Goal: Task Accomplishment & Management: Manage account settings

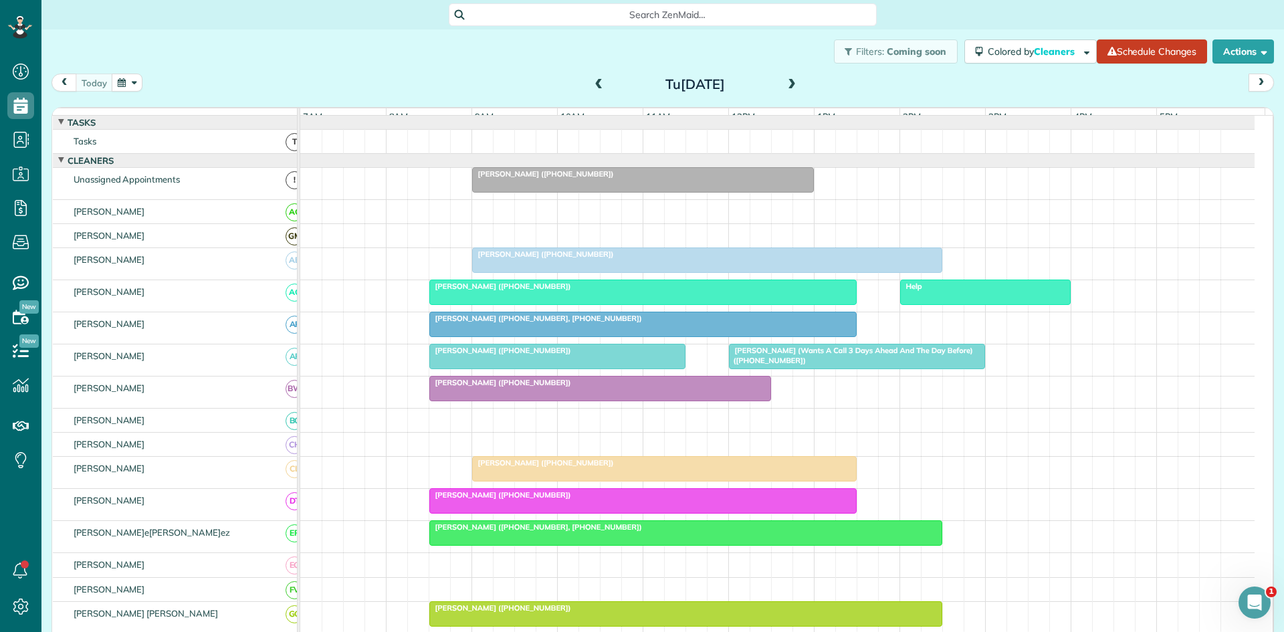
click at [791, 88] on span at bounding box center [791, 85] width 15 height 12
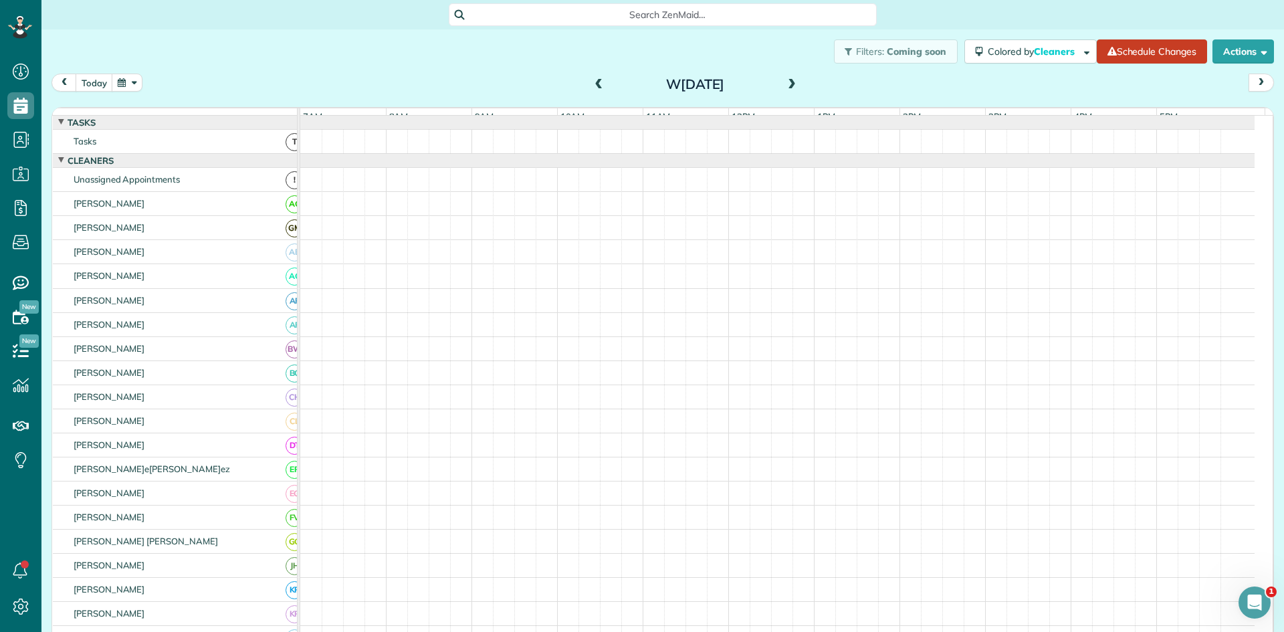
click at [791, 88] on span at bounding box center [791, 85] width 15 height 12
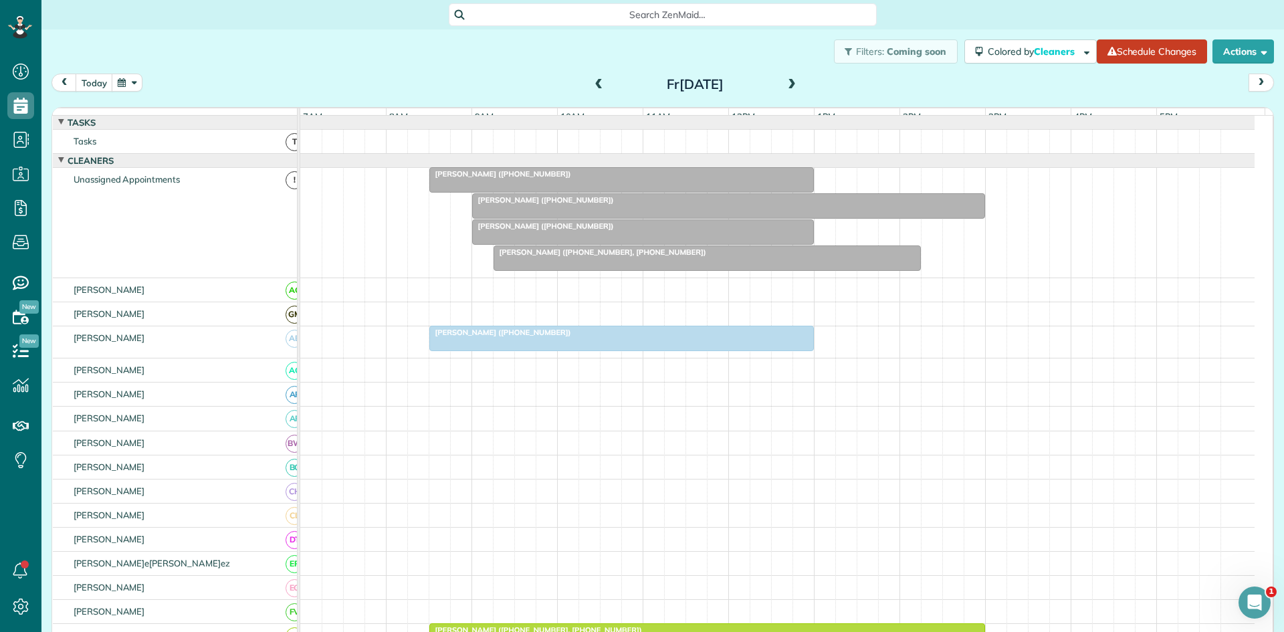
click at [537, 337] on span "[PERSON_NAME] ([PHONE_NUMBER])" at bounding box center [500, 332] width 143 height 9
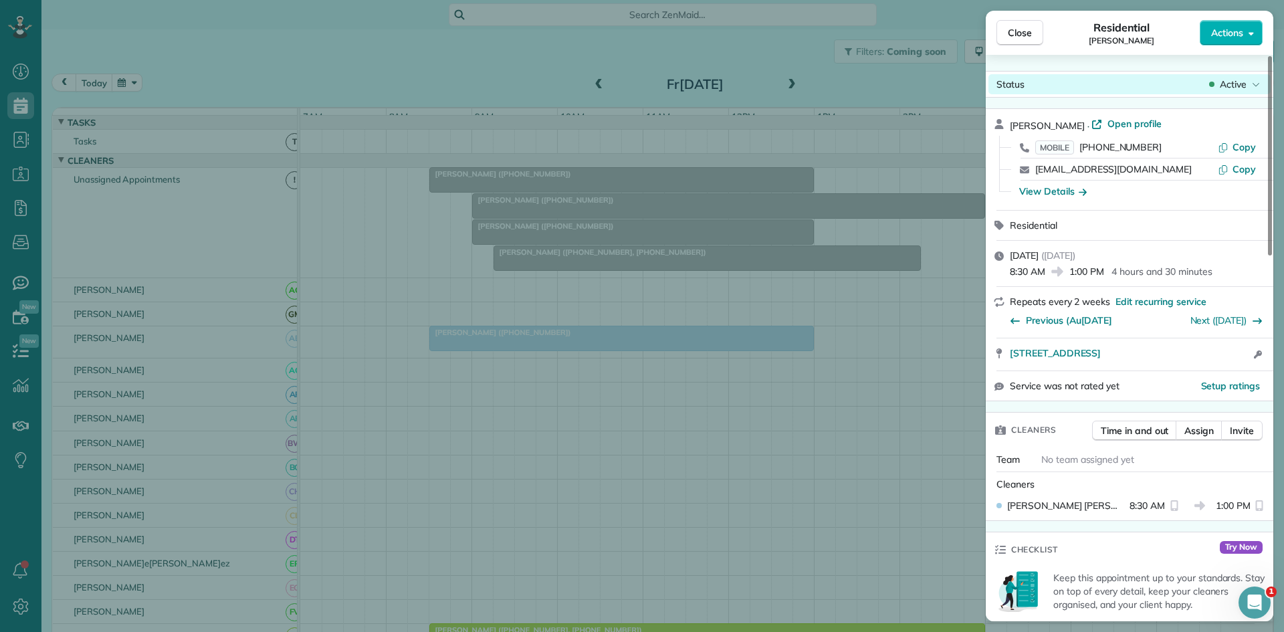
click at [1228, 90] on span "Active" at bounding box center [1233, 84] width 27 height 13
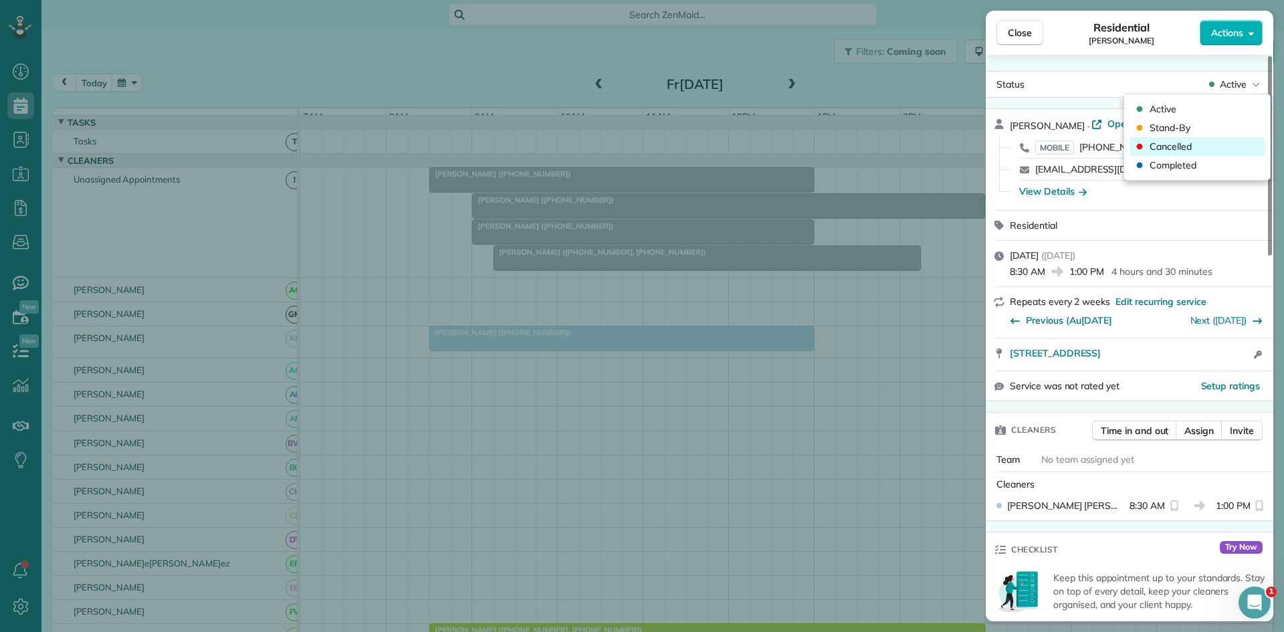
click at [1174, 148] on span "Cancelled" at bounding box center [1170, 146] width 42 height 13
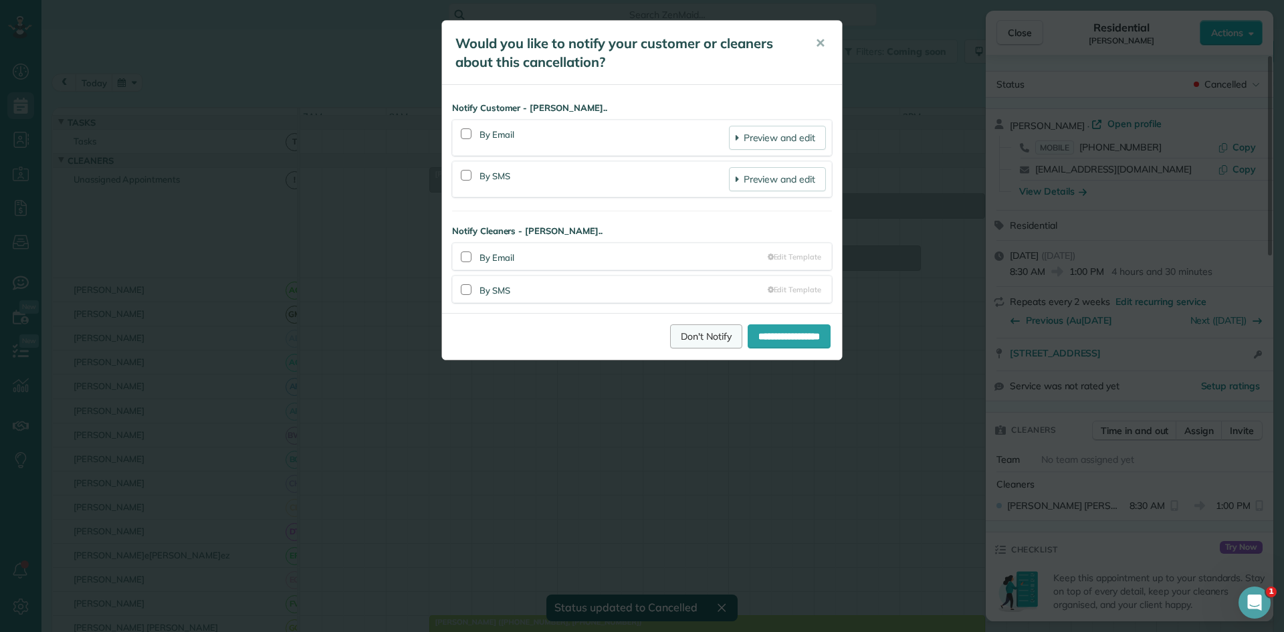
click at [671, 346] on link "Don't Notify" at bounding box center [706, 336] width 72 height 24
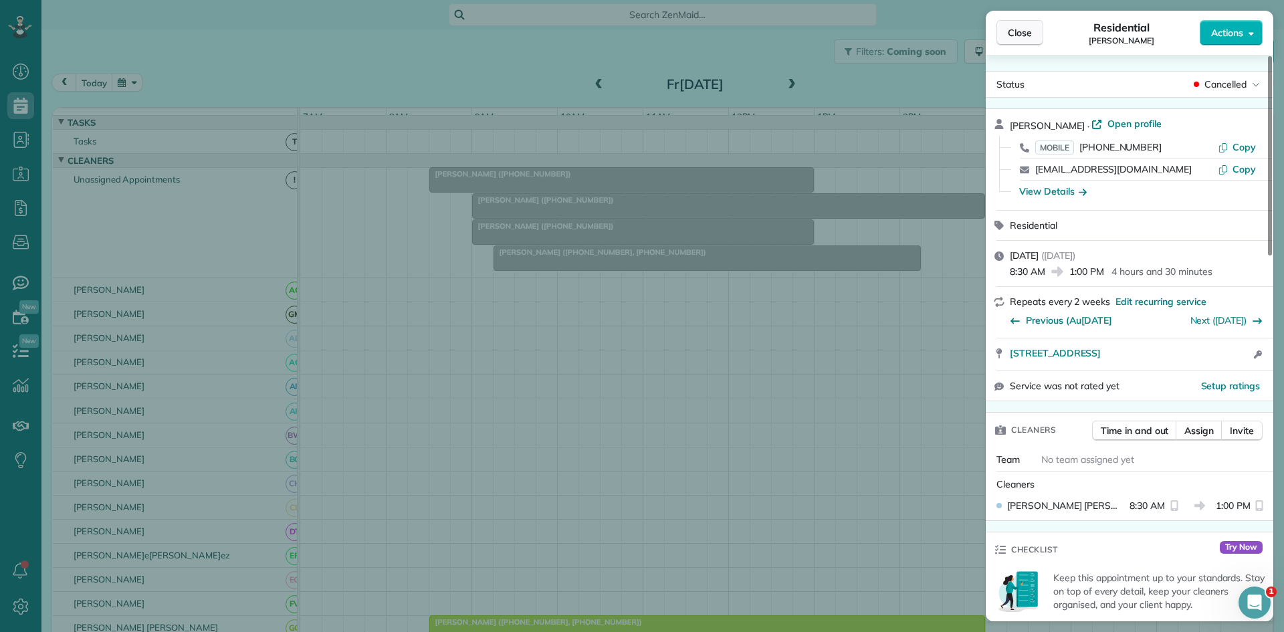
click at [1026, 37] on span "Close" at bounding box center [1020, 32] width 24 height 13
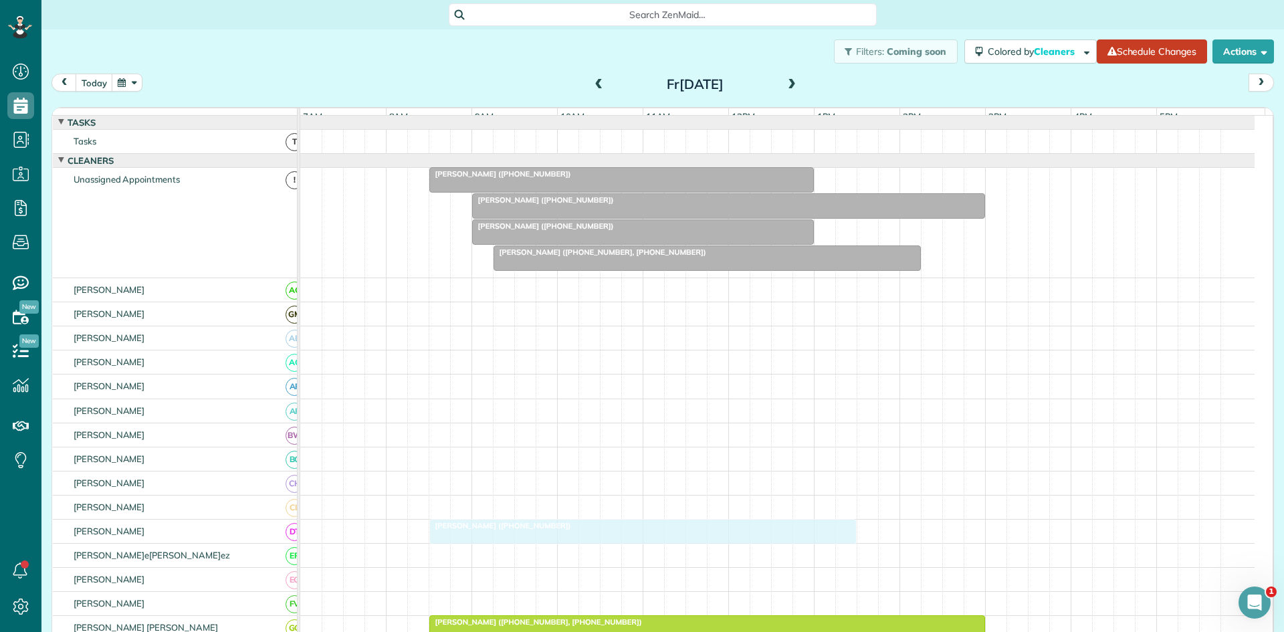
drag, startPoint x: 497, startPoint y: 215, endPoint x: 498, endPoint y: 534, distance: 318.3
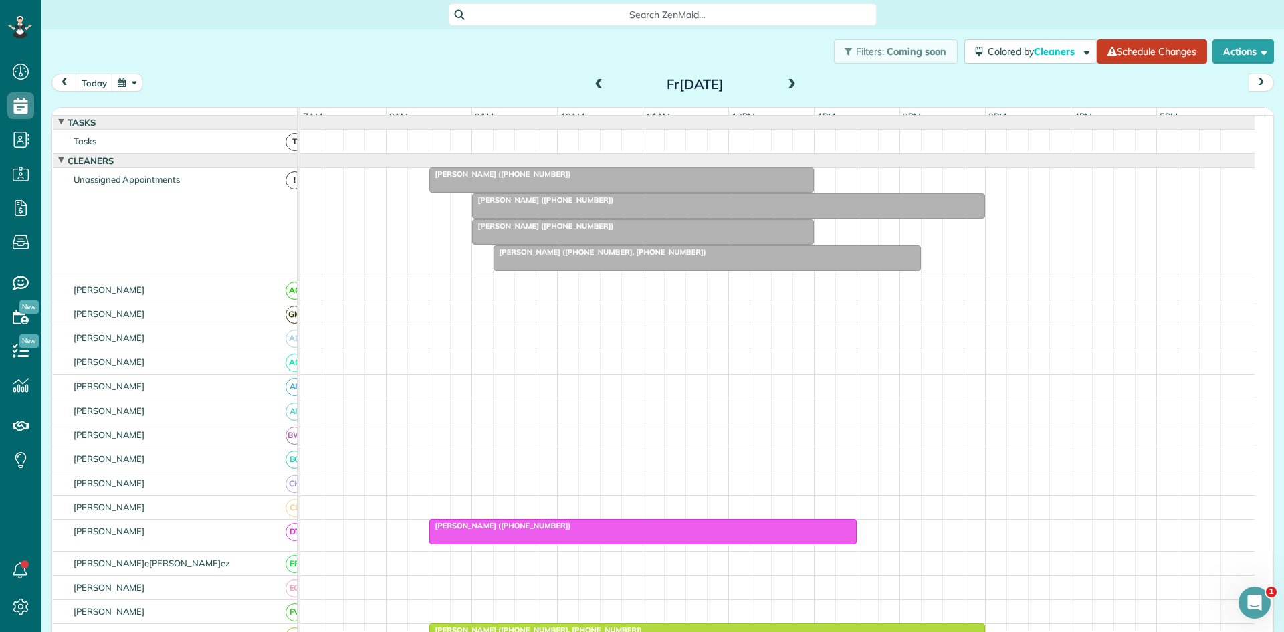
scroll to position [223, 0]
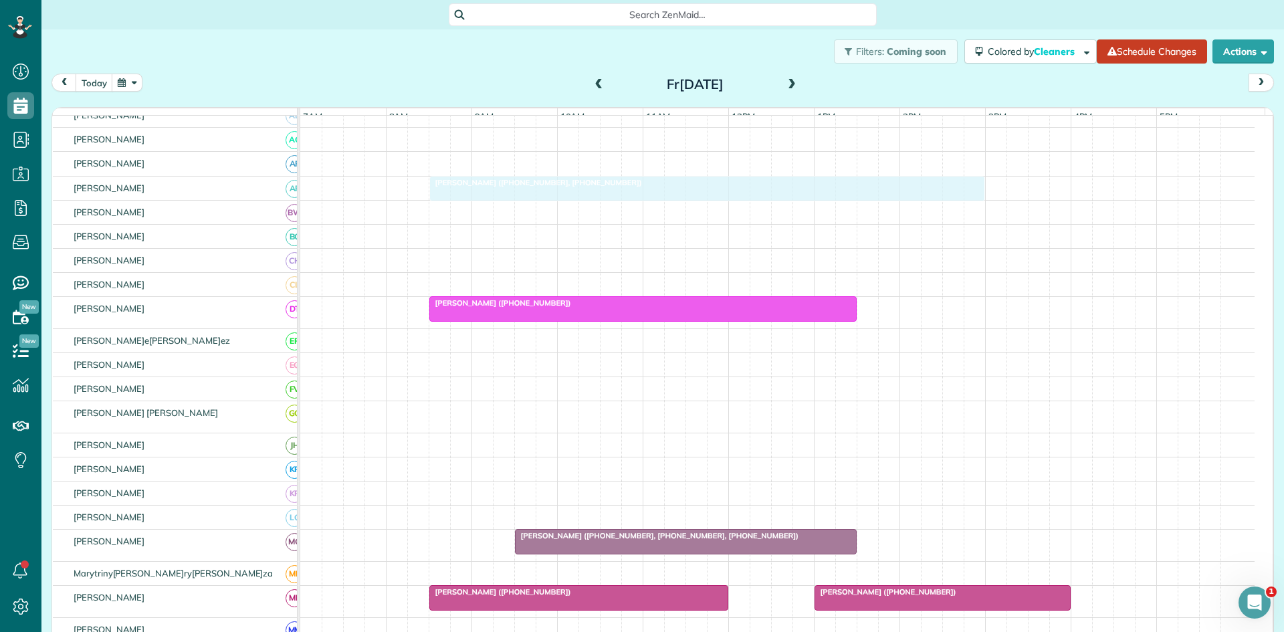
drag, startPoint x: 506, startPoint y: 423, endPoint x: 504, endPoint y: 202, distance: 221.3
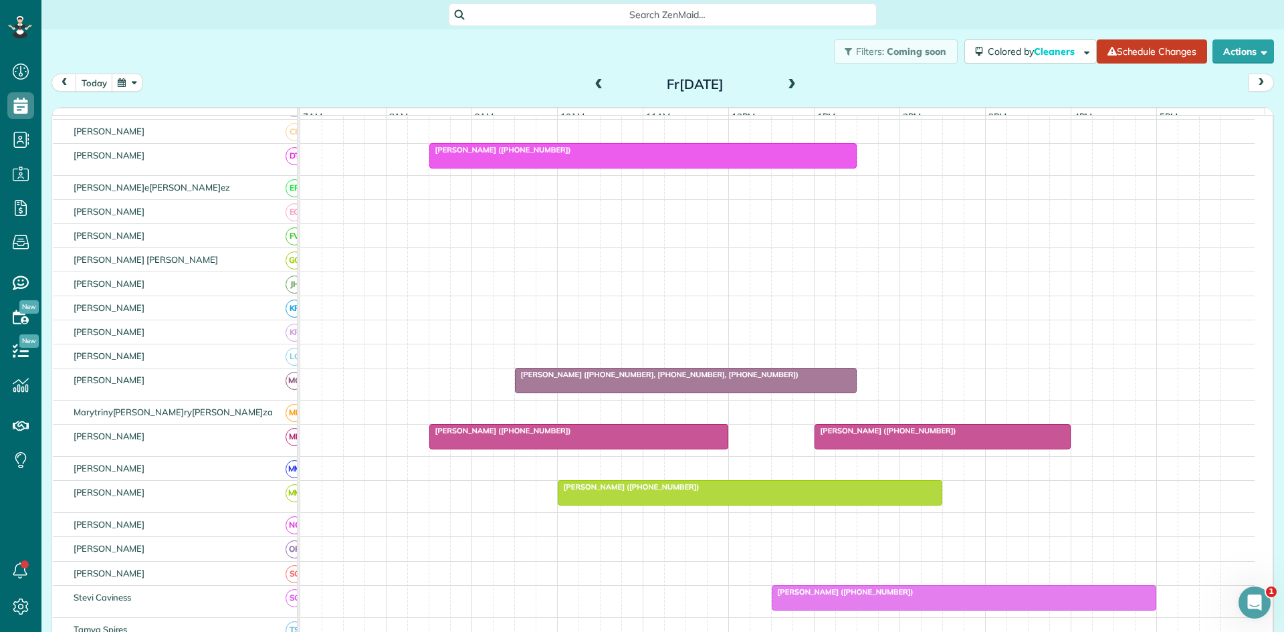
scroll to position [446, 0]
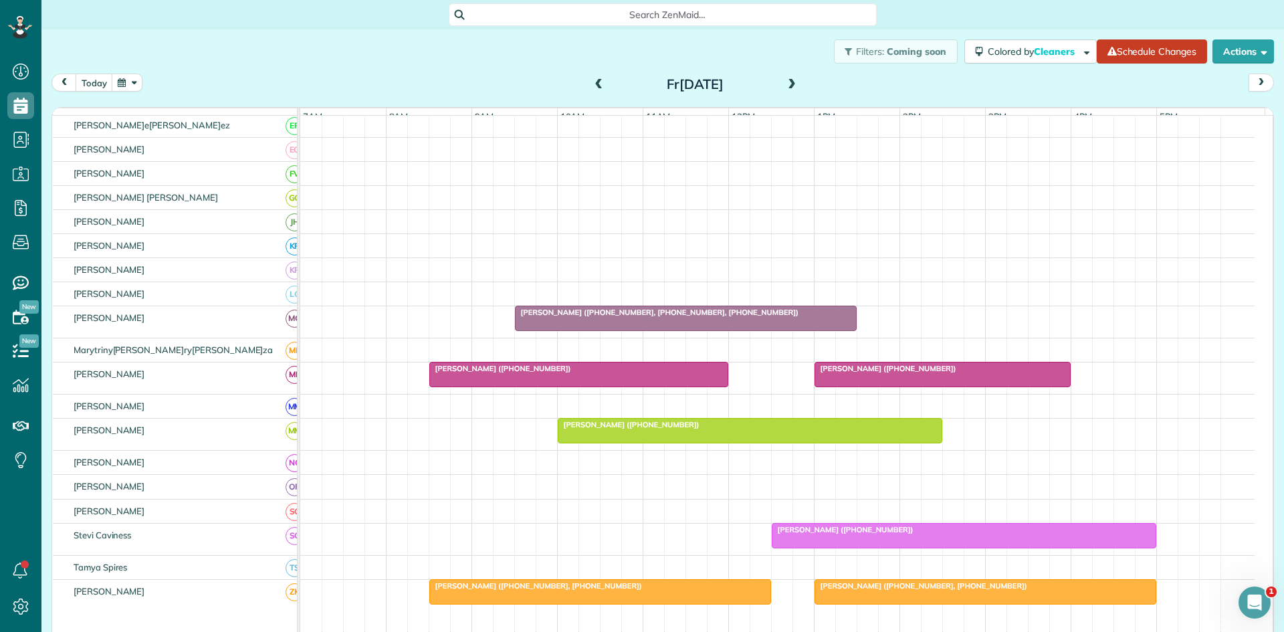
click at [669, 317] on span "[PERSON_NAME] ([PHONE_NUMBER], [PHONE_NUMBER], [PHONE_NUMBER])" at bounding box center [656, 312] width 285 height 9
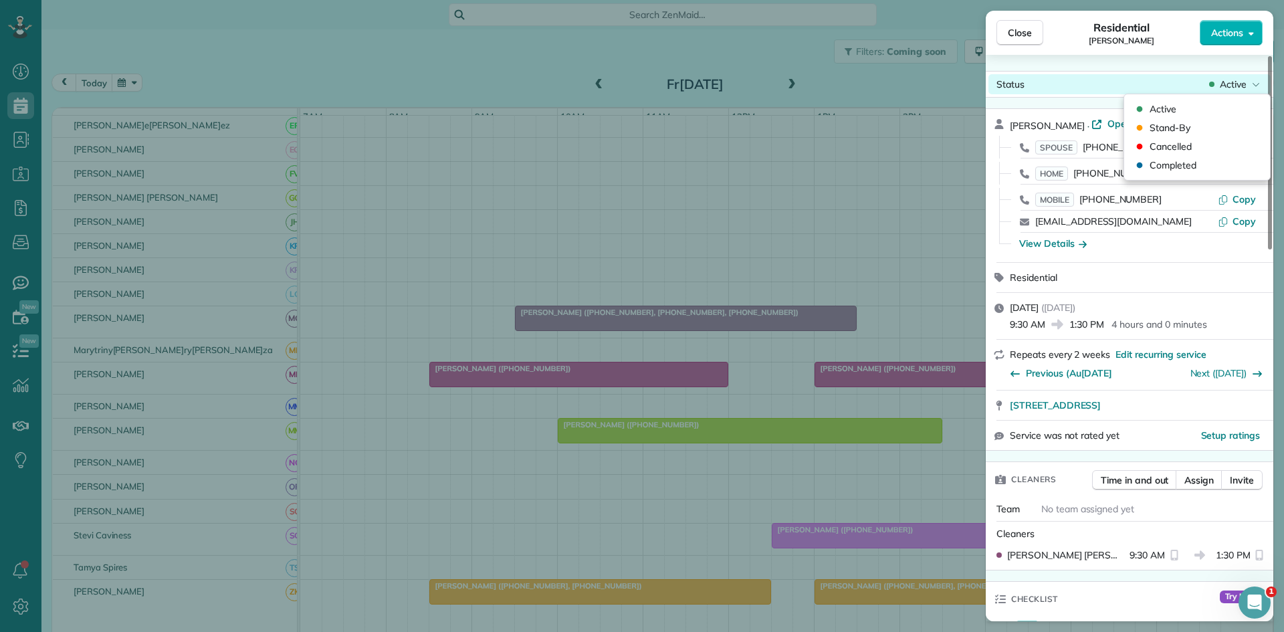
click at [1249, 85] on div "Active" at bounding box center [1234, 84] width 56 height 13
click at [1223, 142] on div "Cancelled" at bounding box center [1196, 146] width 135 height 19
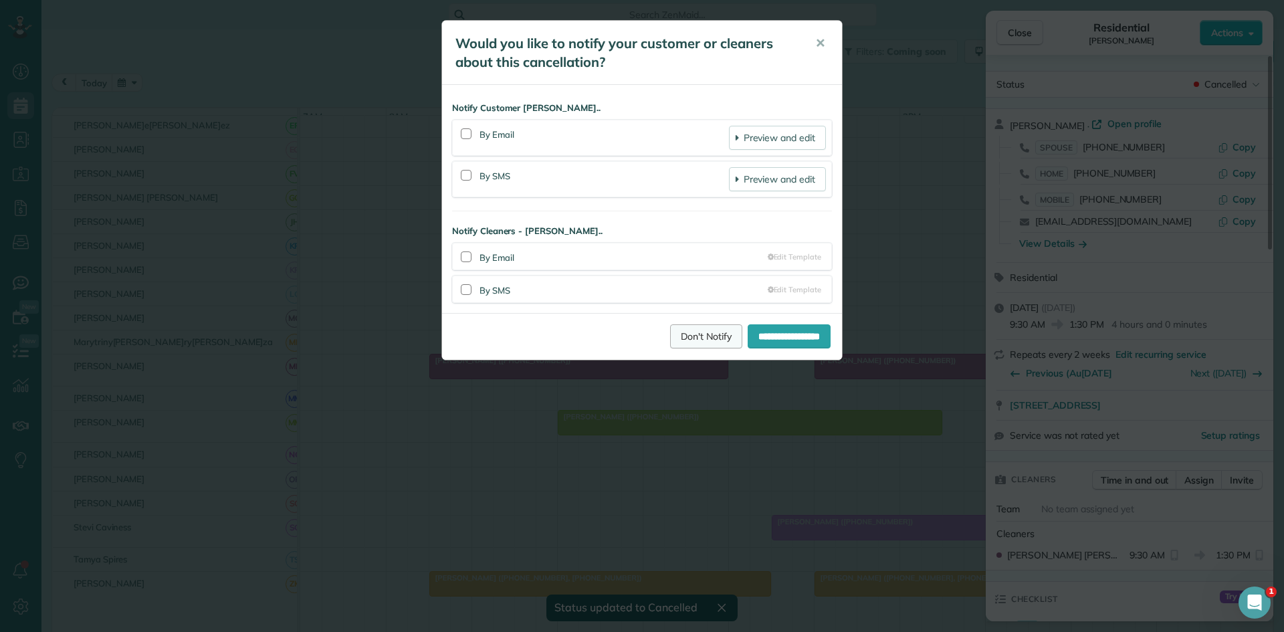
click at [690, 334] on link "Don't Notify" at bounding box center [706, 336] width 72 height 24
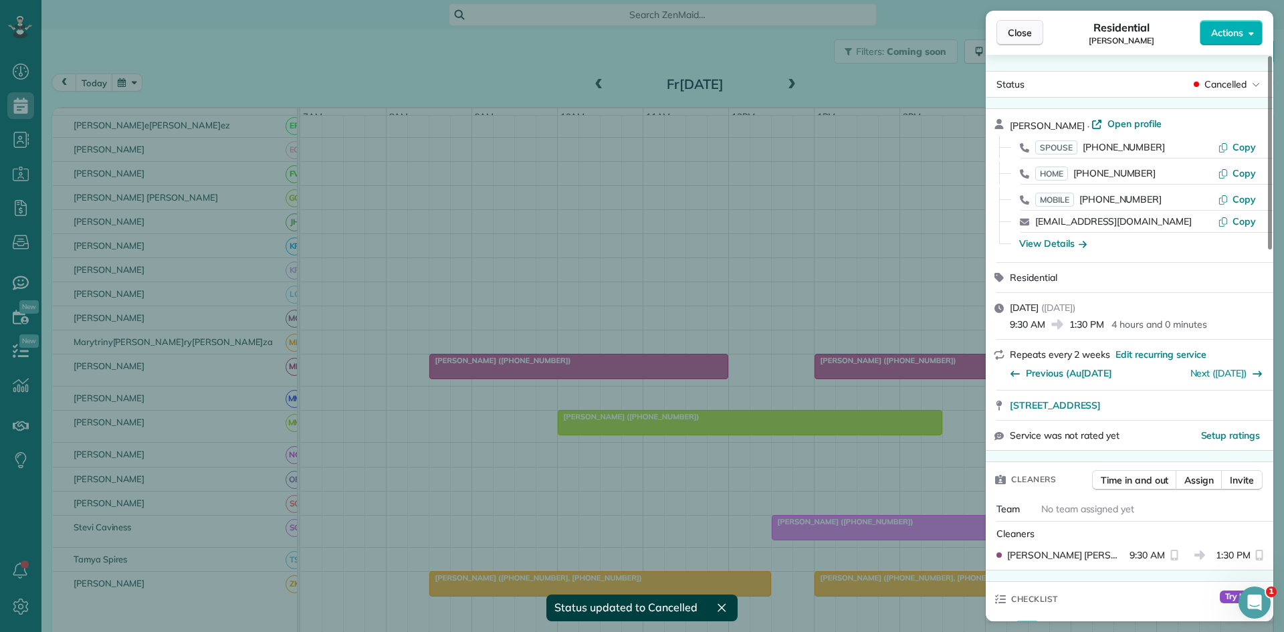
click at [1019, 41] on button "Close" at bounding box center [1019, 32] width 47 height 25
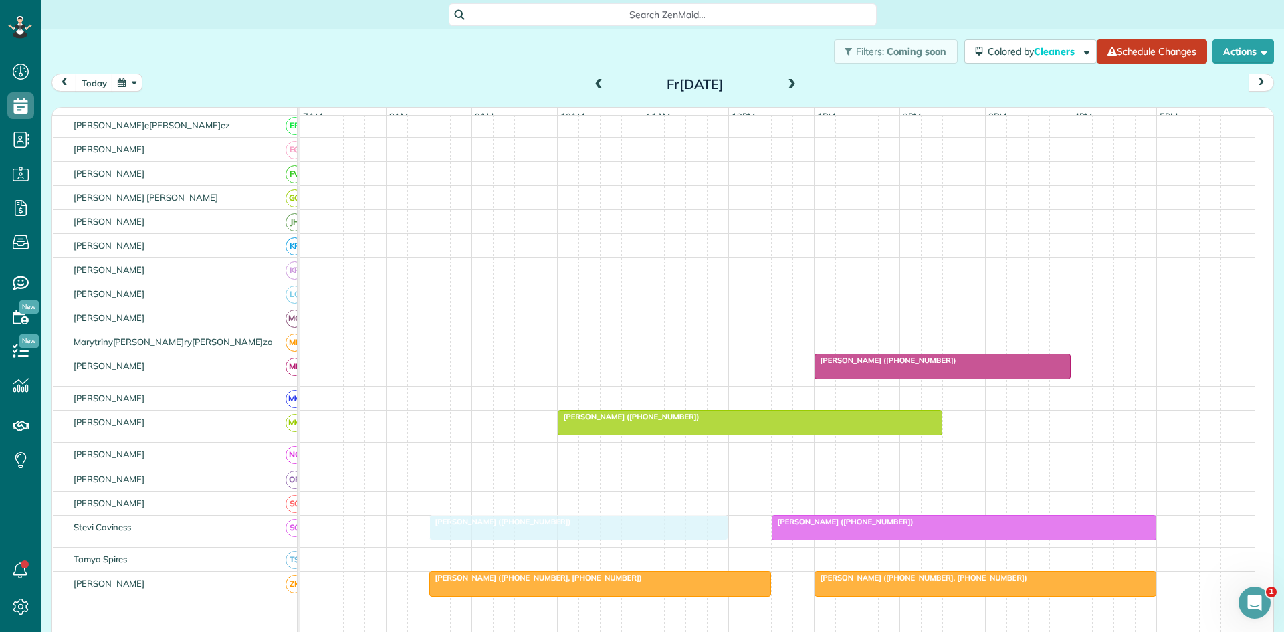
drag, startPoint x: 565, startPoint y: 372, endPoint x: 564, endPoint y: 550, distance: 178.5
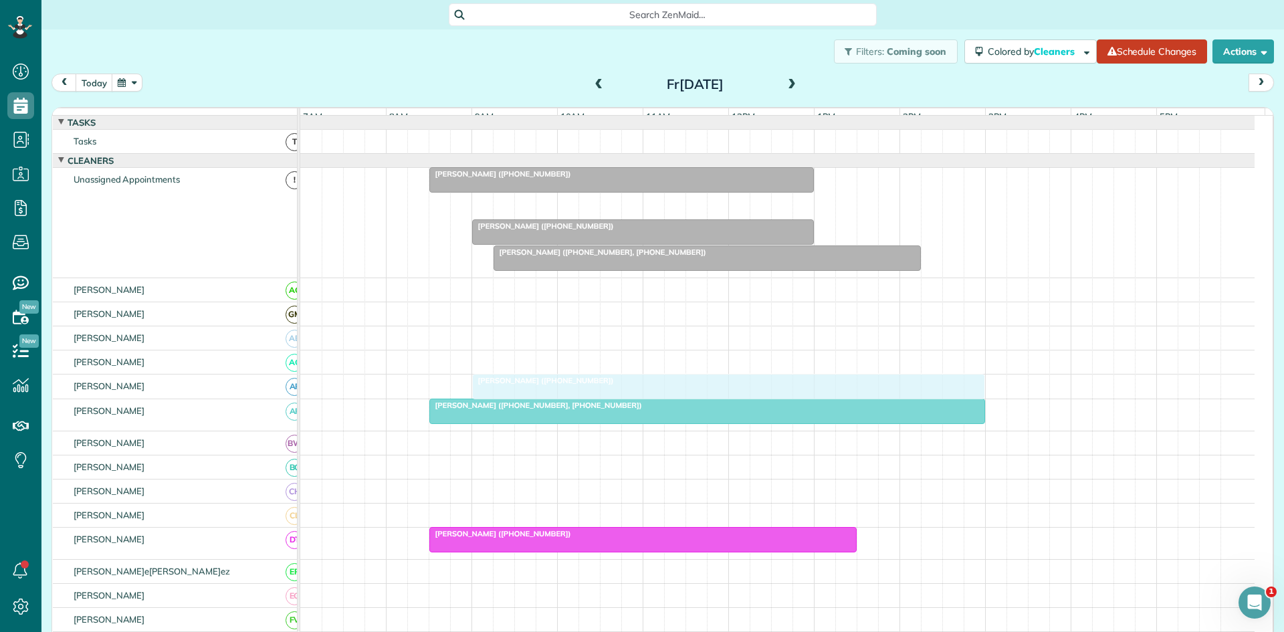
scroll to position [223, 0]
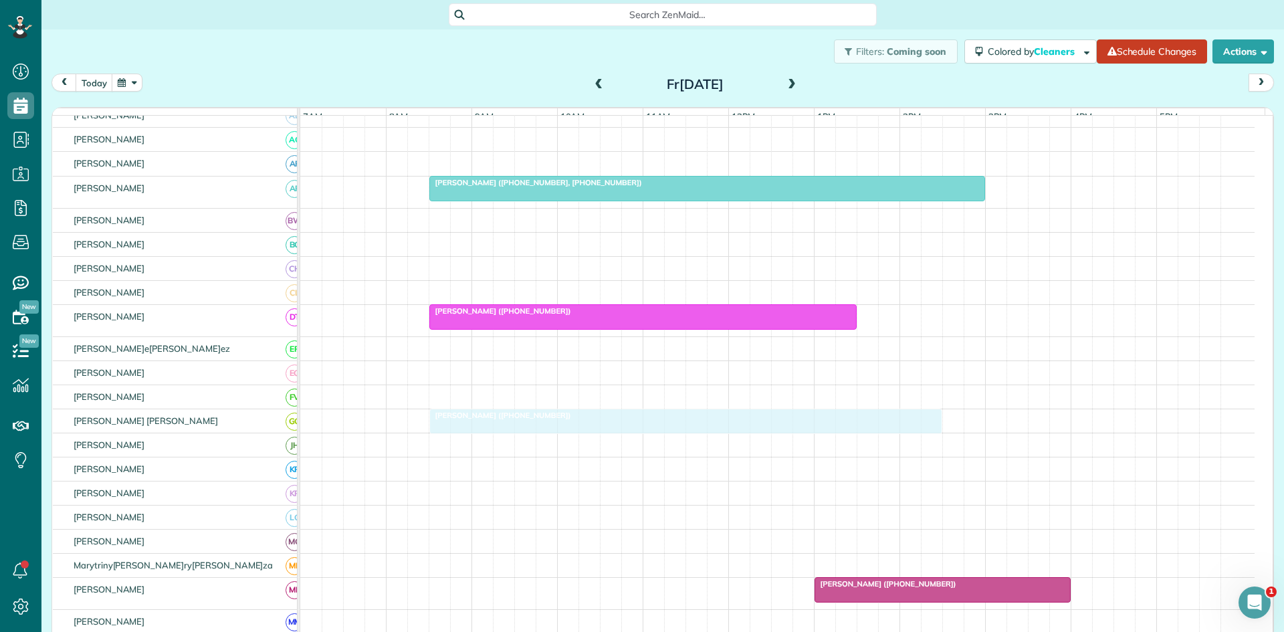
drag, startPoint x: 536, startPoint y: 208, endPoint x: 502, endPoint y: 425, distance: 219.9
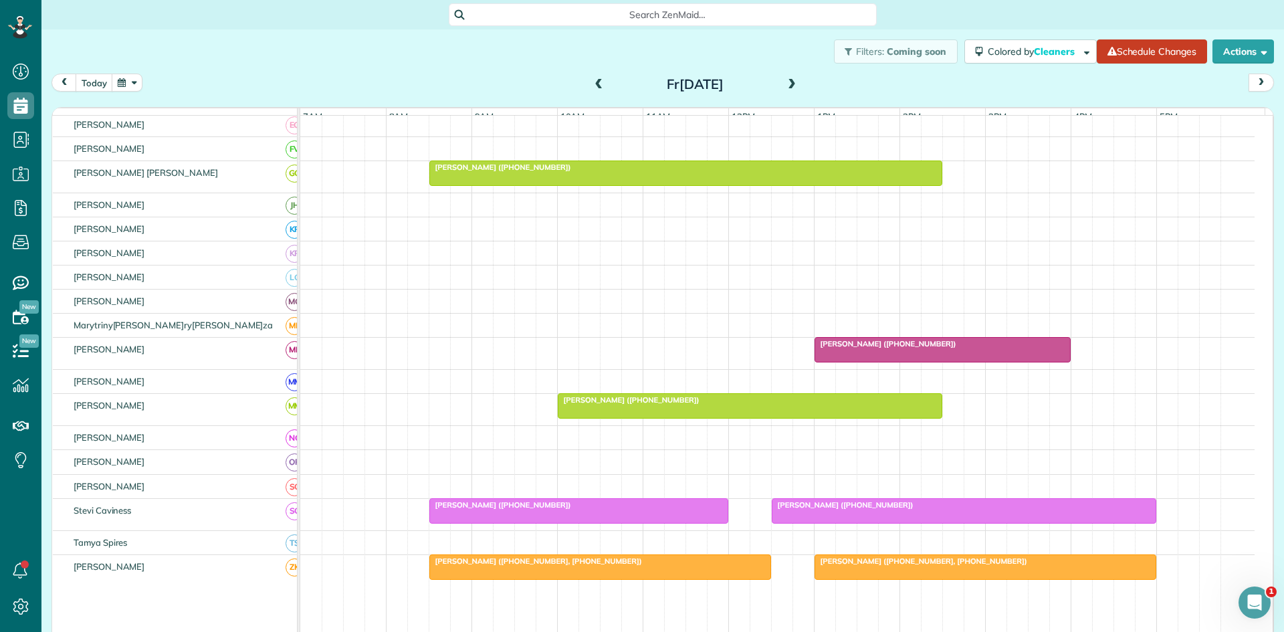
scroll to position [446, 0]
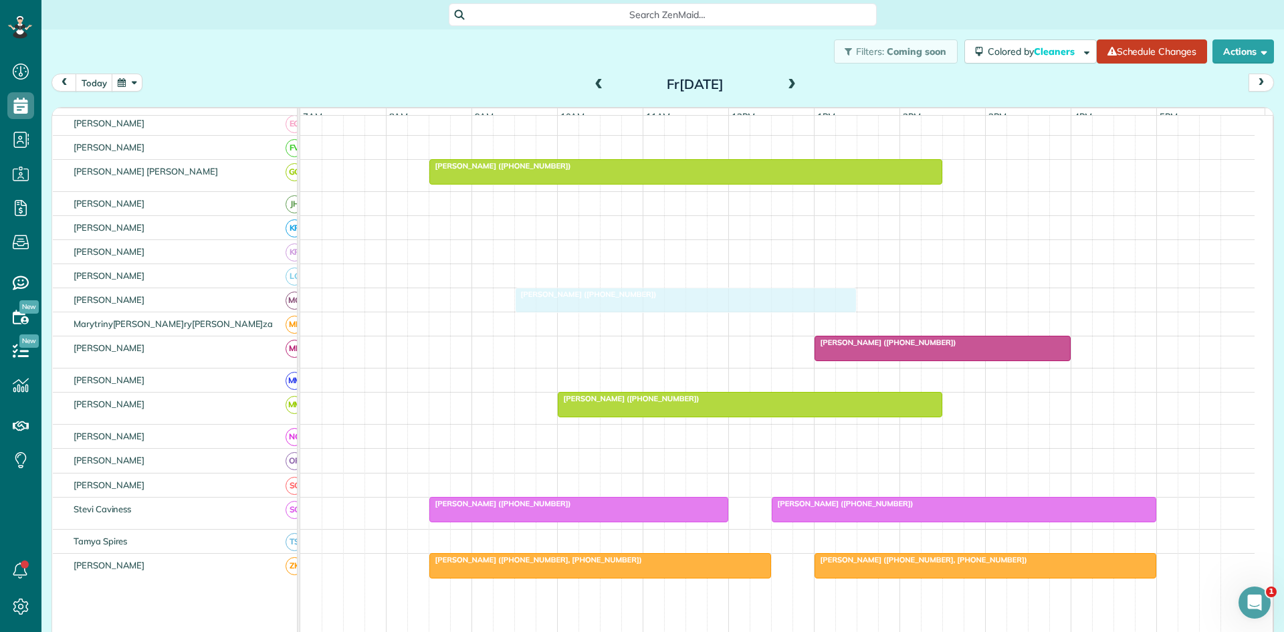
drag, startPoint x: 533, startPoint y: 224, endPoint x: 570, endPoint y: 306, distance: 89.5
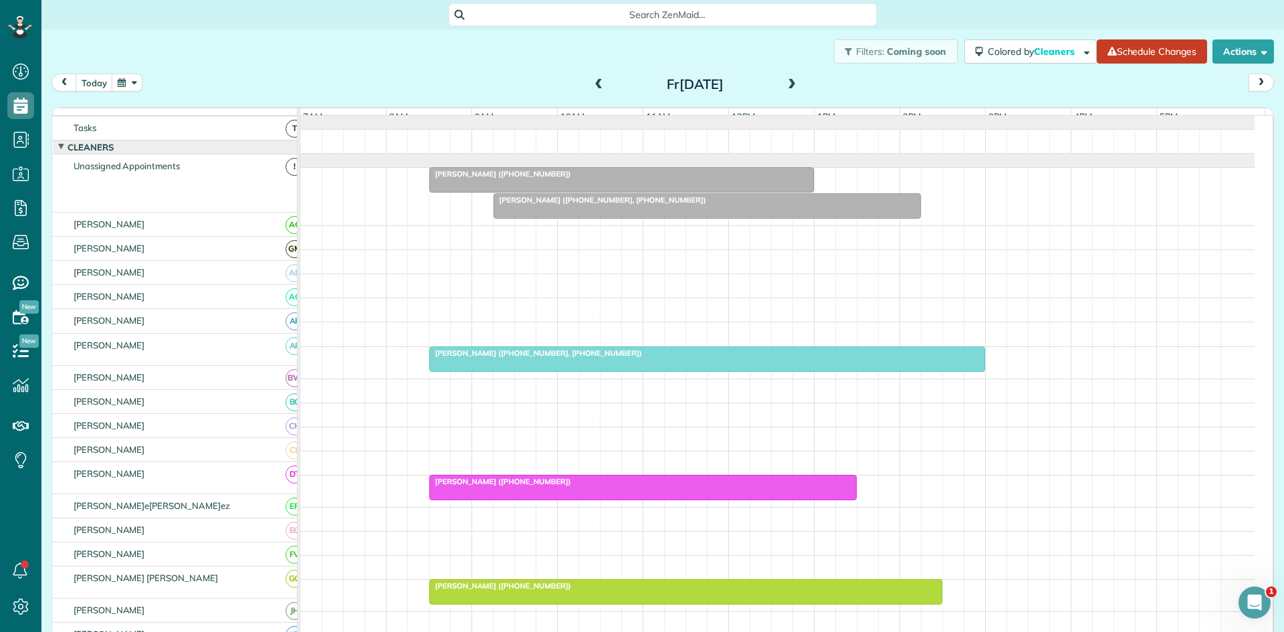
scroll to position [0, 0]
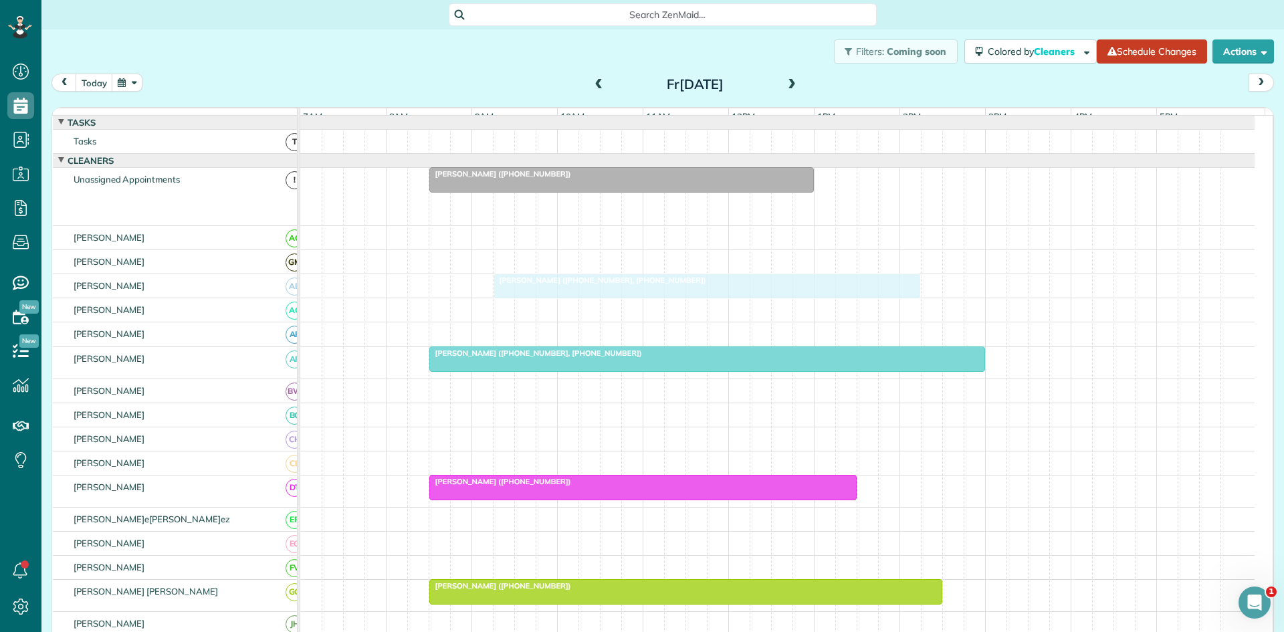
drag, startPoint x: 543, startPoint y: 209, endPoint x: 552, endPoint y: 290, distance: 81.4
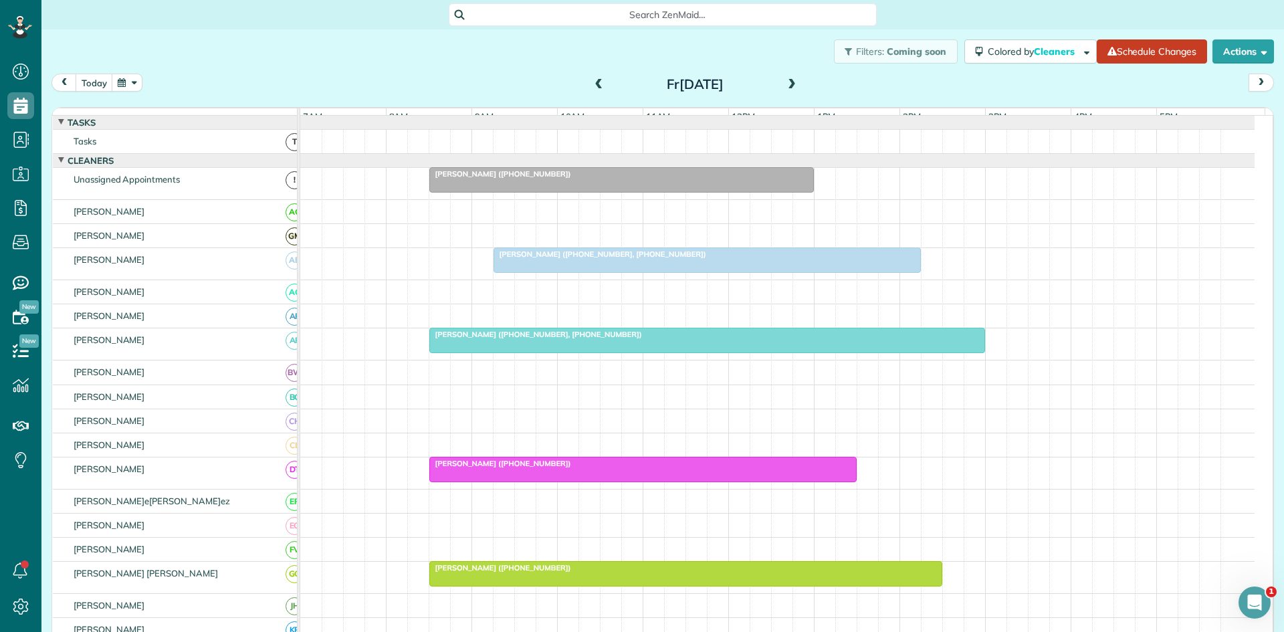
click at [579, 189] on div at bounding box center [621, 180] width 383 height 24
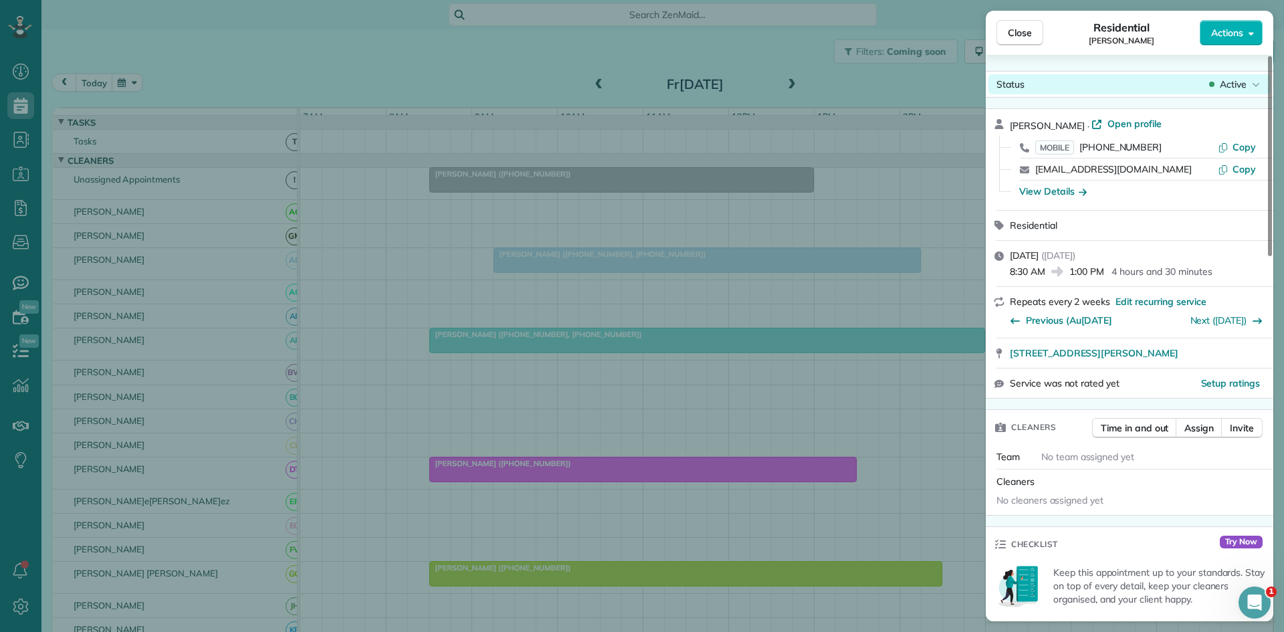
click at [1230, 87] on span "Active" at bounding box center [1233, 84] width 27 height 13
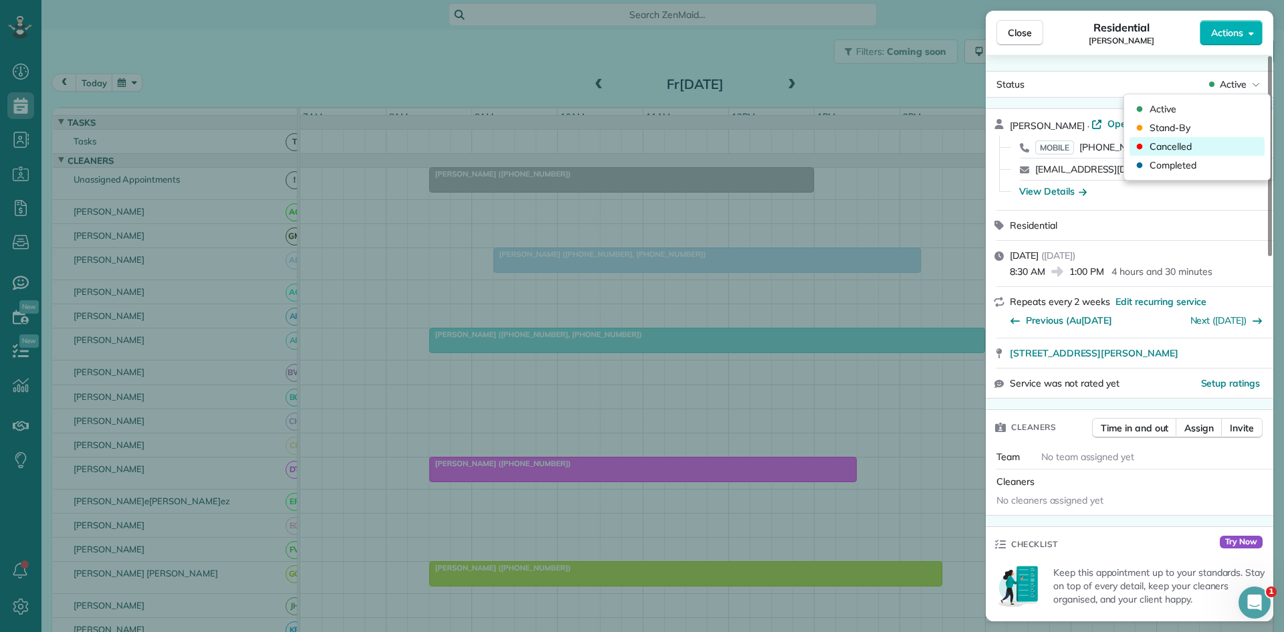
click at [1208, 142] on div "Cancelled" at bounding box center [1196, 146] width 135 height 19
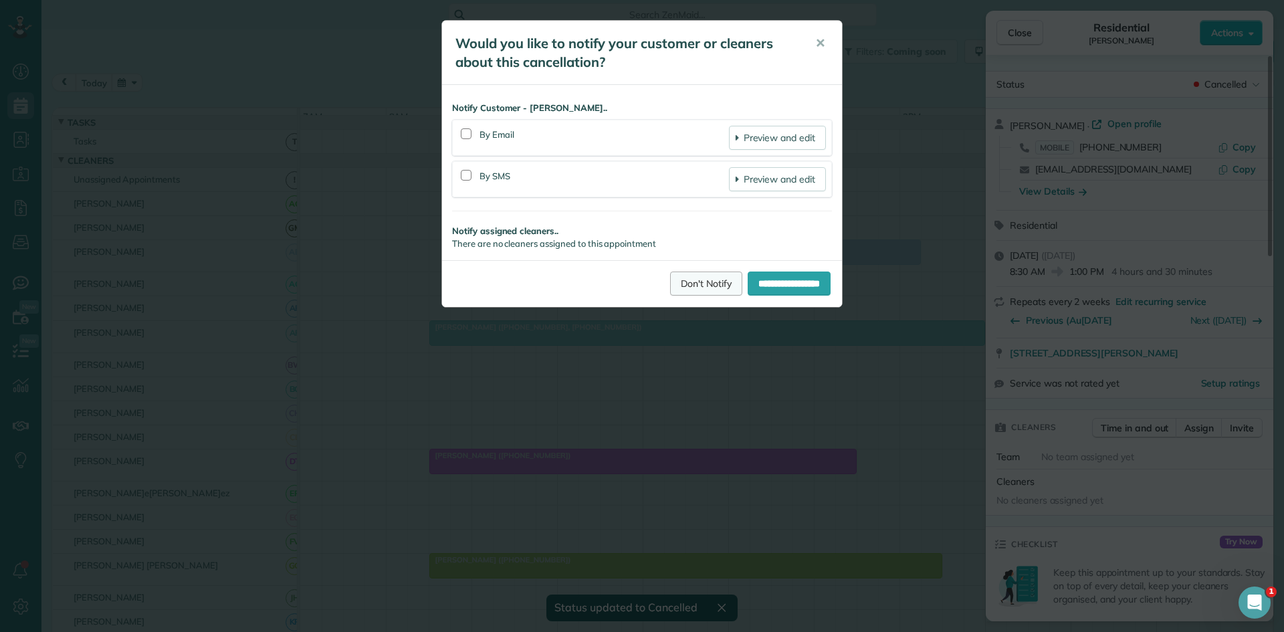
drag, startPoint x: 691, startPoint y: 278, endPoint x: 699, endPoint y: 263, distance: 16.4
click at [690, 278] on link "Don't Notify" at bounding box center [706, 283] width 72 height 24
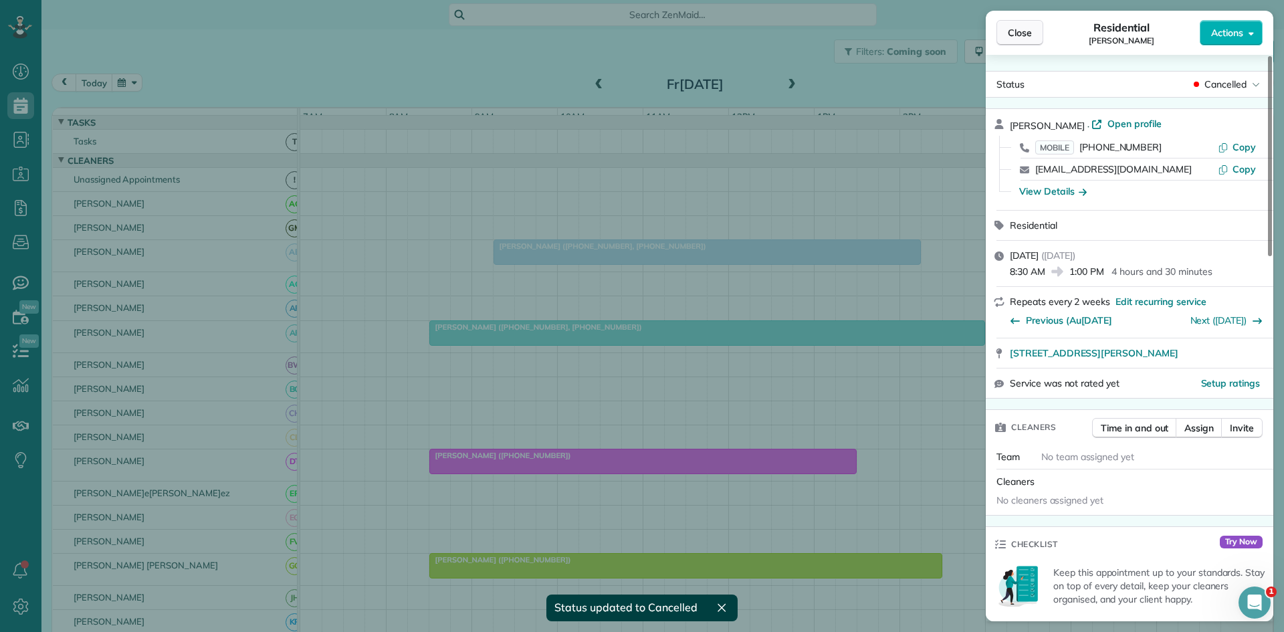
click at [1015, 45] on button "Close" at bounding box center [1019, 32] width 47 height 25
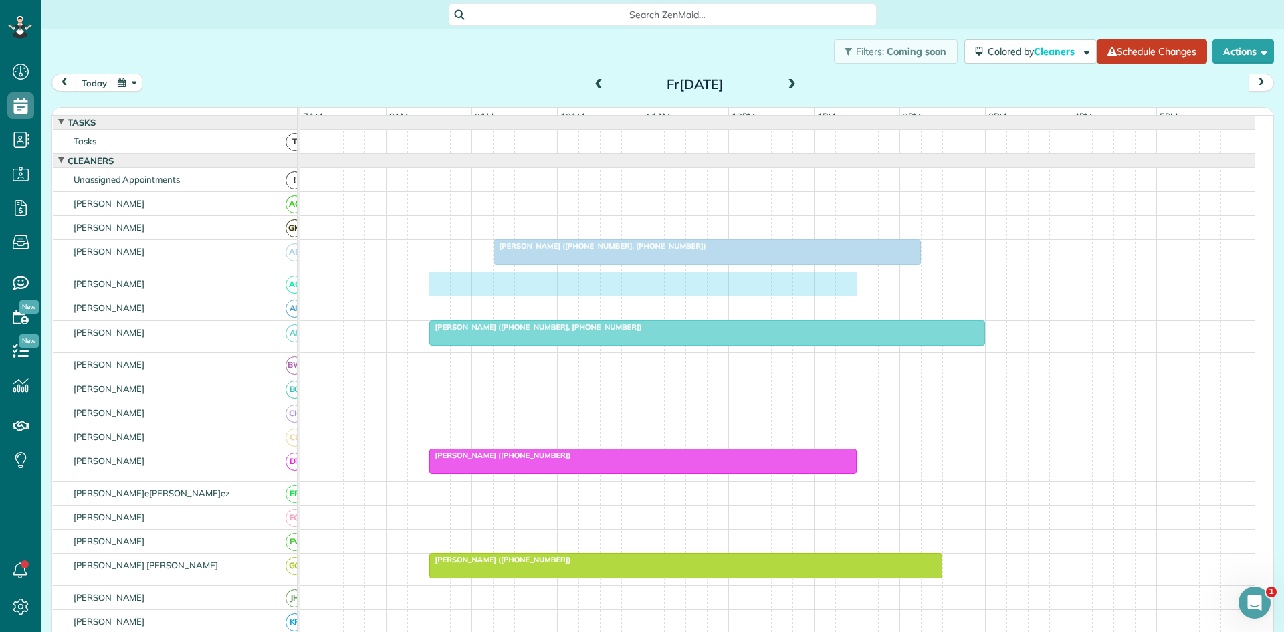
drag, startPoint x: 440, startPoint y: 300, endPoint x: 840, endPoint y: 289, distance: 400.0
click at [840, 289] on div at bounding box center [777, 283] width 954 height 23
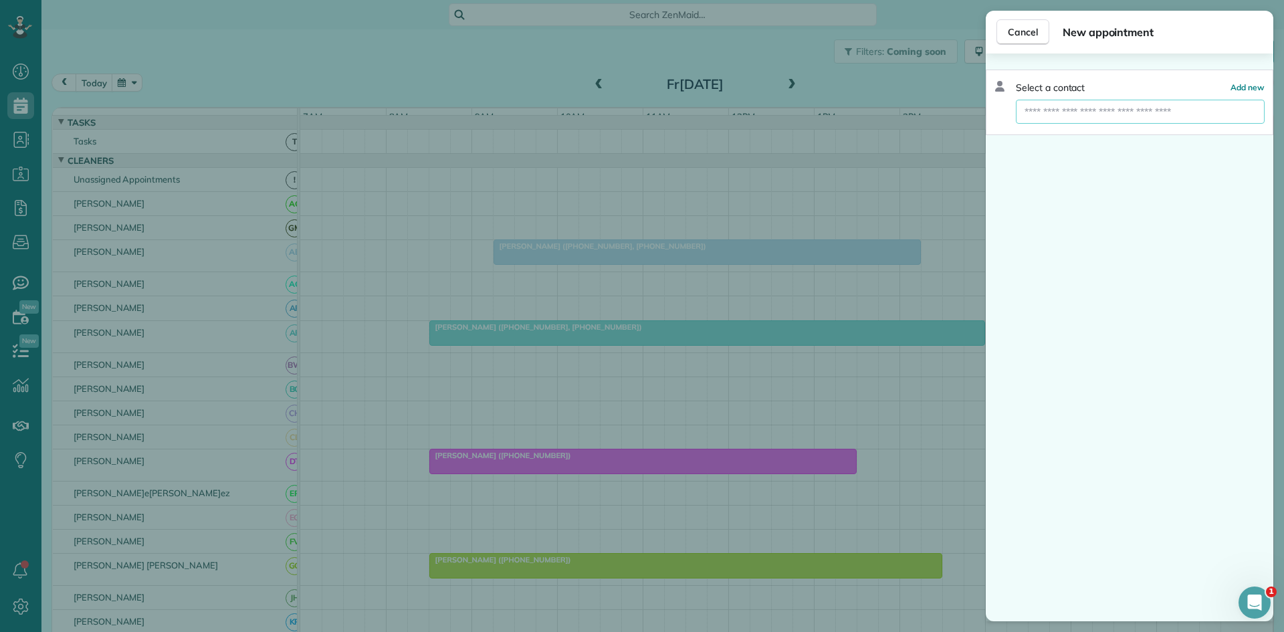
click at [1117, 116] on input "text" at bounding box center [1140, 112] width 249 height 24
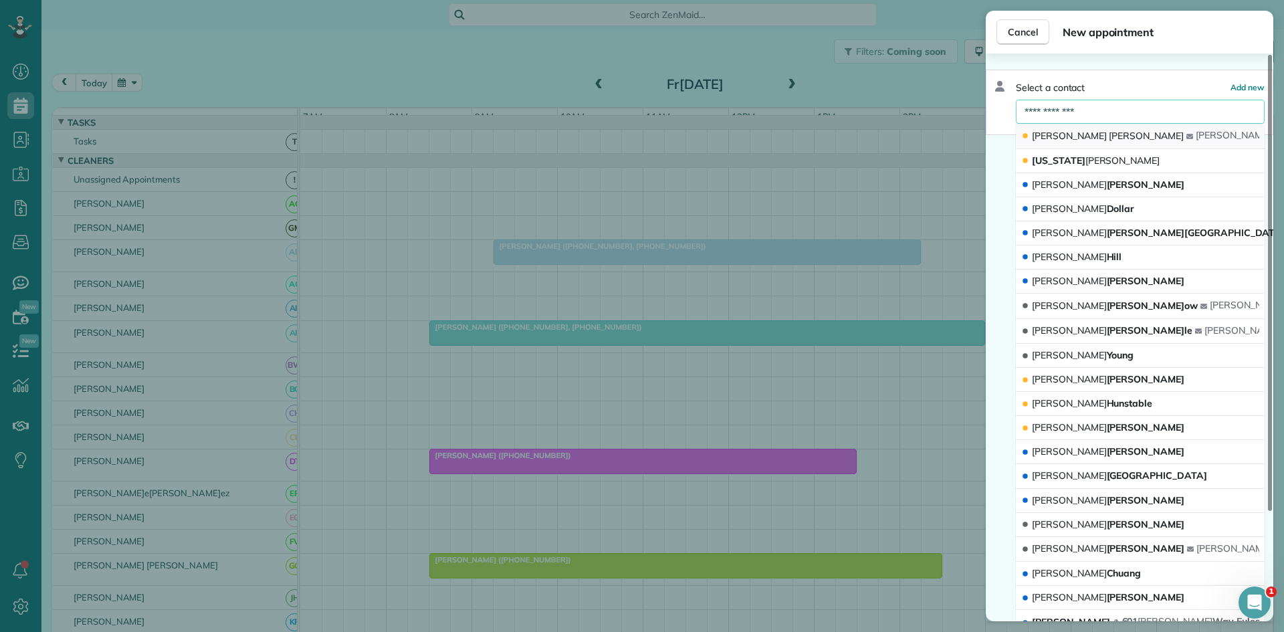
type input "**********"
click at [1124, 138] on button "[PERSON_NAME] amy [EMAIL_ADDRESS][DOMAIN_NAME]" at bounding box center [1140, 136] width 249 height 25
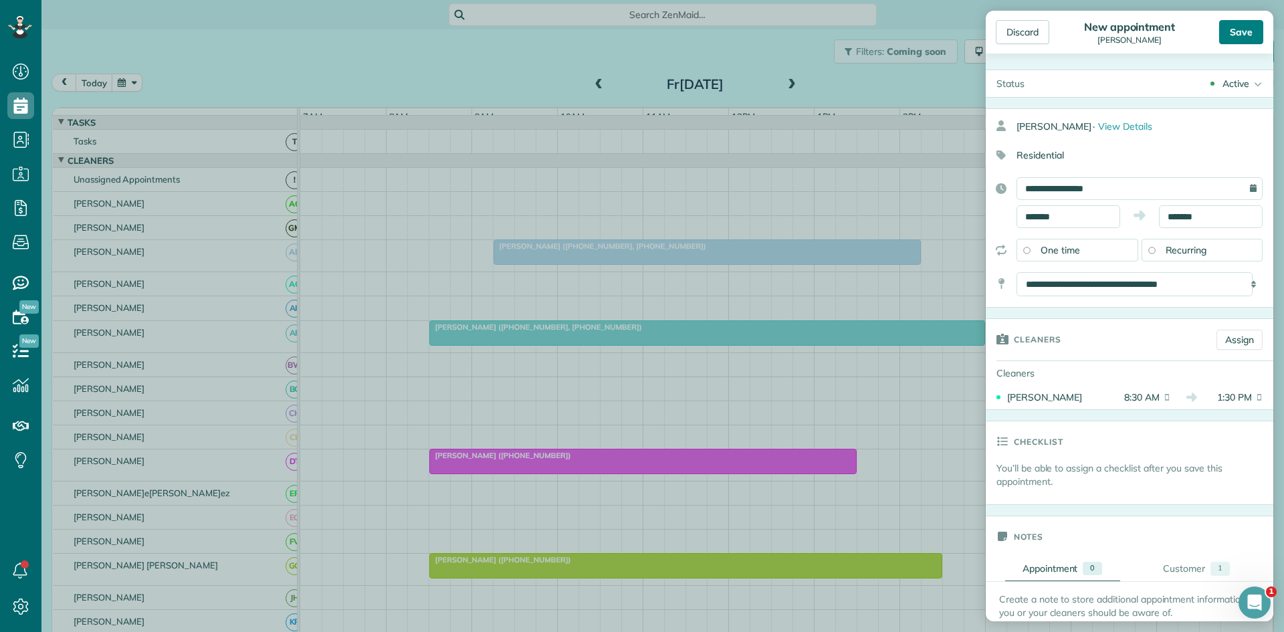
click at [1228, 28] on div "Save" at bounding box center [1241, 32] width 44 height 24
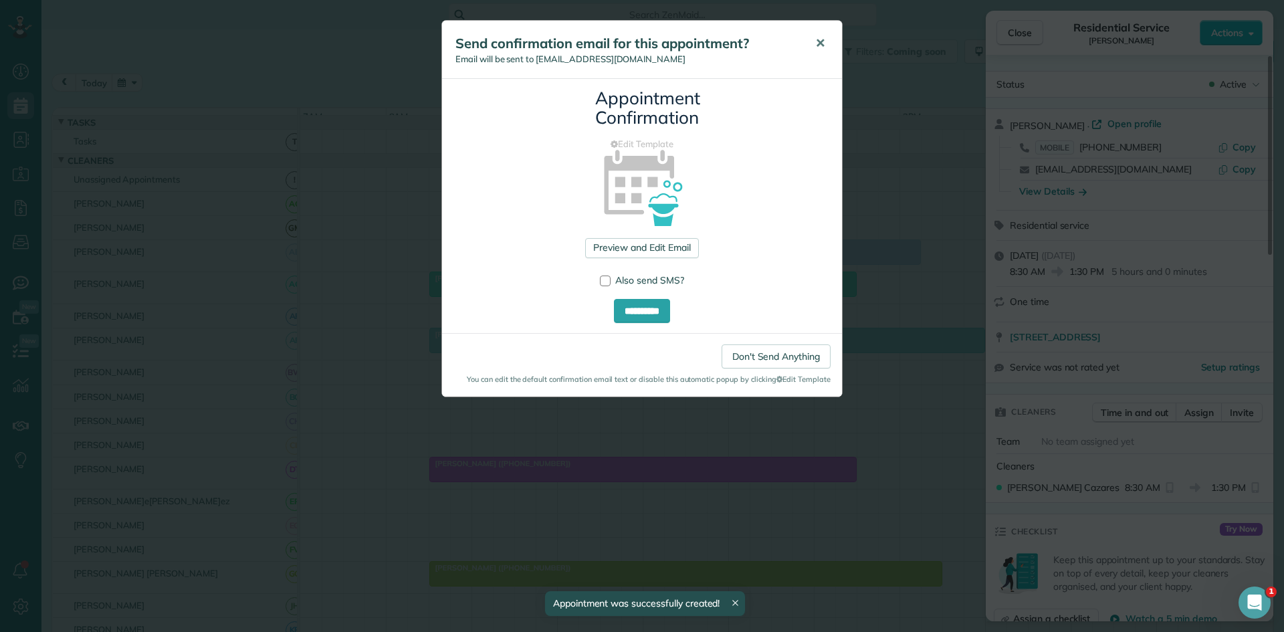
click at [833, 57] on button "✕" at bounding box center [820, 43] width 30 height 32
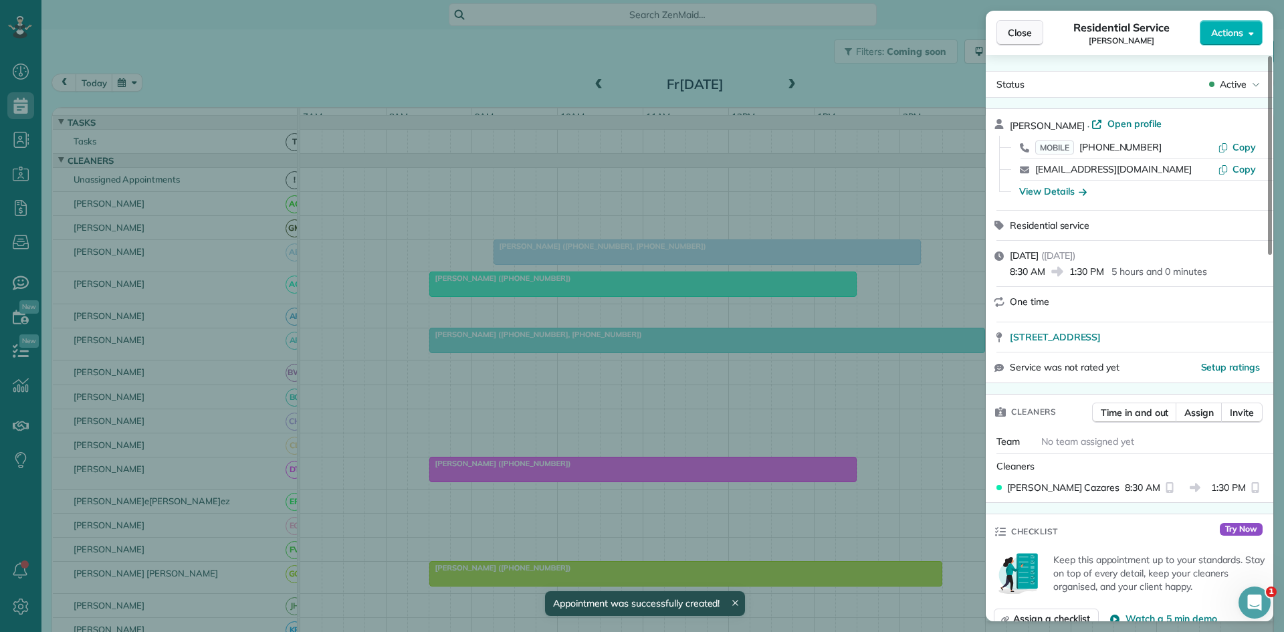
click at [1008, 33] on span "Close" at bounding box center [1020, 32] width 24 height 13
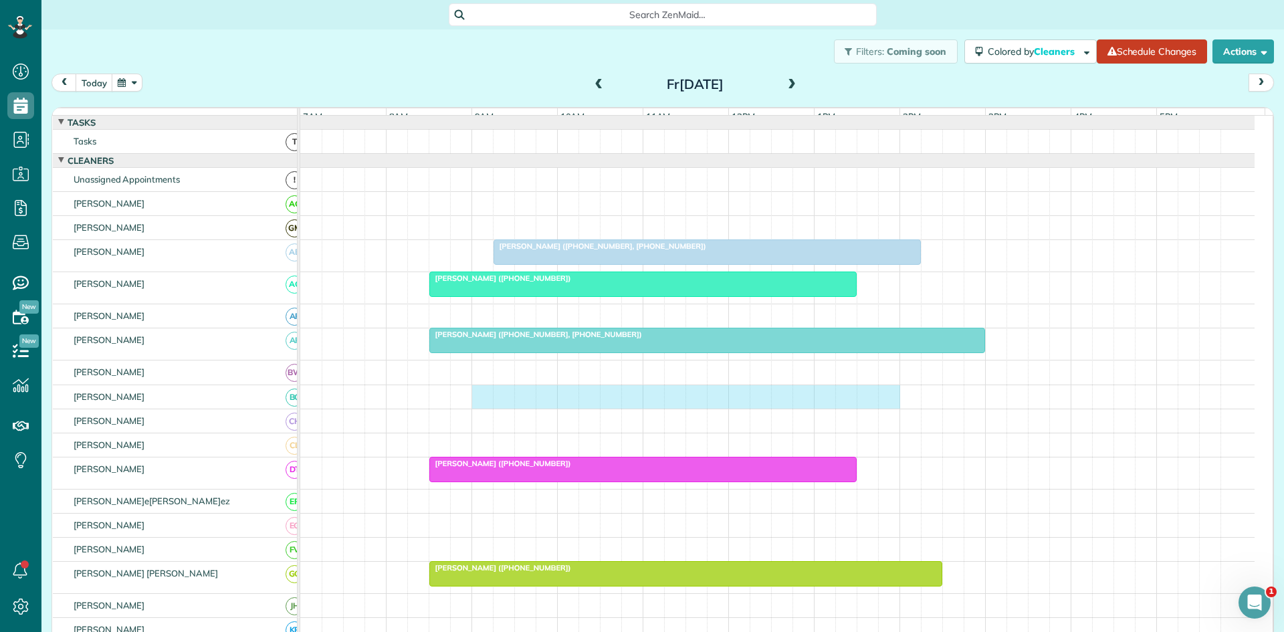
drag, startPoint x: 479, startPoint y: 407, endPoint x: 881, endPoint y: 412, distance: 401.2
click at [888, 409] on div at bounding box center [777, 396] width 954 height 23
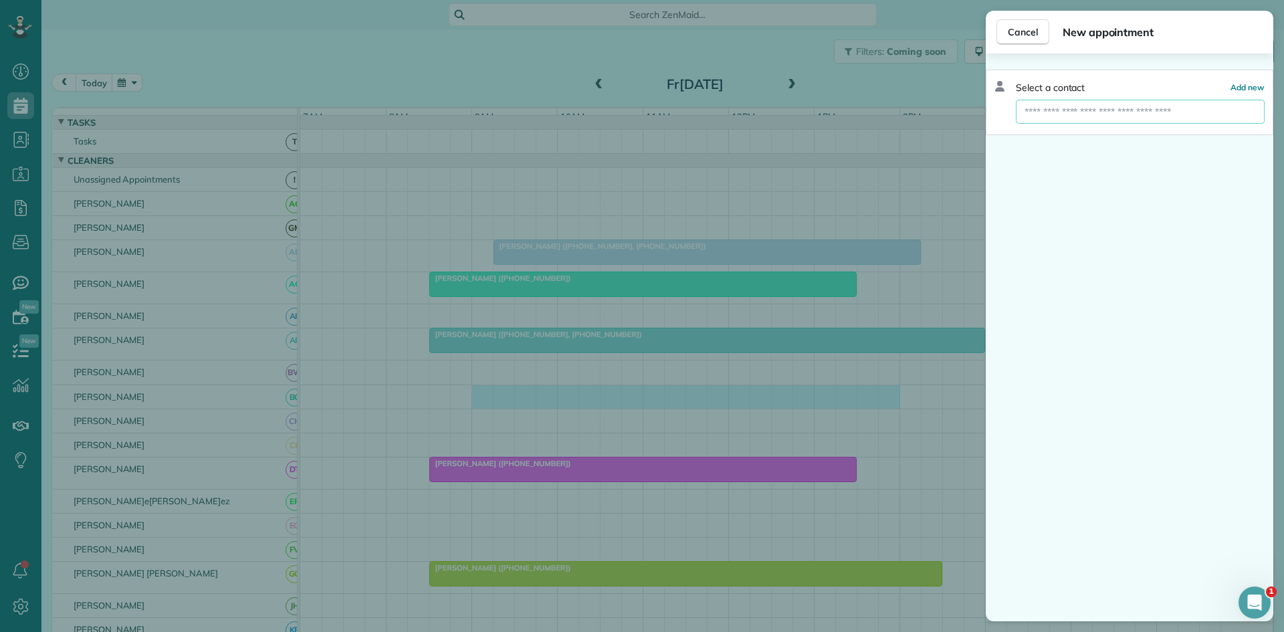
click at [1168, 111] on input "text" at bounding box center [1140, 112] width 249 height 24
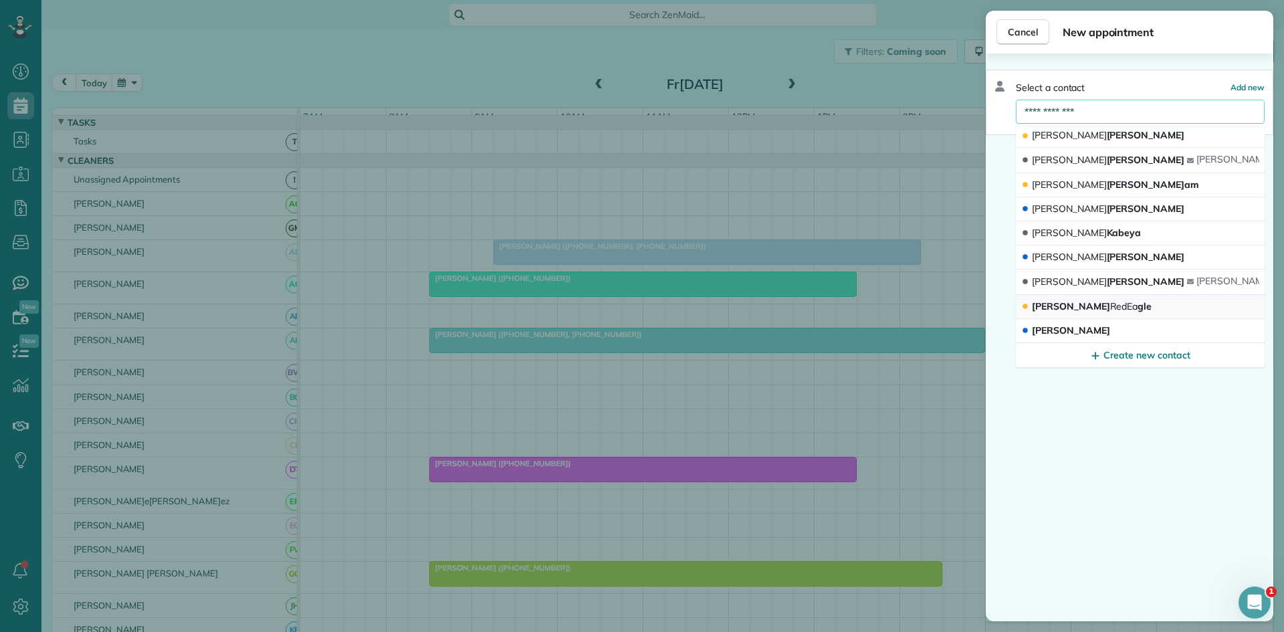
type input "**********"
click at [1131, 298] on button "[PERSON_NAME] gle" at bounding box center [1140, 307] width 249 height 24
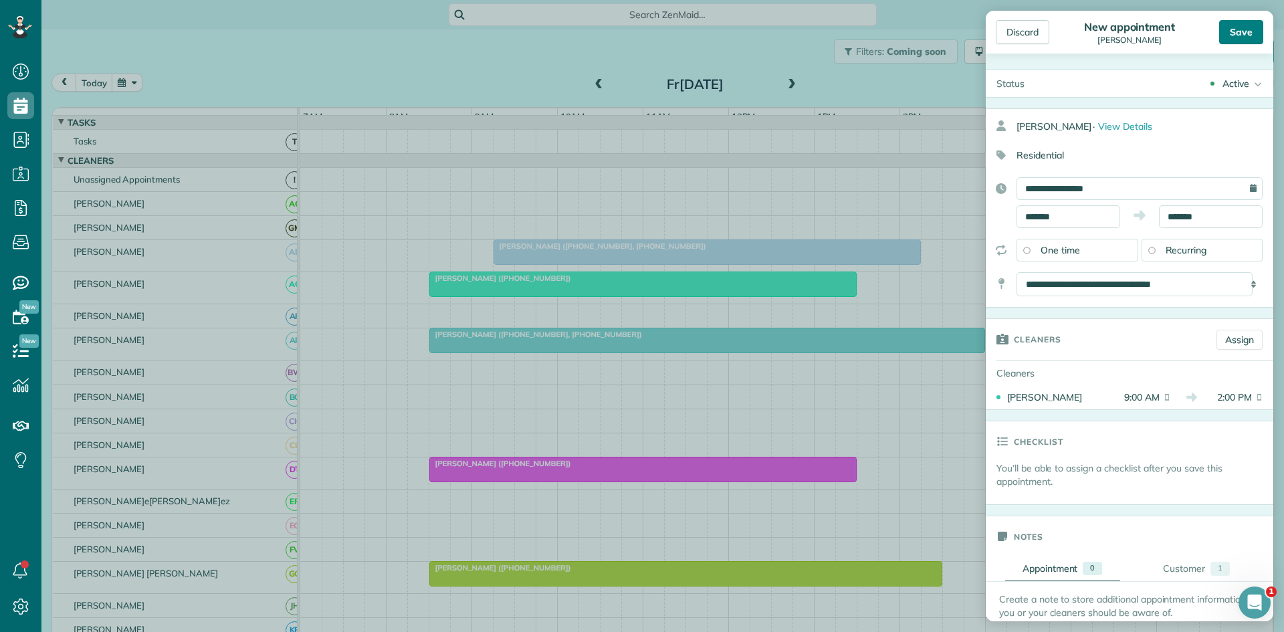
click at [1230, 31] on div "Save" at bounding box center [1241, 32] width 44 height 24
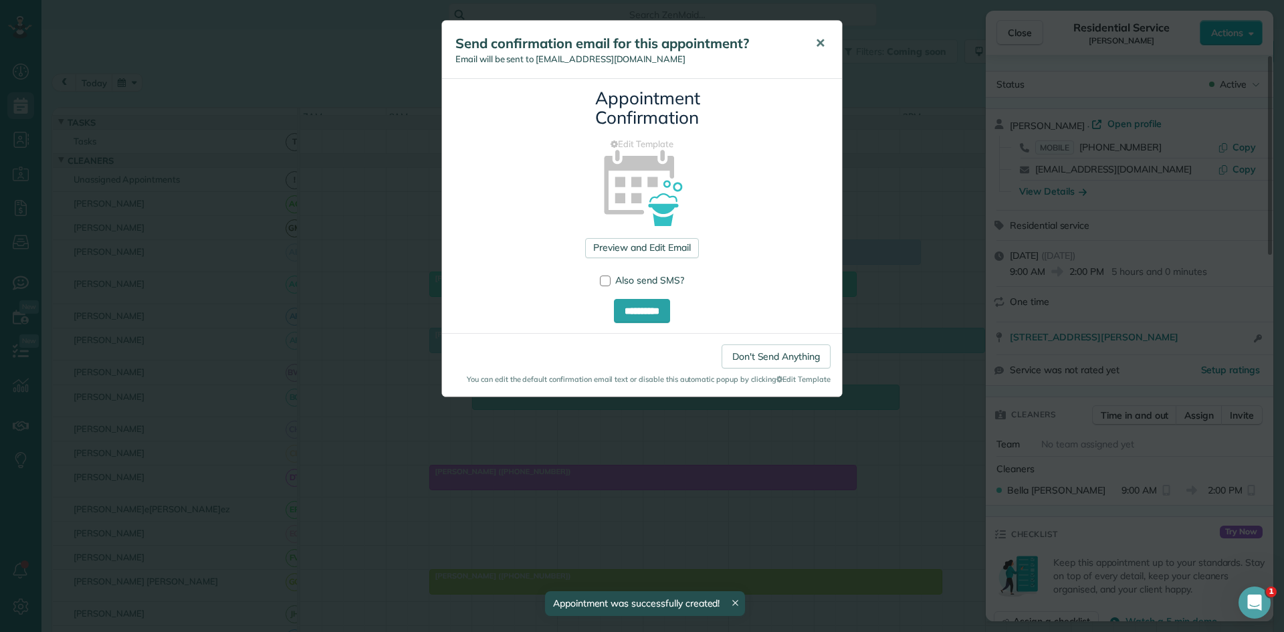
click at [810, 46] on button "✕" at bounding box center [820, 43] width 30 height 32
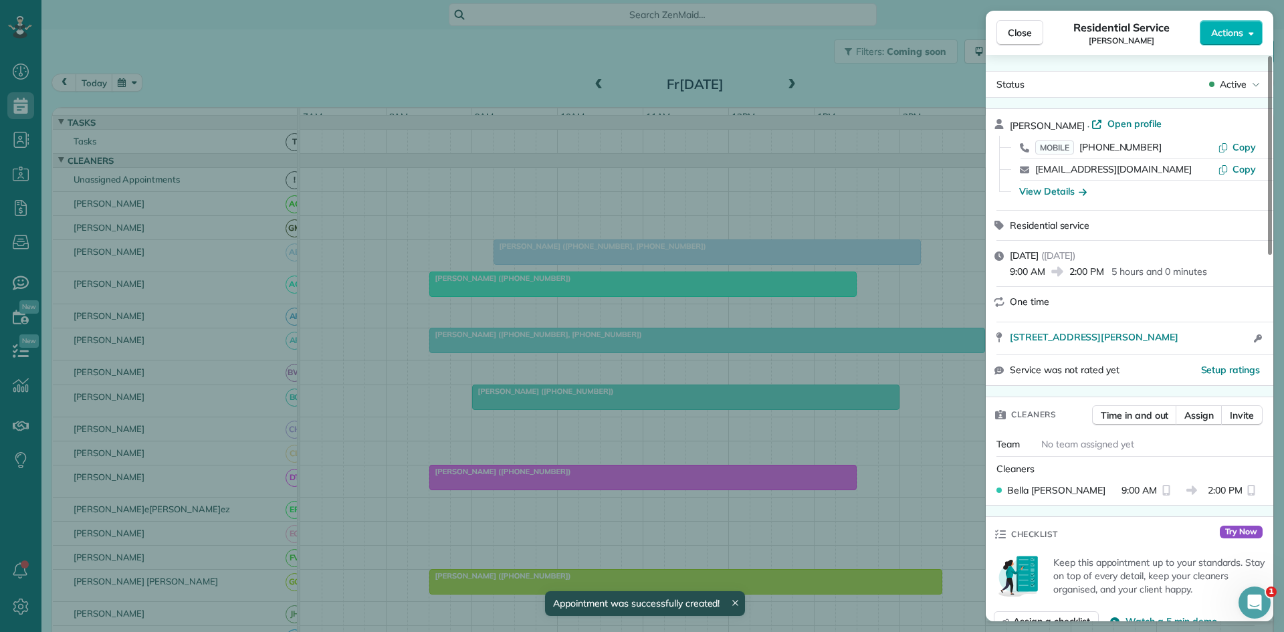
click at [1039, 35] on button "Close" at bounding box center [1019, 32] width 47 height 25
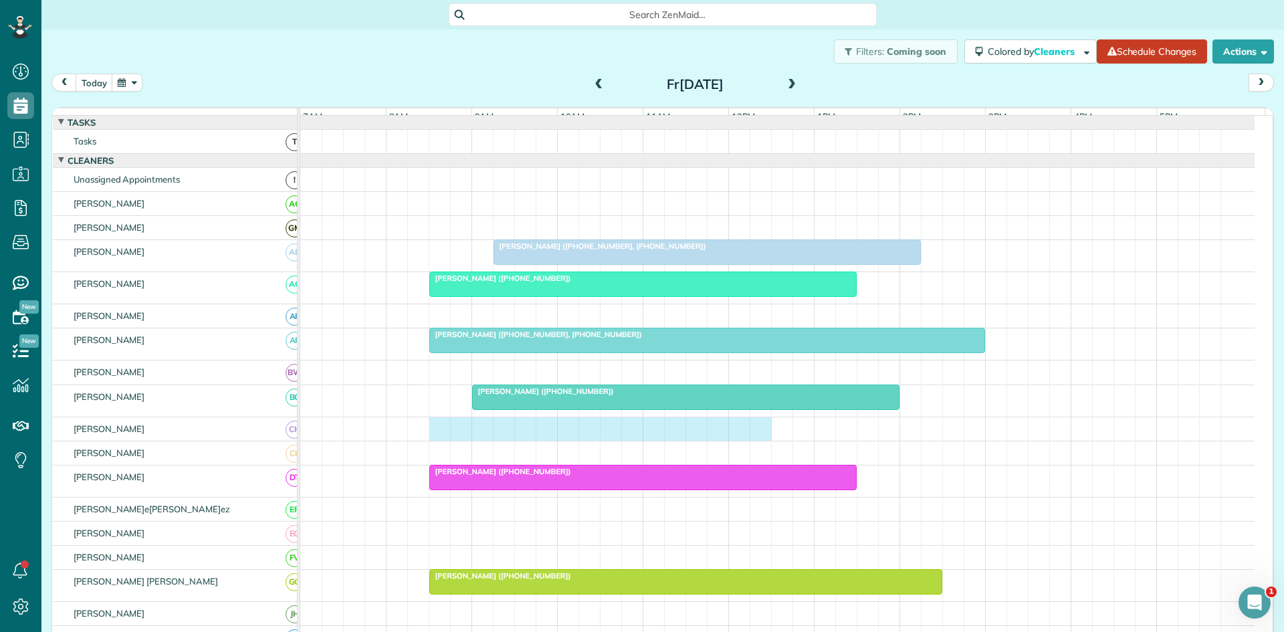
drag, startPoint x: 441, startPoint y: 442, endPoint x: 750, endPoint y: 401, distance: 311.6
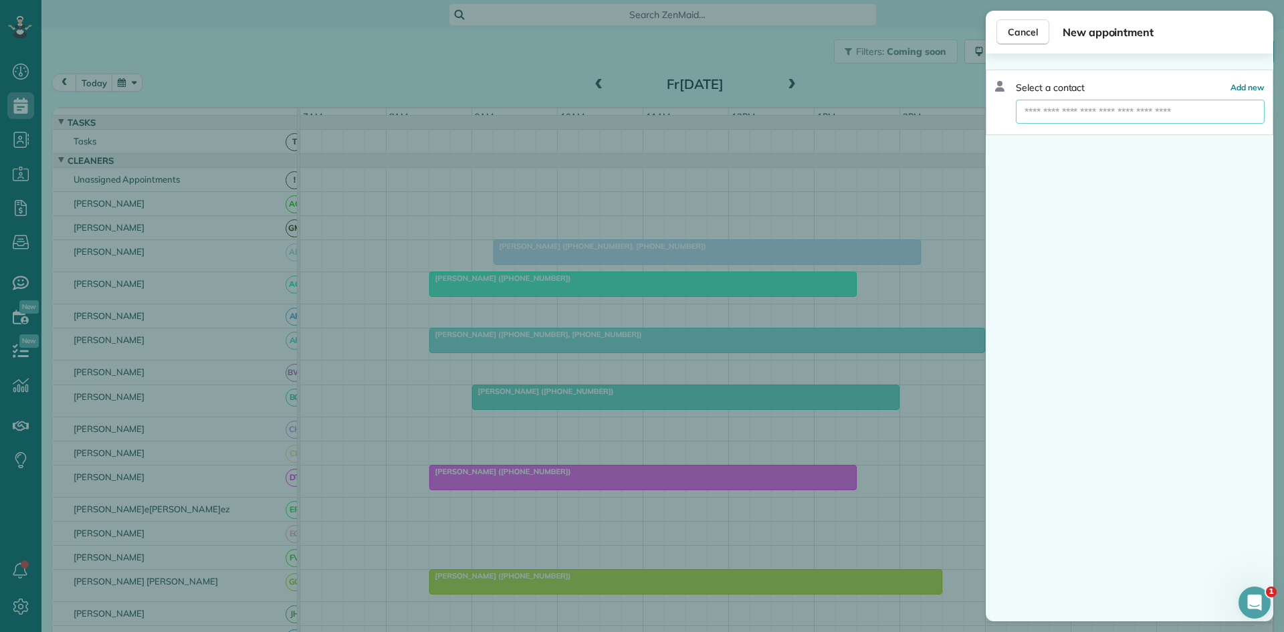
click at [1092, 105] on input "text" at bounding box center [1140, 112] width 249 height 24
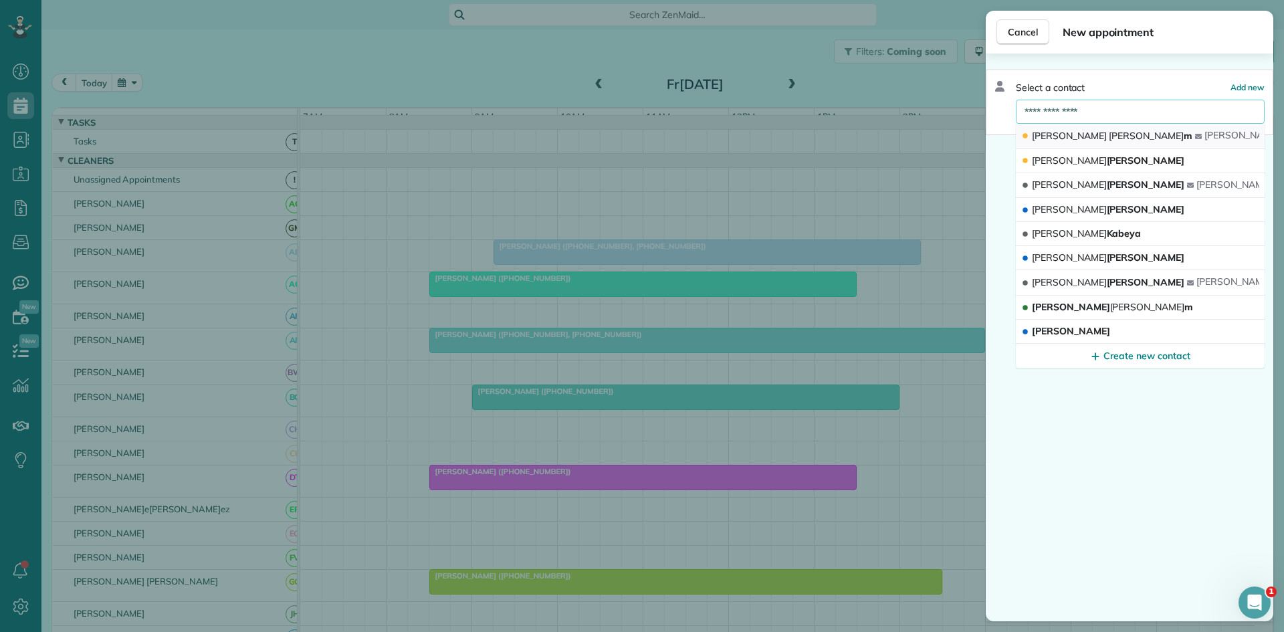
type input "**********"
click at [1099, 125] on button "[PERSON_NAME] m [PERSON_NAME] [EMAIL_ADDRESS][DOMAIN_NAME]" at bounding box center [1140, 136] width 249 height 25
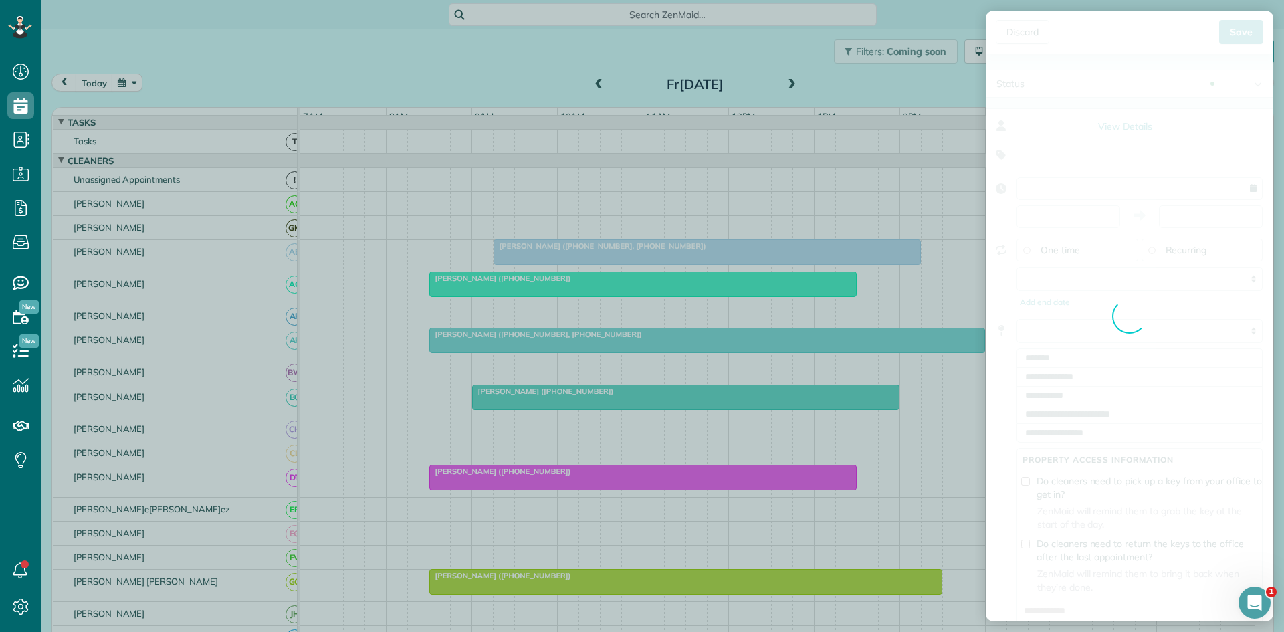
type input "**********"
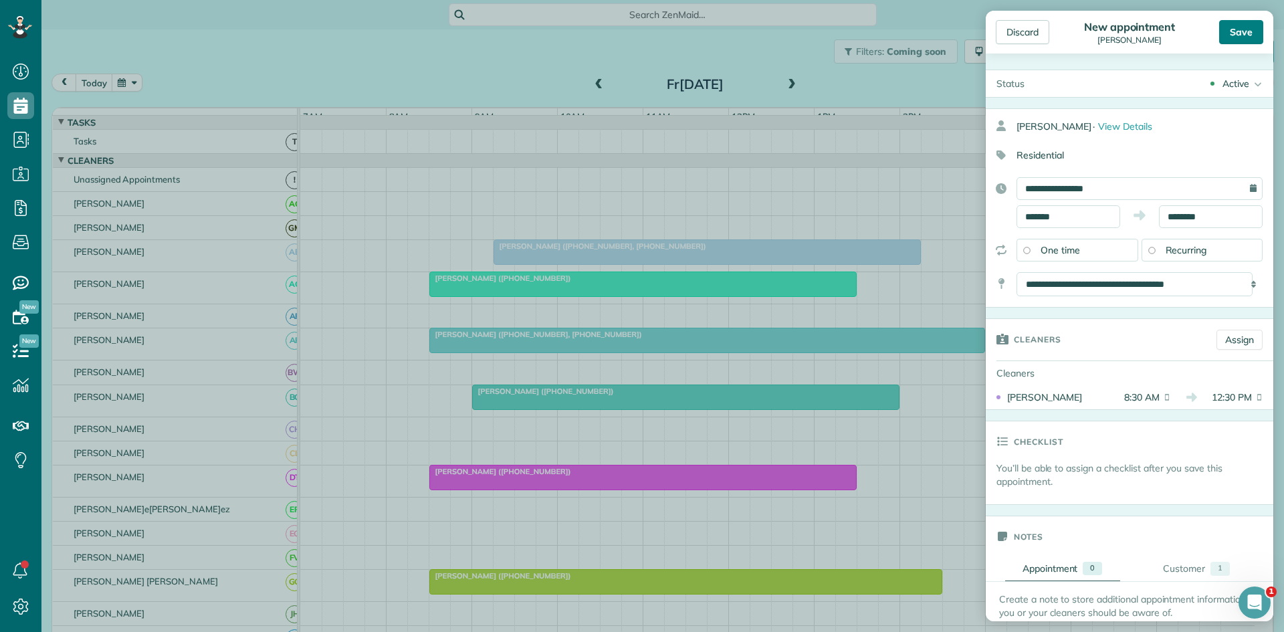
click at [1247, 27] on div "Save" at bounding box center [1241, 32] width 44 height 24
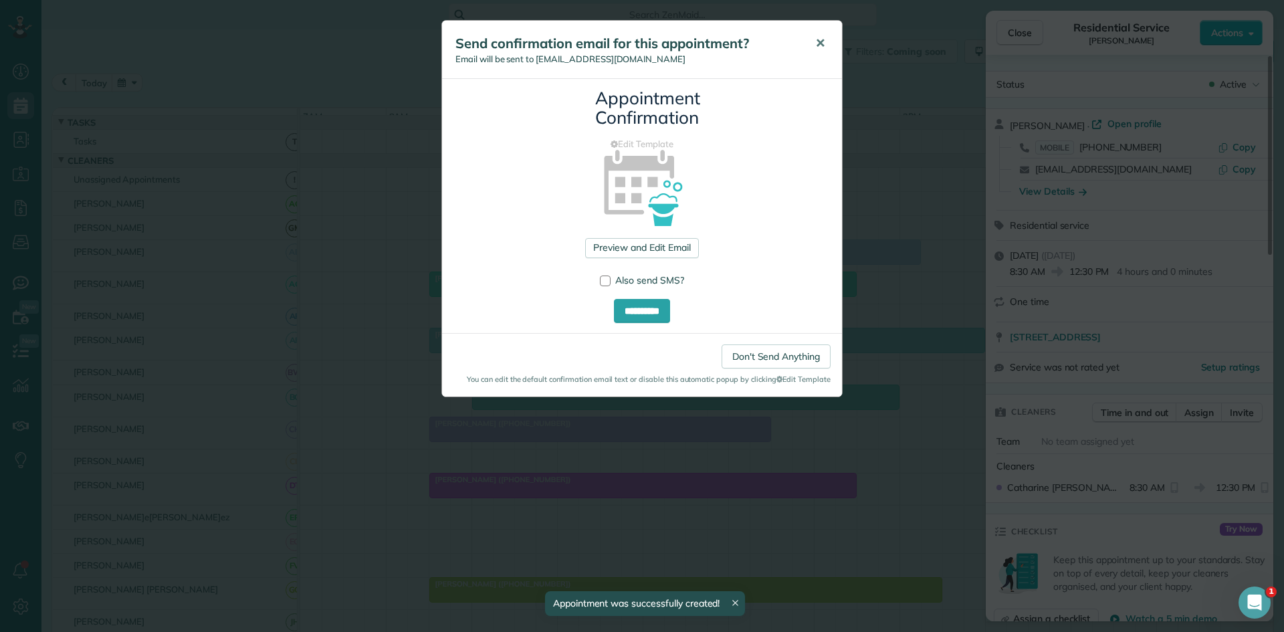
click at [818, 45] on span "✕" at bounding box center [820, 42] width 10 height 15
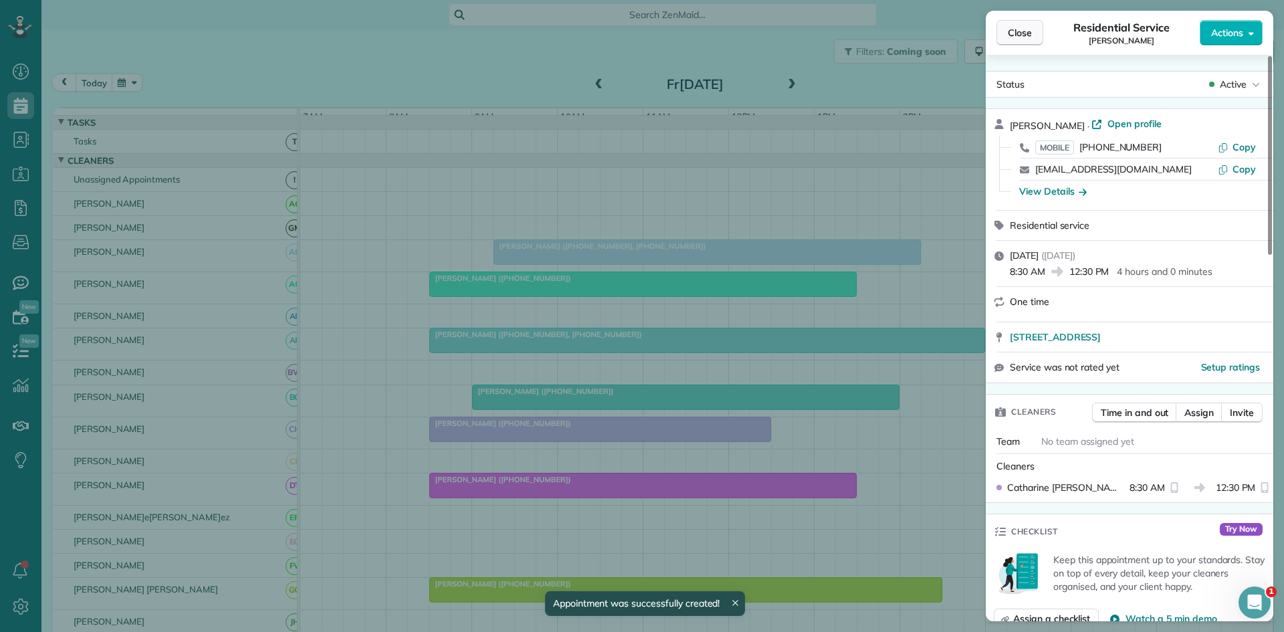
click at [1000, 30] on button "Close" at bounding box center [1019, 32] width 47 height 25
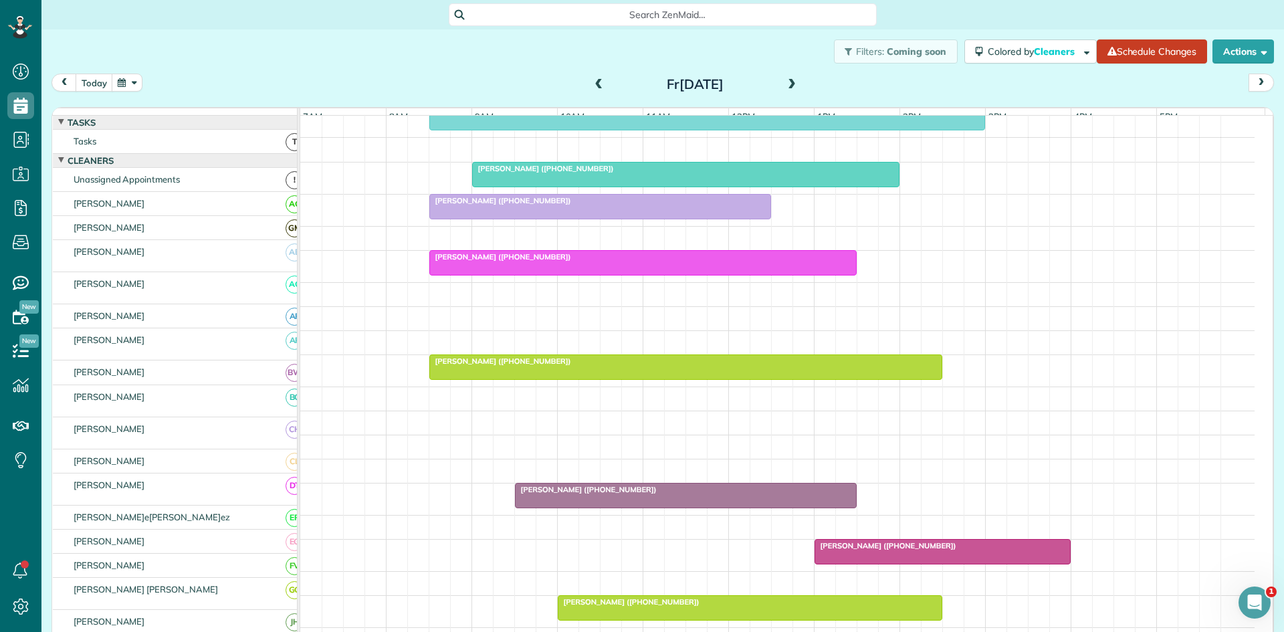
scroll to position [223, 0]
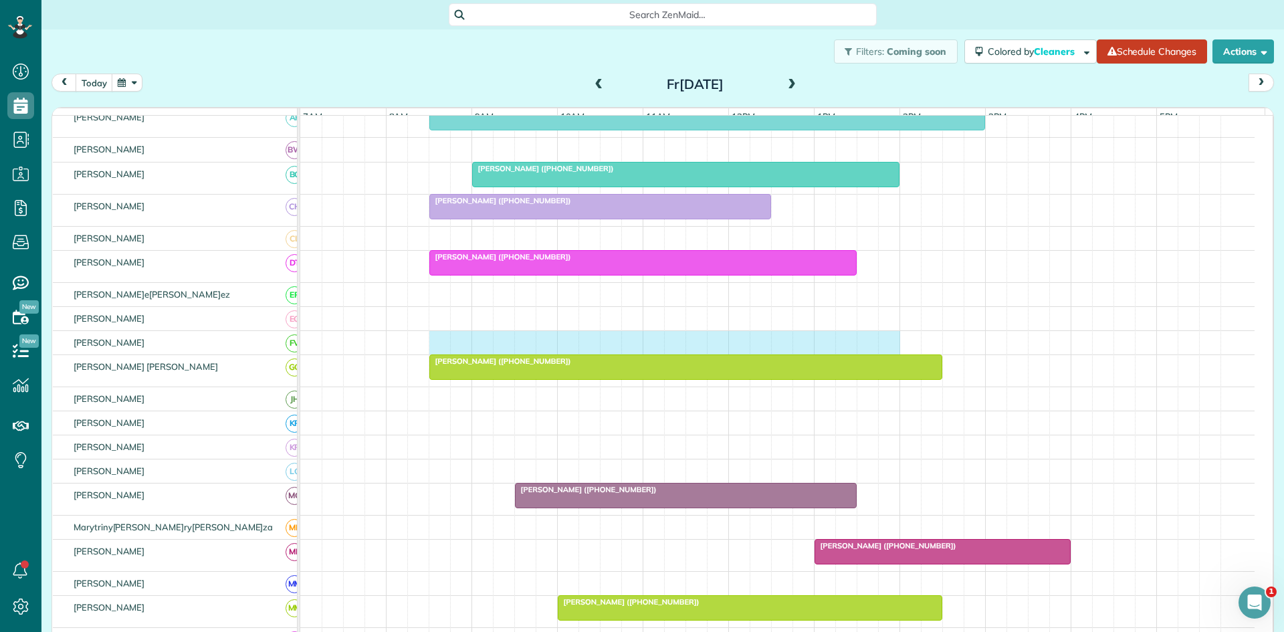
drag, startPoint x: 437, startPoint y: 354, endPoint x: 877, endPoint y: 342, distance: 439.5
click at [893, 342] on div at bounding box center [777, 342] width 954 height 23
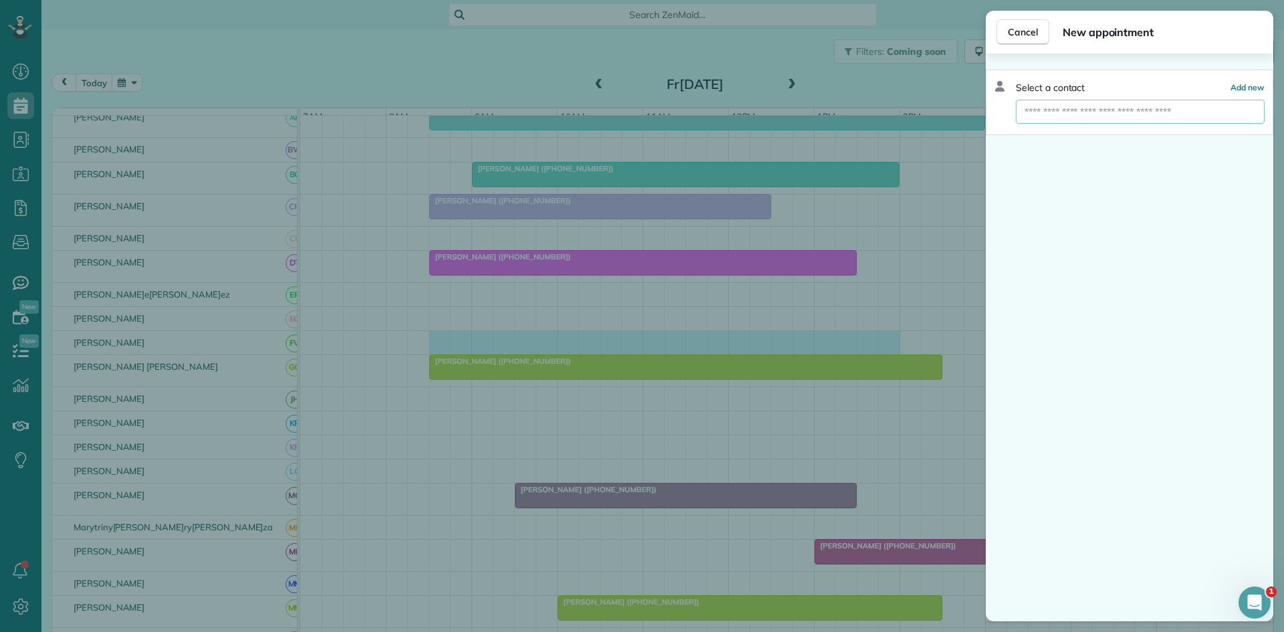
click at [1112, 111] on input "text" at bounding box center [1140, 112] width 249 height 24
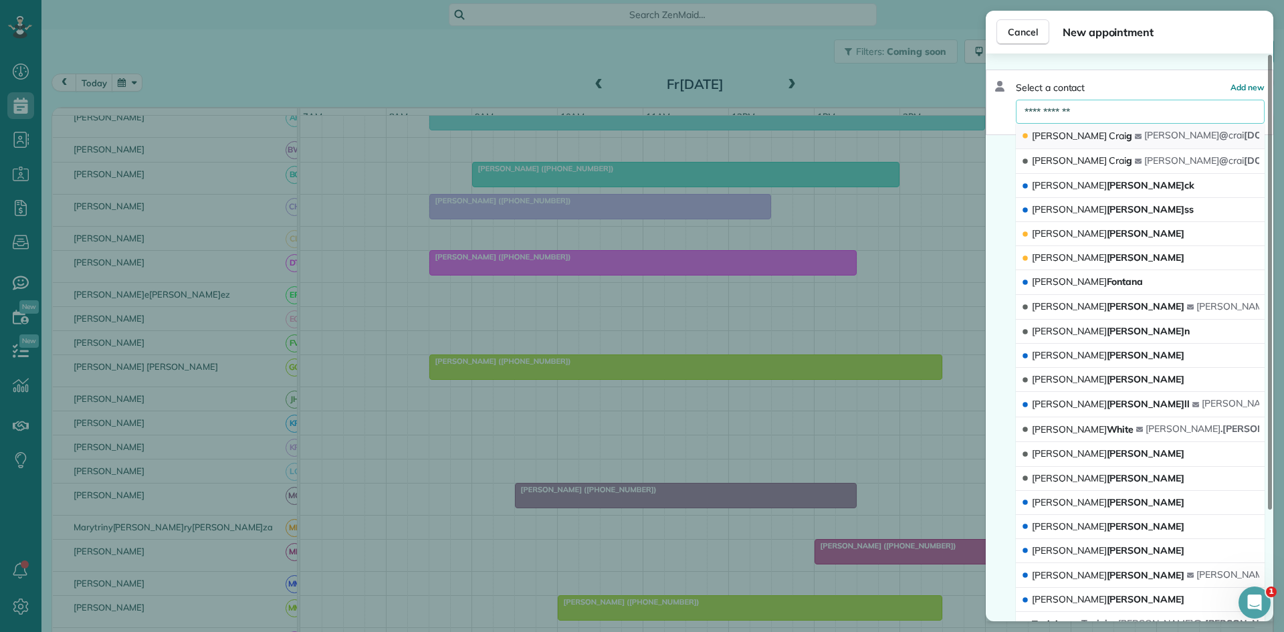
type input "**********"
click at [1083, 143] on button "[PERSON_NAME] g [PERSON_NAME] @ crai [DOMAIN_NAME]" at bounding box center [1140, 136] width 249 height 25
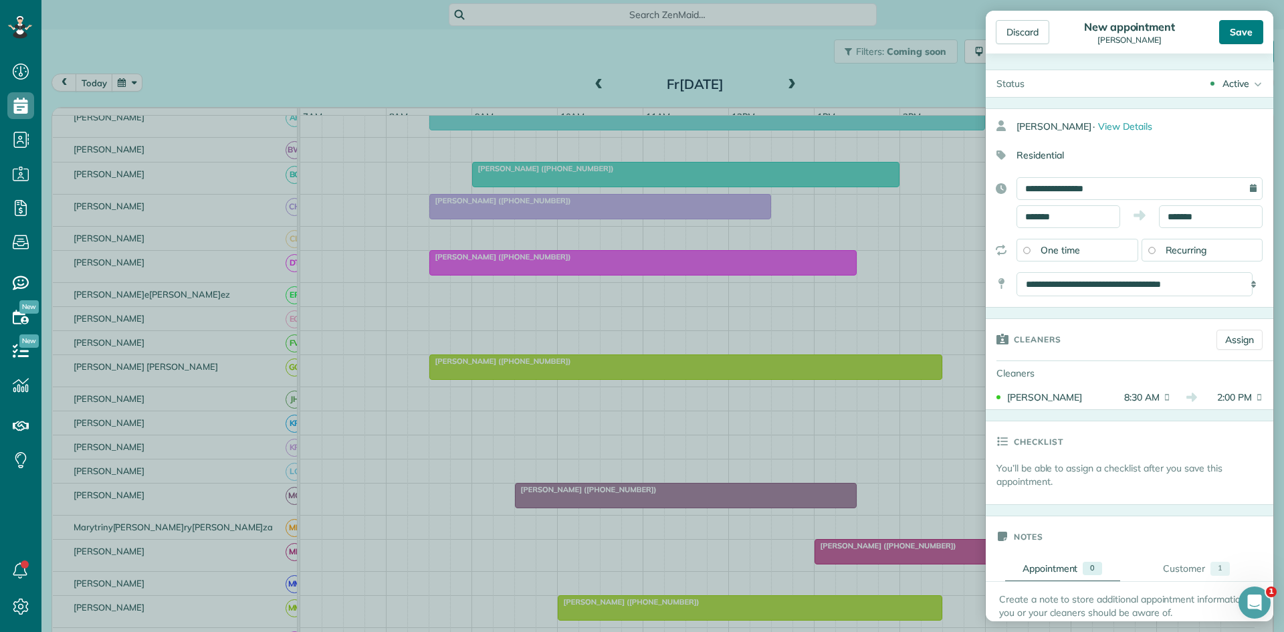
click at [1234, 43] on div "Save" at bounding box center [1241, 32] width 44 height 24
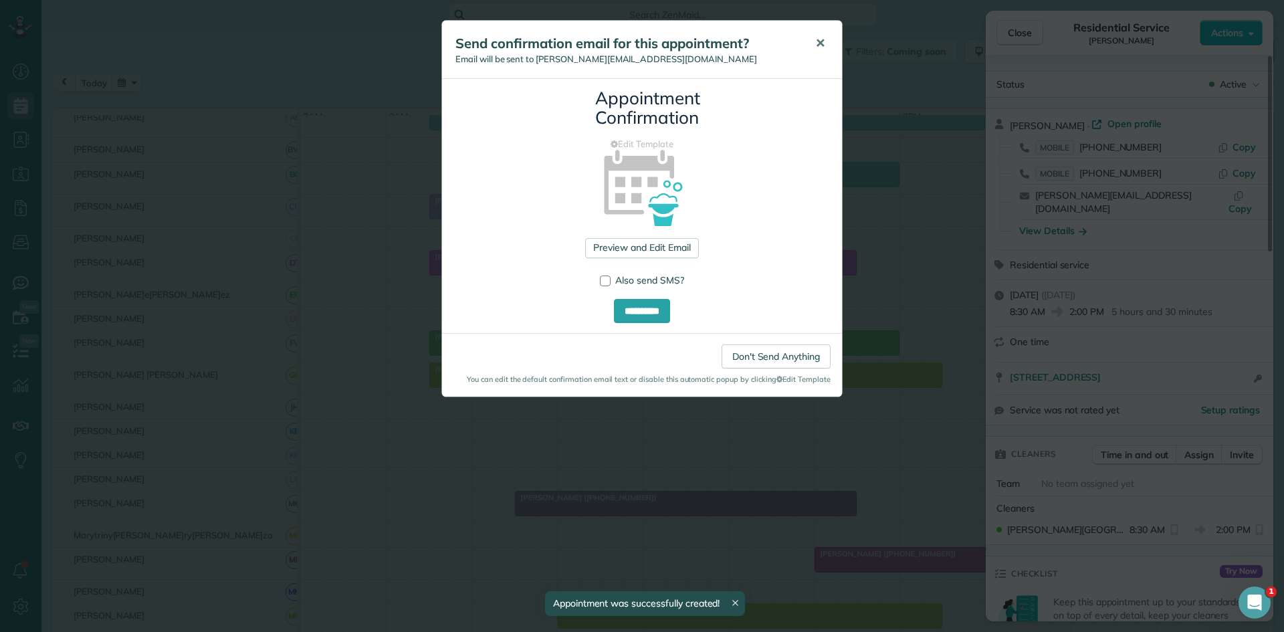
click at [822, 35] on span "✕" at bounding box center [820, 42] width 10 height 15
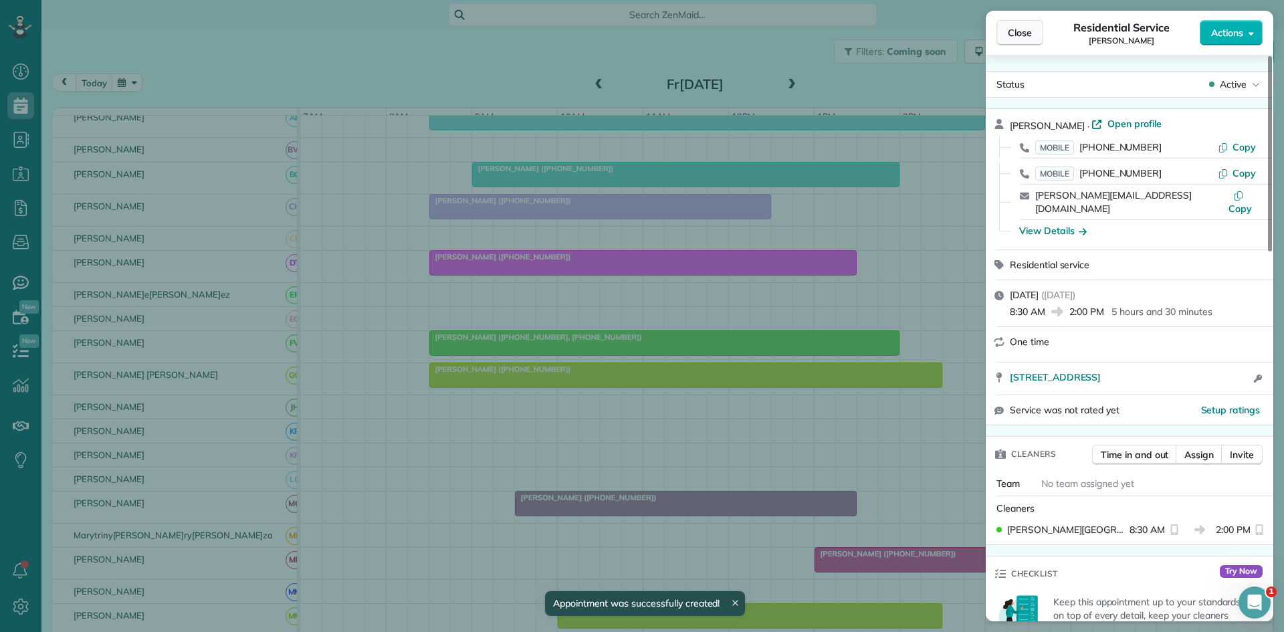
click at [1032, 33] on button "Close" at bounding box center [1019, 32] width 47 height 25
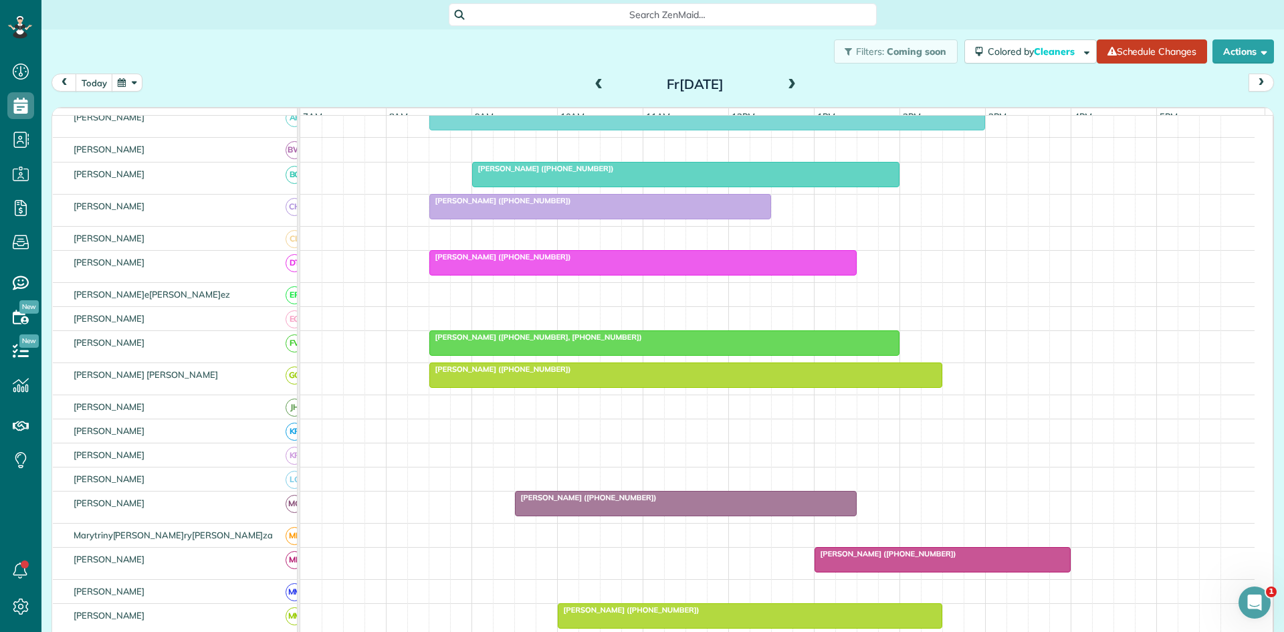
scroll to position [446, 0]
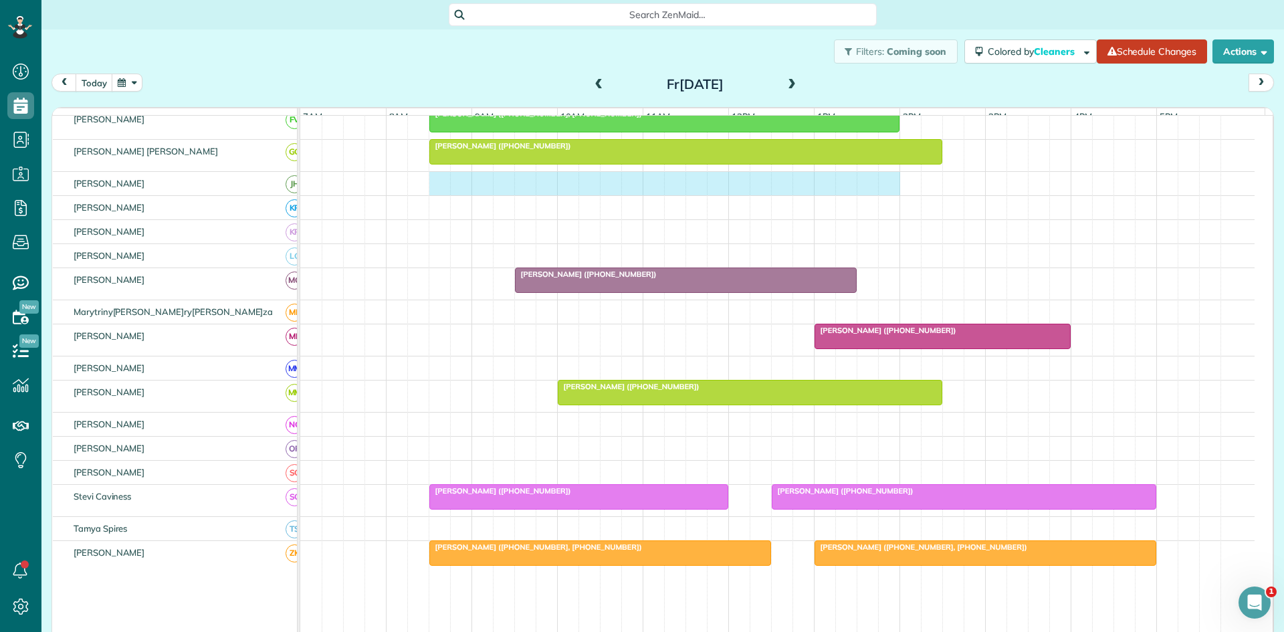
drag, startPoint x: 441, startPoint y: 197, endPoint x: 881, endPoint y: 179, distance: 439.7
click at [881, 179] on tbody "[PERSON_NAME] ([PHONE_NUMBER], [PHONE_NUMBER]) [PERSON_NAME] ([PHONE_NUMBER]) […" at bounding box center [777, 219] width 954 height 1099
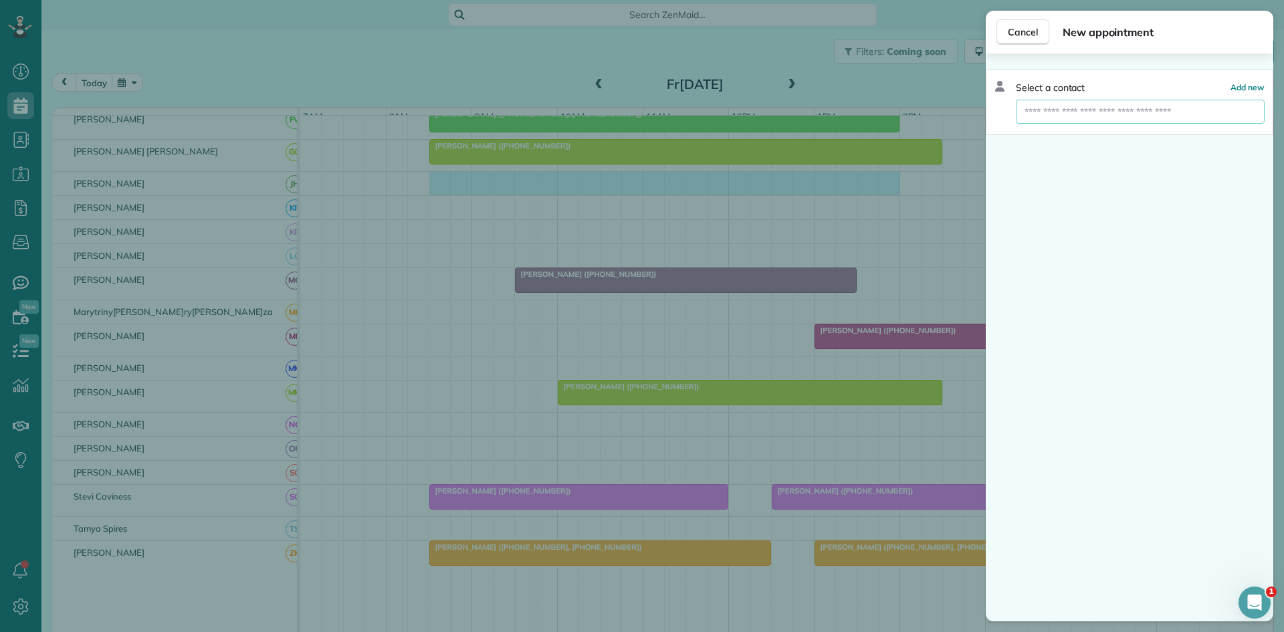
click at [1153, 116] on input "text" at bounding box center [1140, 112] width 249 height 24
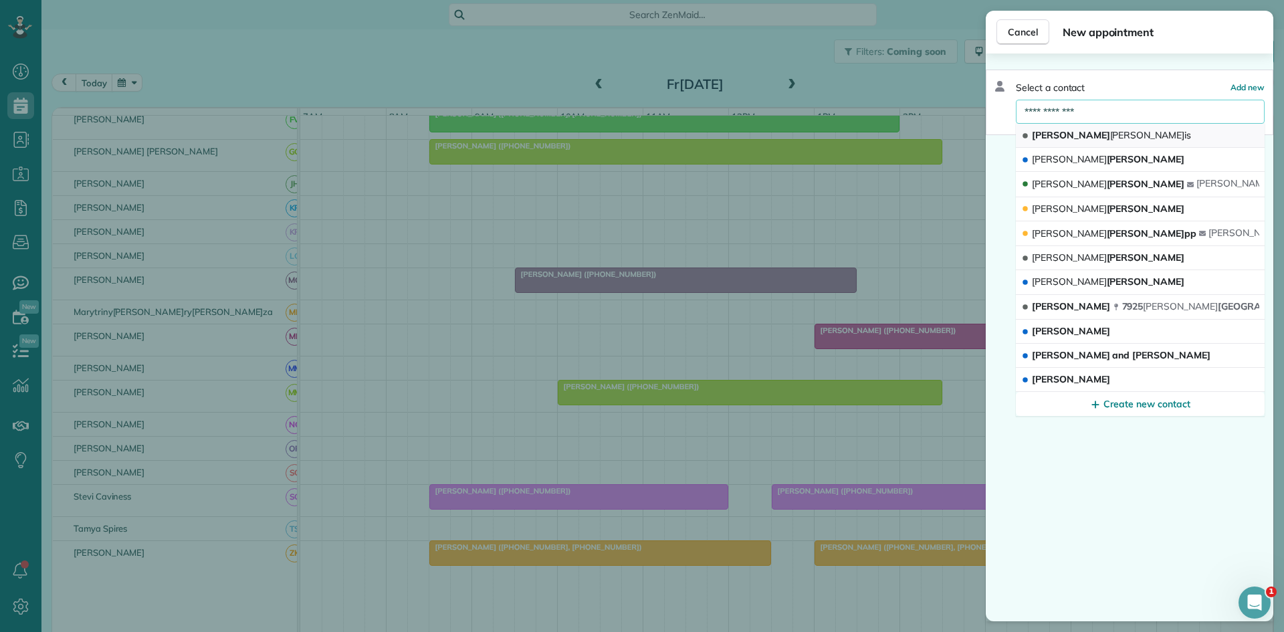
type input "**********"
click at [1107, 136] on button "[PERSON_NAME]" at bounding box center [1140, 136] width 249 height 24
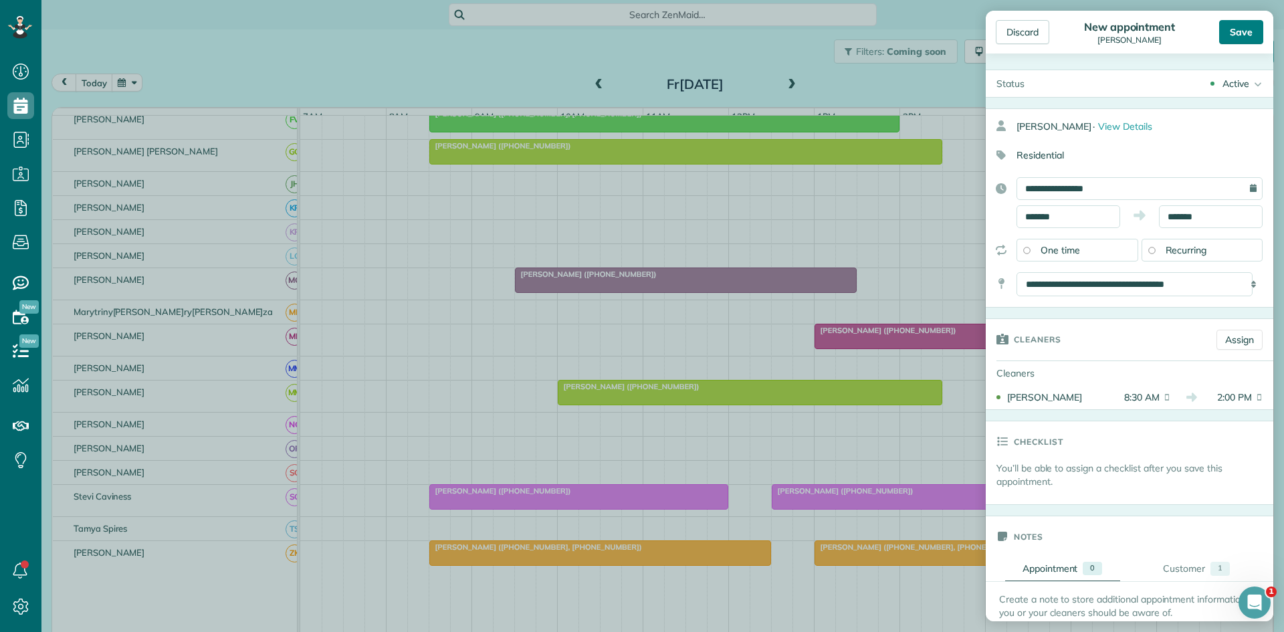
click at [1244, 30] on div "Save" at bounding box center [1241, 32] width 44 height 24
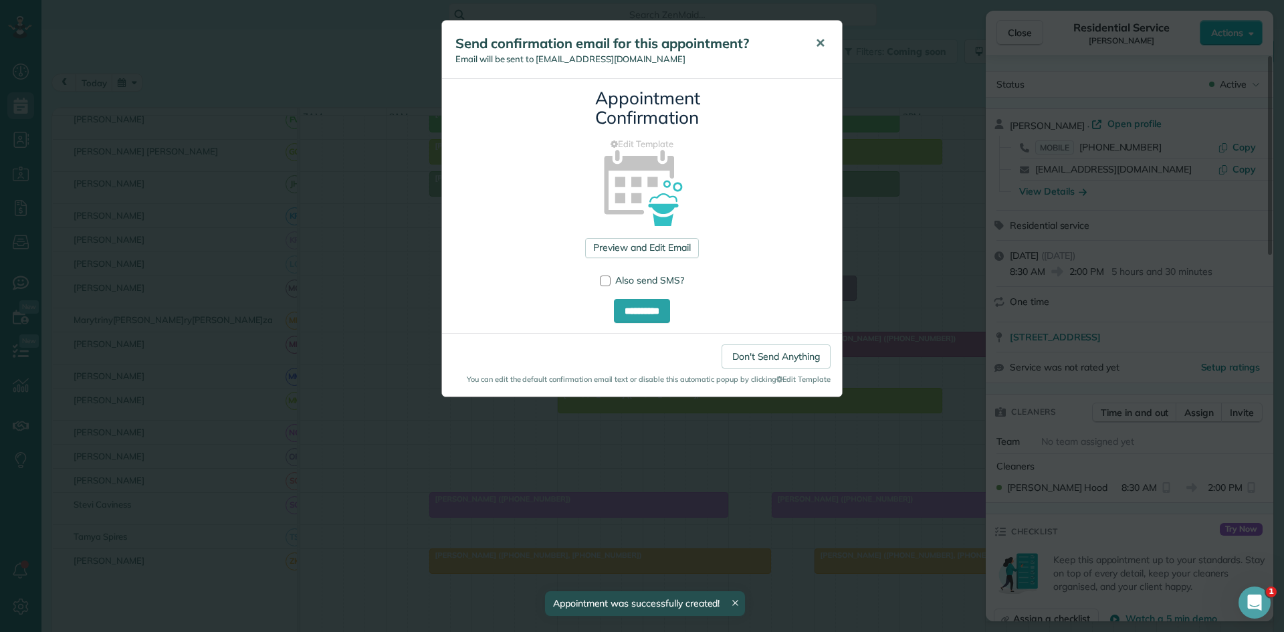
click at [831, 46] on button "✕" at bounding box center [820, 43] width 30 height 32
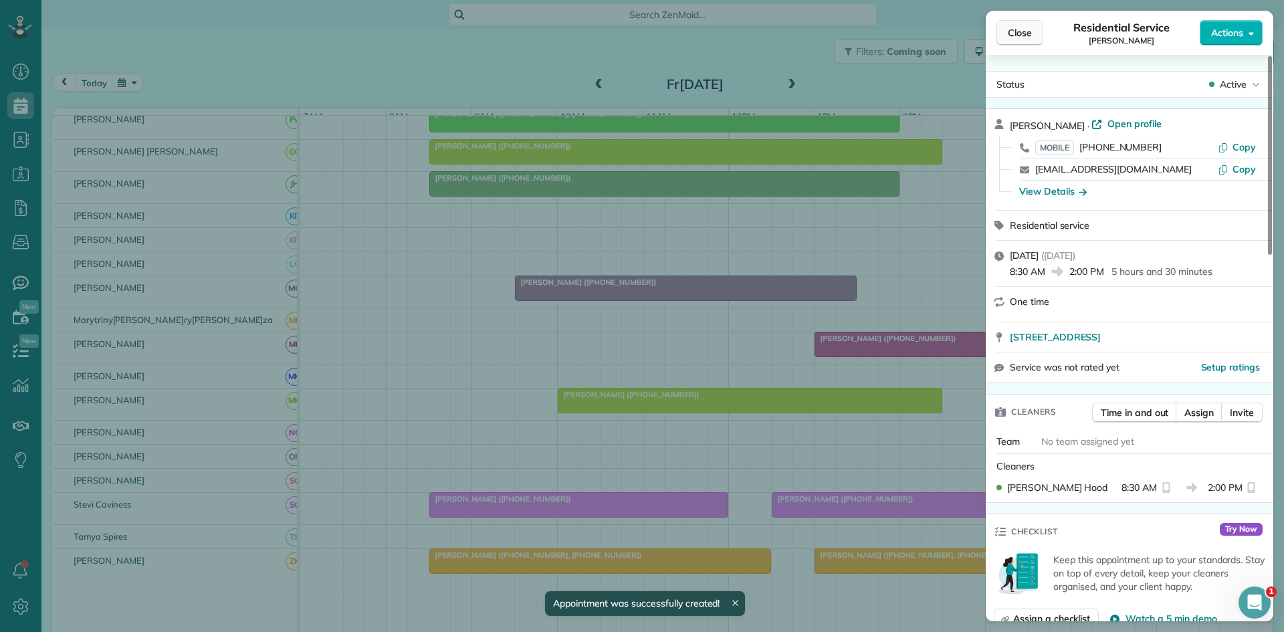
click at [1008, 27] on span "Close" at bounding box center [1020, 32] width 24 height 13
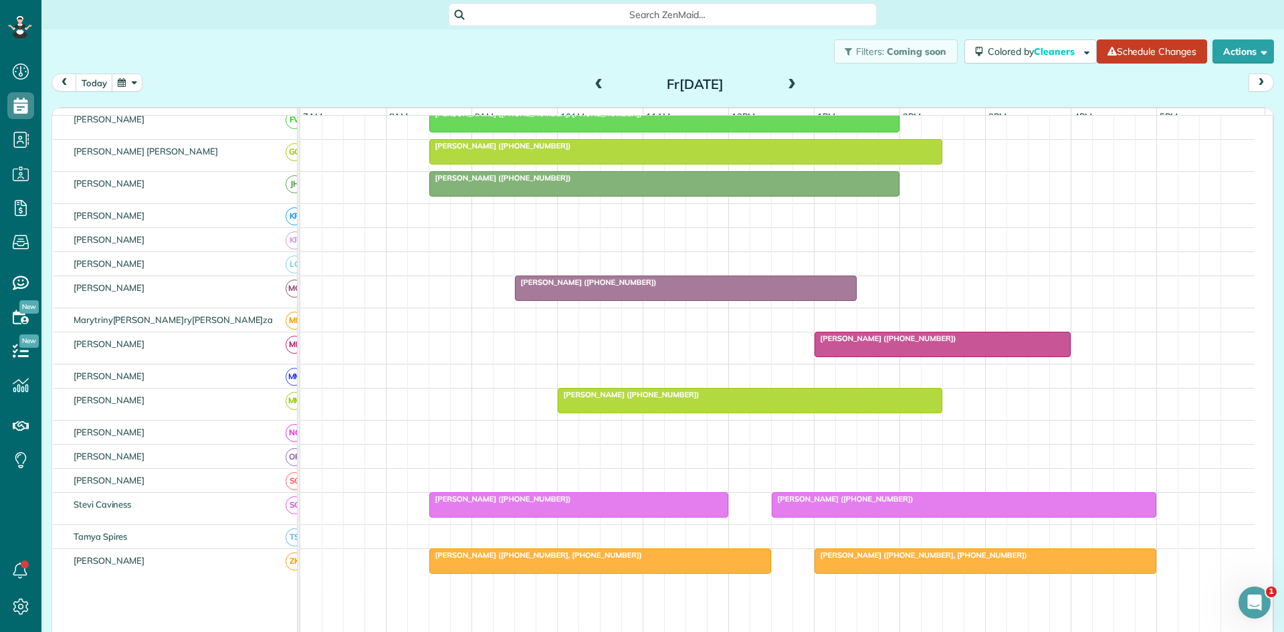
click at [476, 251] on div at bounding box center [777, 239] width 954 height 23
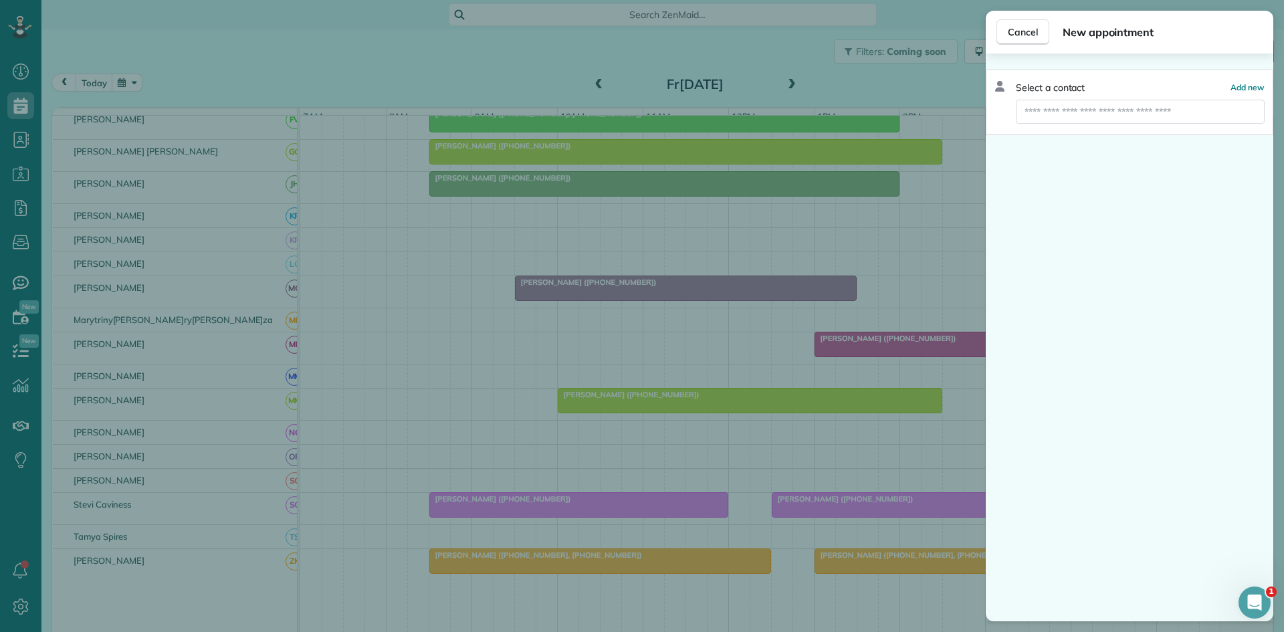
click at [476, 256] on div "Cancel New appointment Select a contact Add new" at bounding box center [642, 316] width 1284 height 632
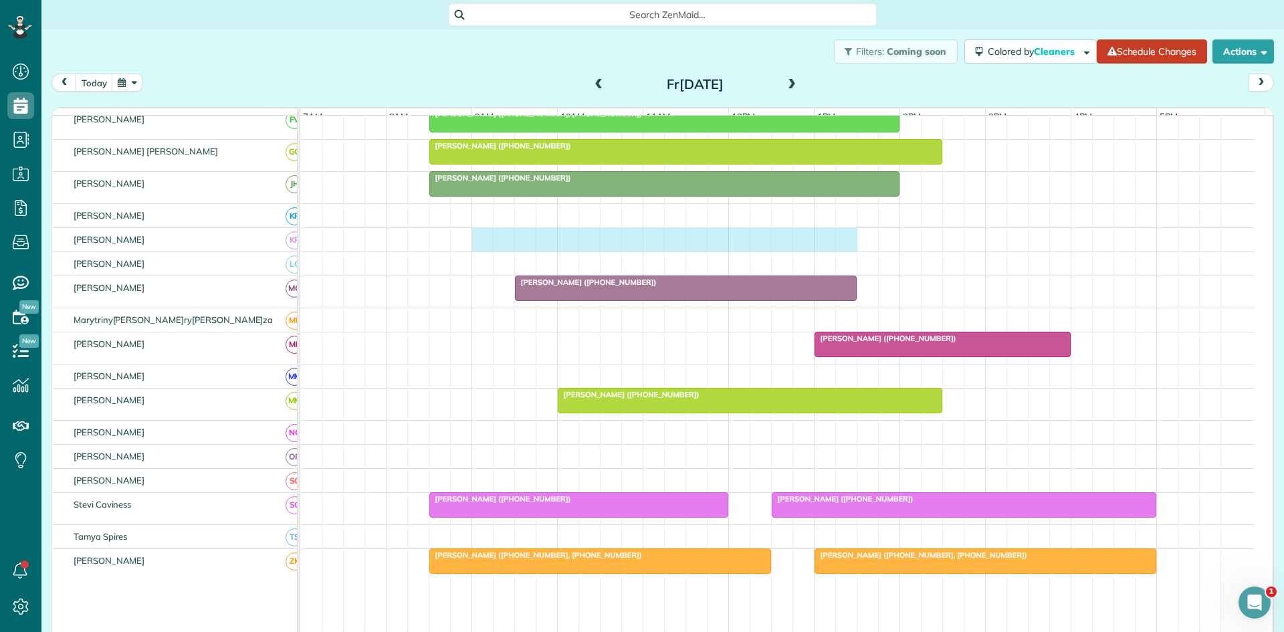
drag, startPoint x: 476, startPoint y: 256, endPoint x: 835, endPoint y: 243, distance: 358.6
click at [847, 243] on div at bounding box center [777, 239] width 954 height 23
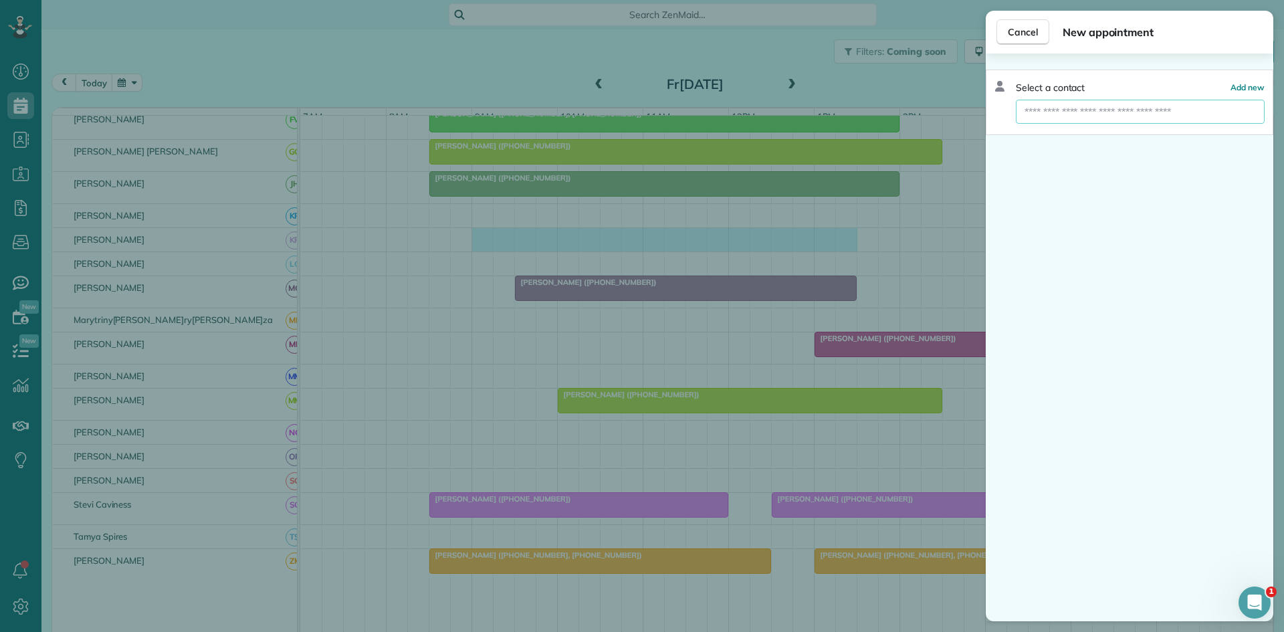
click at [1103, 112] on input "text" at bounding box center [1140, 112] width 249 height 24
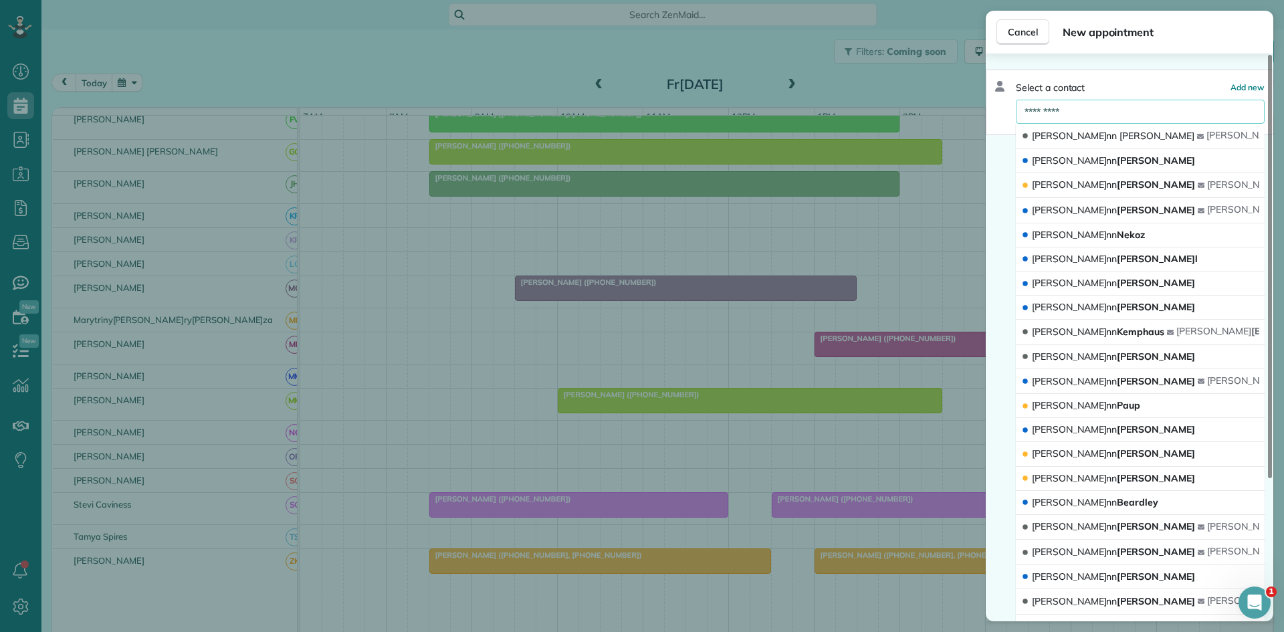
type input "*********"
click at [1119, 138] on span "[PERSON_NAME]" at bounding box center [1156, 136] width 75 height 12
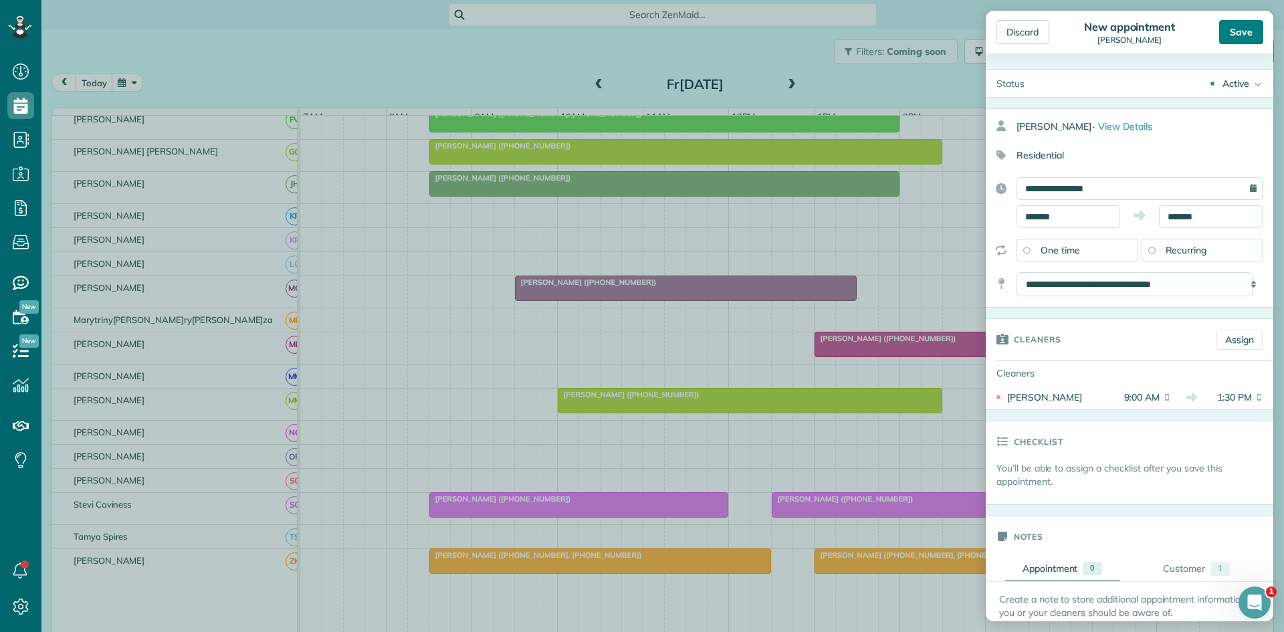
click at [1248, 42] on div "Save" at bounding box center [1241, 32] width 44 height 24
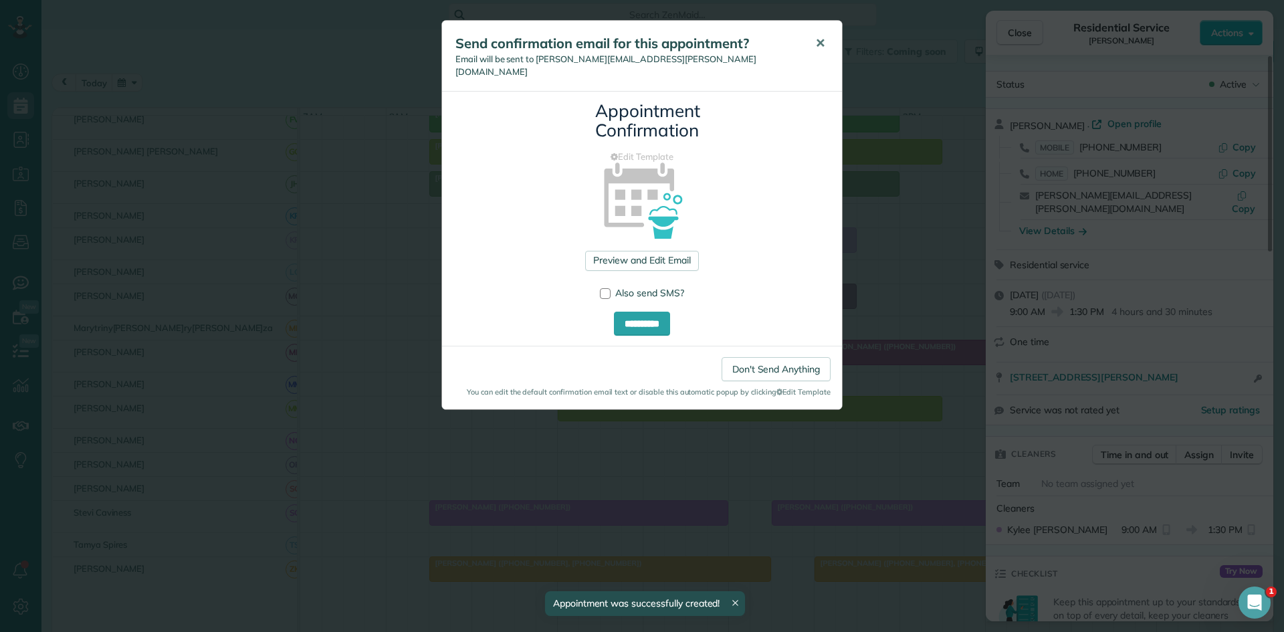
click at [814, 39] on button "✕" at bounding box center [820, 43] width 30 height 32
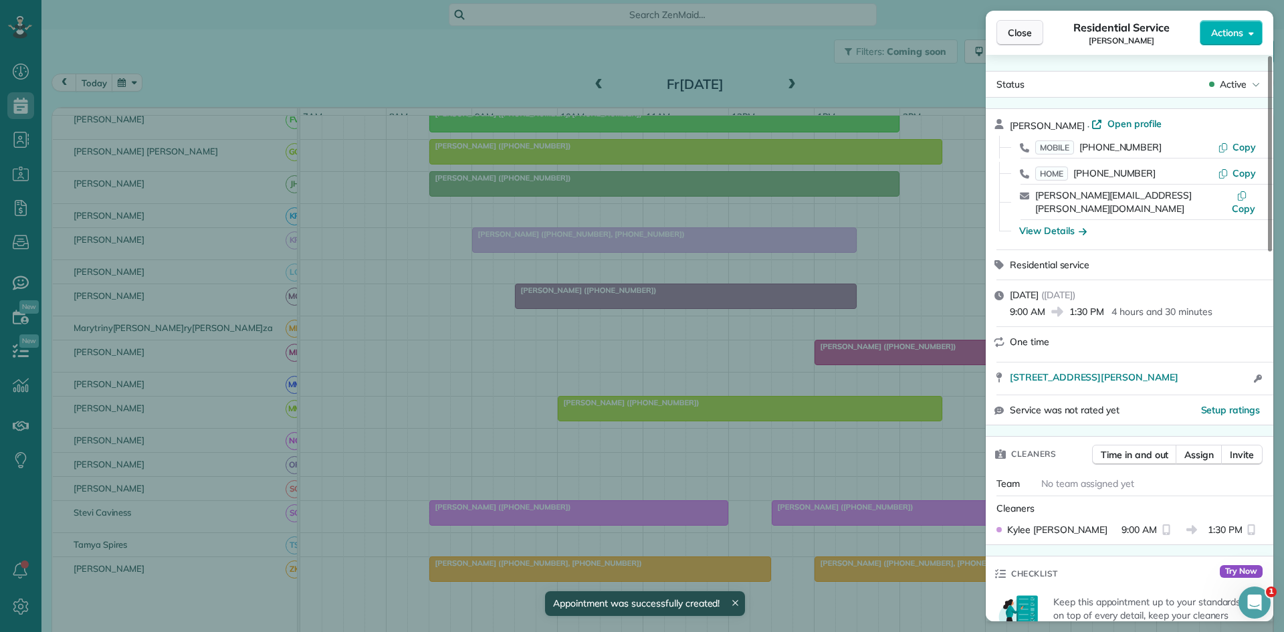
click at [1007, 37] on button "Close" at bounding box center [1019, 32] width 47 height 25
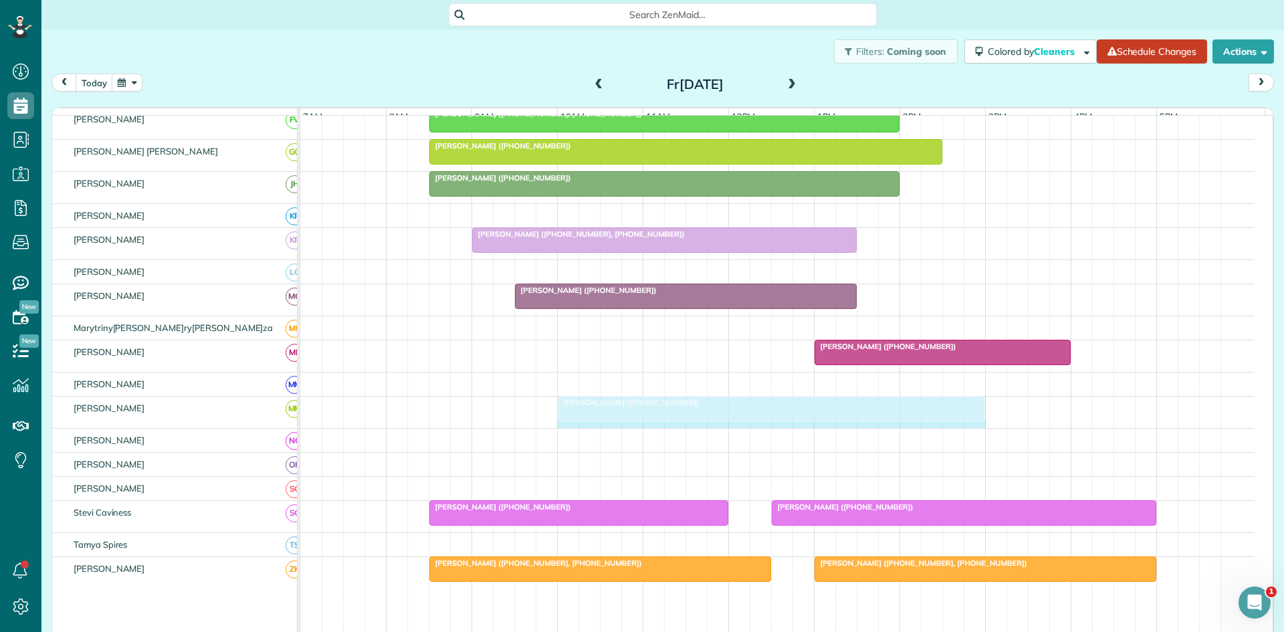
drag, startPoint x: 937, startPoint y: 418, endPoint x: 965, endPoint y: 416, distance: 27.5
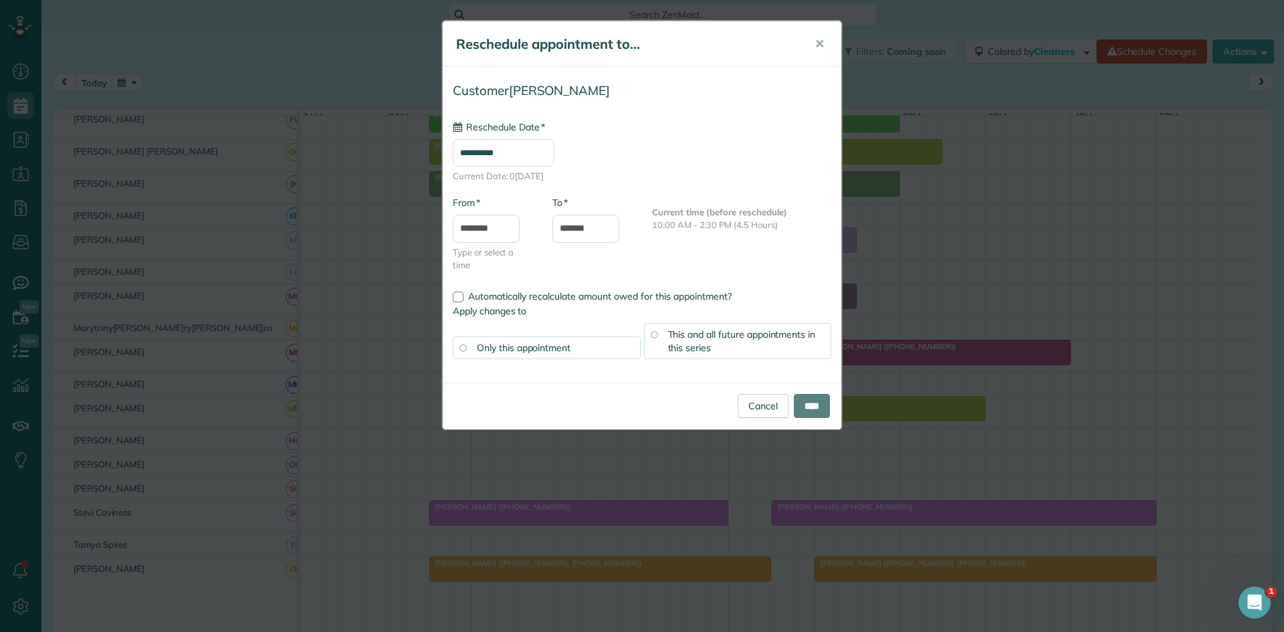
type input "**********"
click at [805, 405] on input "****" at bounding box center [812, 406] width 36 height 24
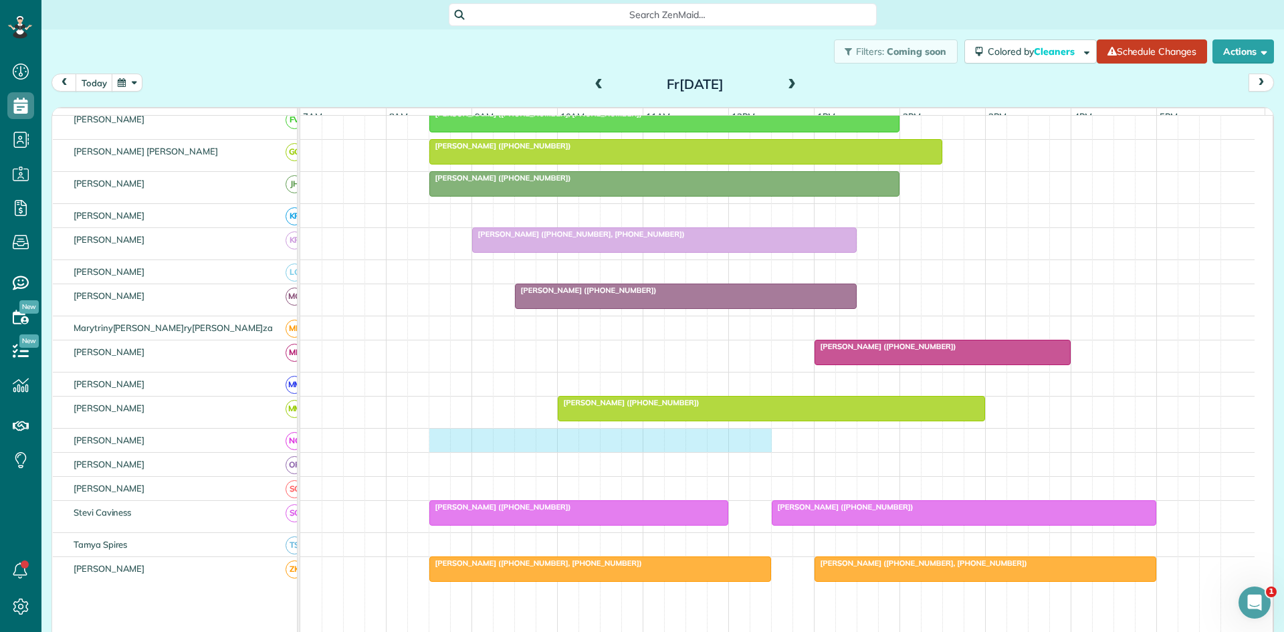
drag, startPoint x: 439, startPoint y: 453, endPoint x: 752, endPoint y: 416, distance: 314.4
click at [752, 416] on tbody "[PERSON_NAME] ([PHONE_NUMBER], [PHONE_NUMBER]) [PERSON_NAME] ([PHONE_NUMBER]) […" at bounding box center [777, 227] width 954 height 1115
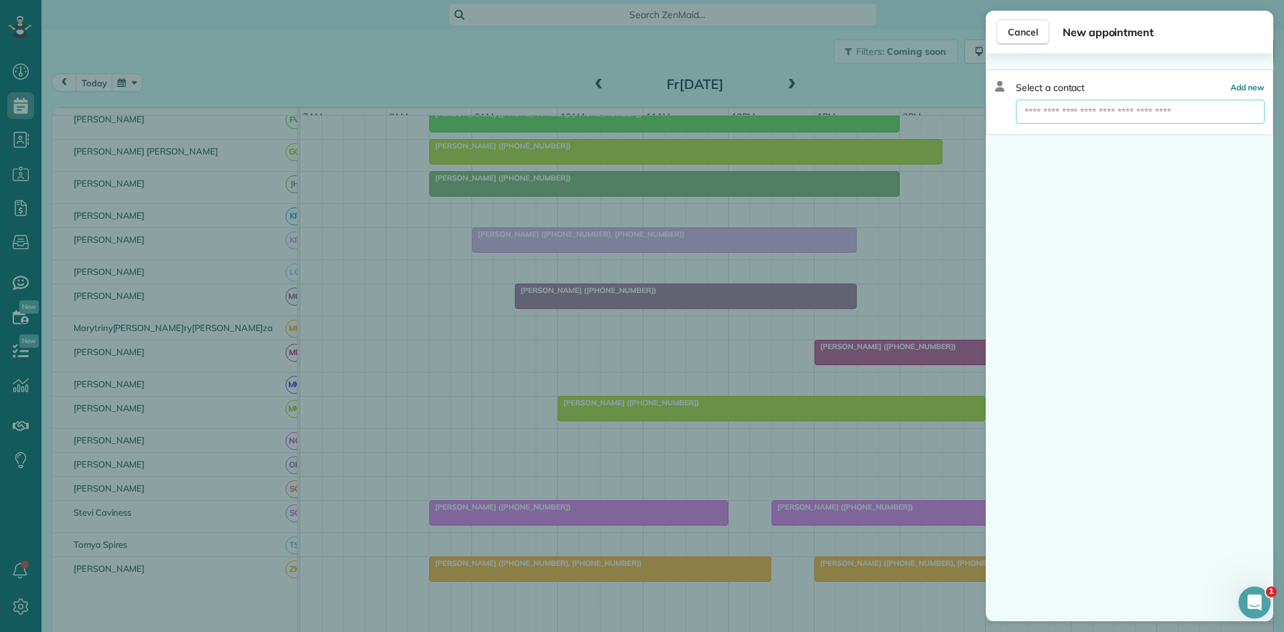
click at [1121, 120] on input "text" at bounding box center [1140, 112] width 249 height 24
type input "*****"
click at [1116, 132] on span "[PERSON_NAME]a" at bounding box center [1085, 136] width 107 height 12
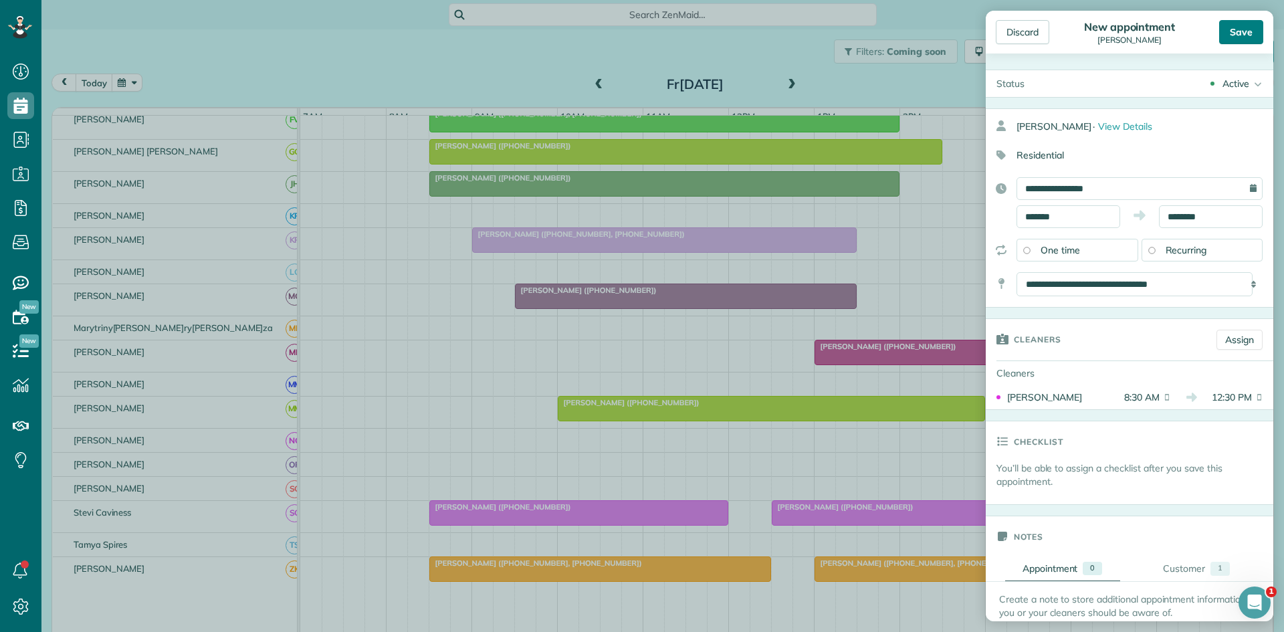
click at [1238, 28] on div "Save" at bounding box center [1241, 32] width 44 height 24
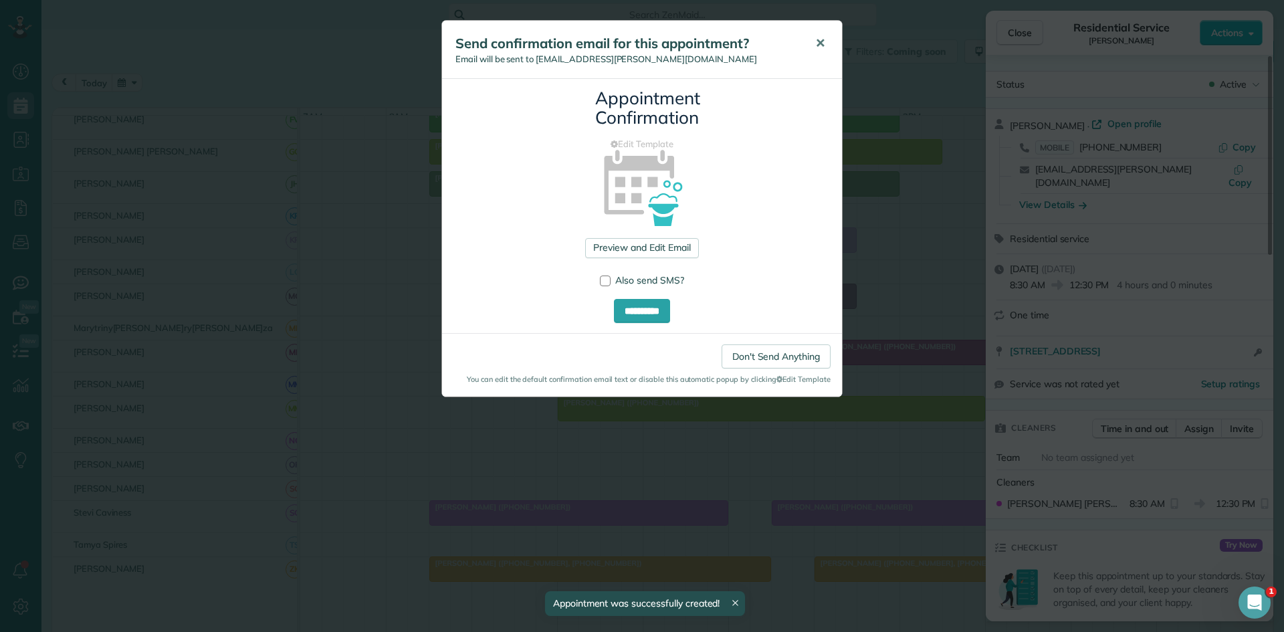
click at [827, 48] on button "✕" at bounding box center [820, 43] width 30 height 32
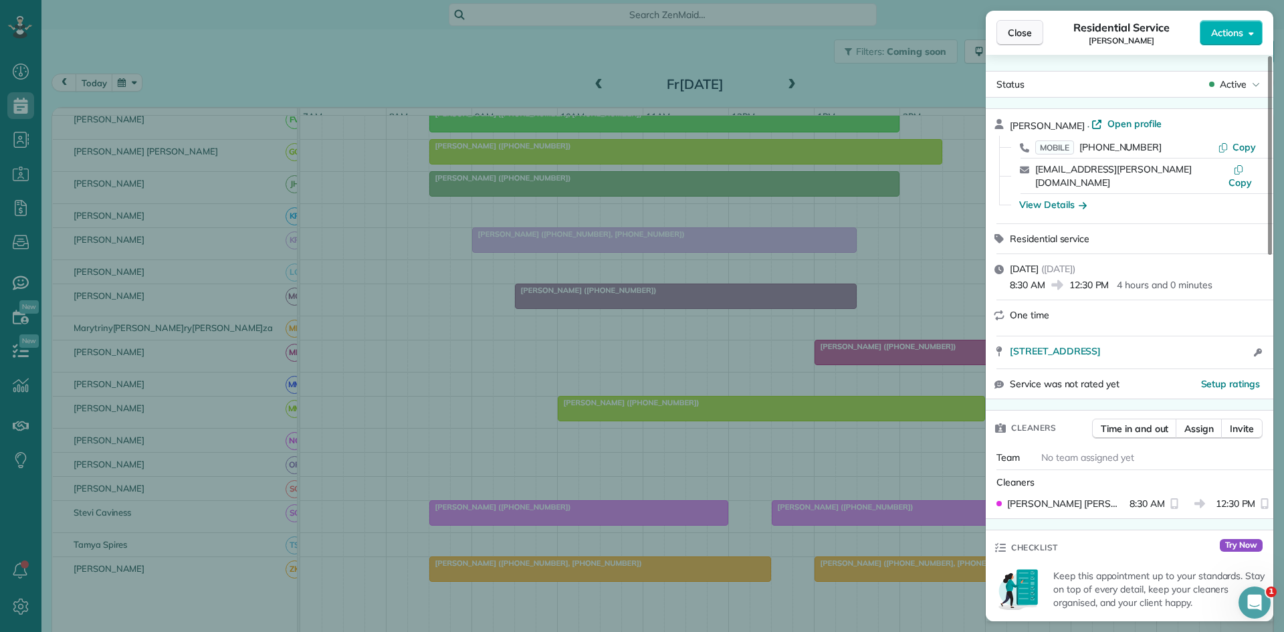
click at [1018, 31] on span "Close" at bounding box center [1020, 32] width 24 height 13
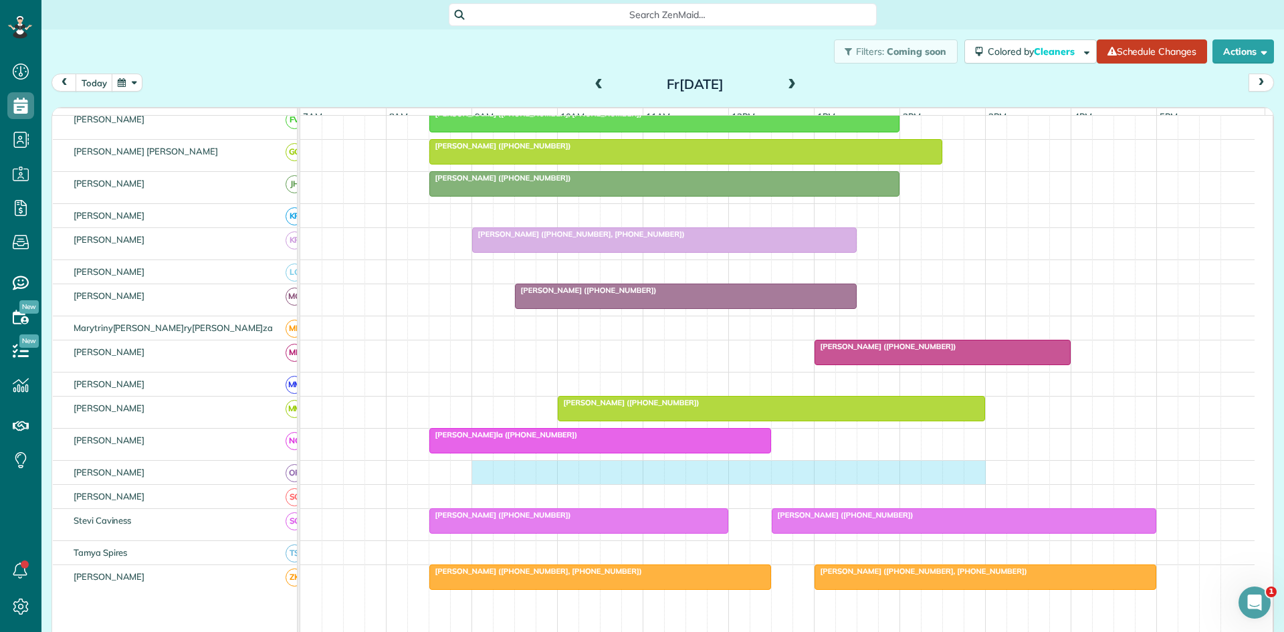
drag, startPoint x: 478, startPoint y: 479, endPoint x: 963, endPoint y: 487, distance: 484.9
click at [963, 484] on div at bounding box center [777, 472] width 954 height 23
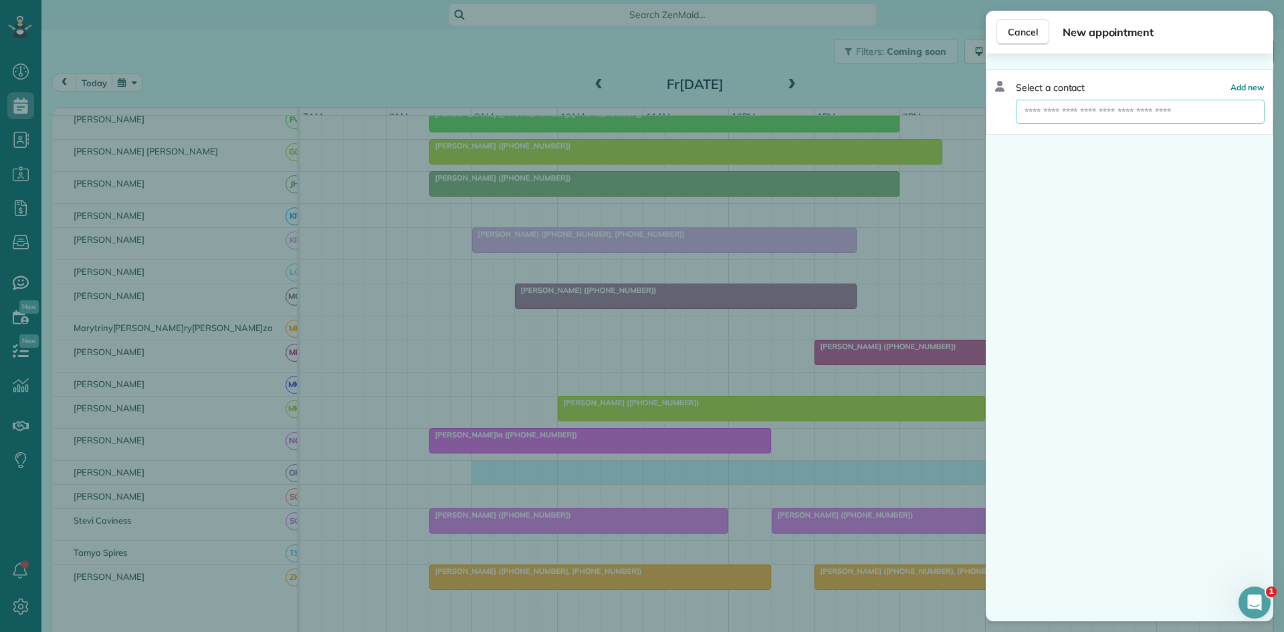
click at [1136, 107] on input "text" at bounding box center [1140, 112] width 249 height 24
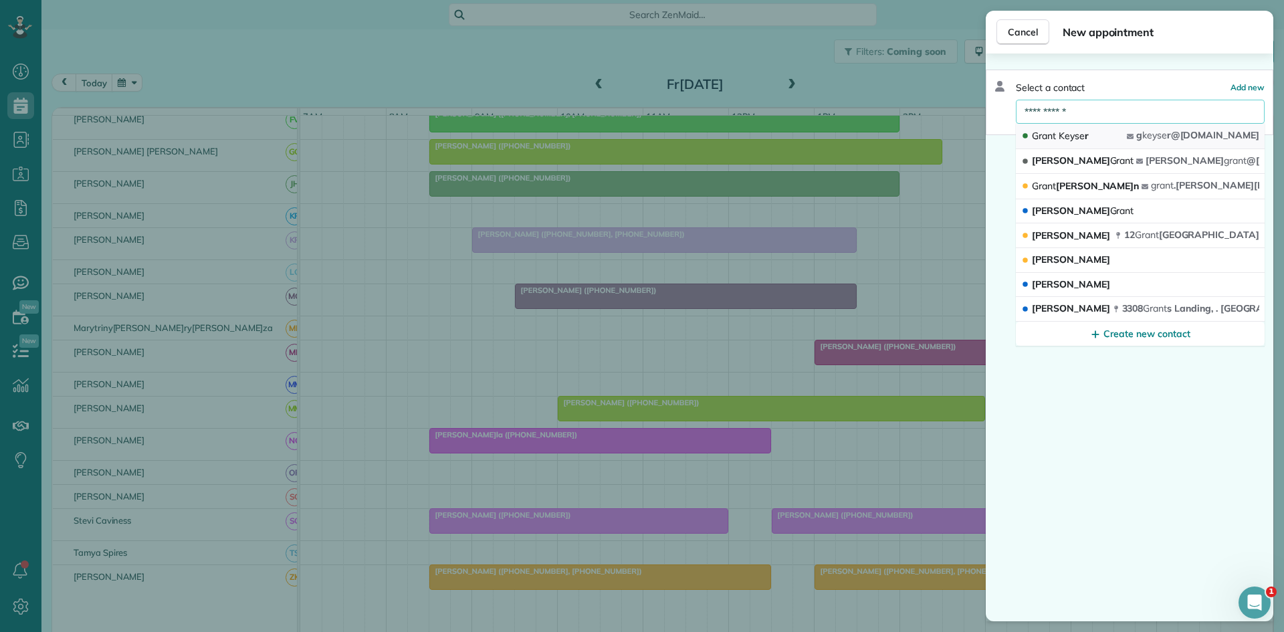
type input "**********"
click at [1120, 128] on button "[PERSON_NAME] [PERSON_NAME] r@[DOMAIN_NAME]" at bounding box center [1140, 136] width 249 height 25
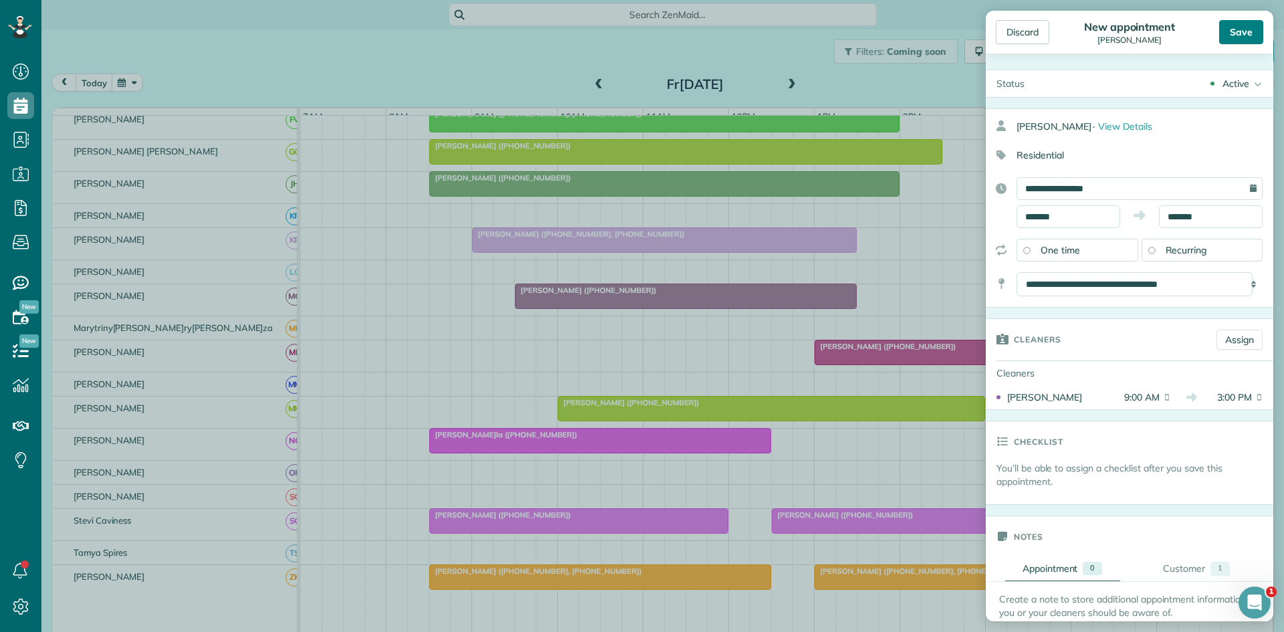
click at [1240, 26] on div "Save" at bounding box center [1241, 32] width 44 height 24
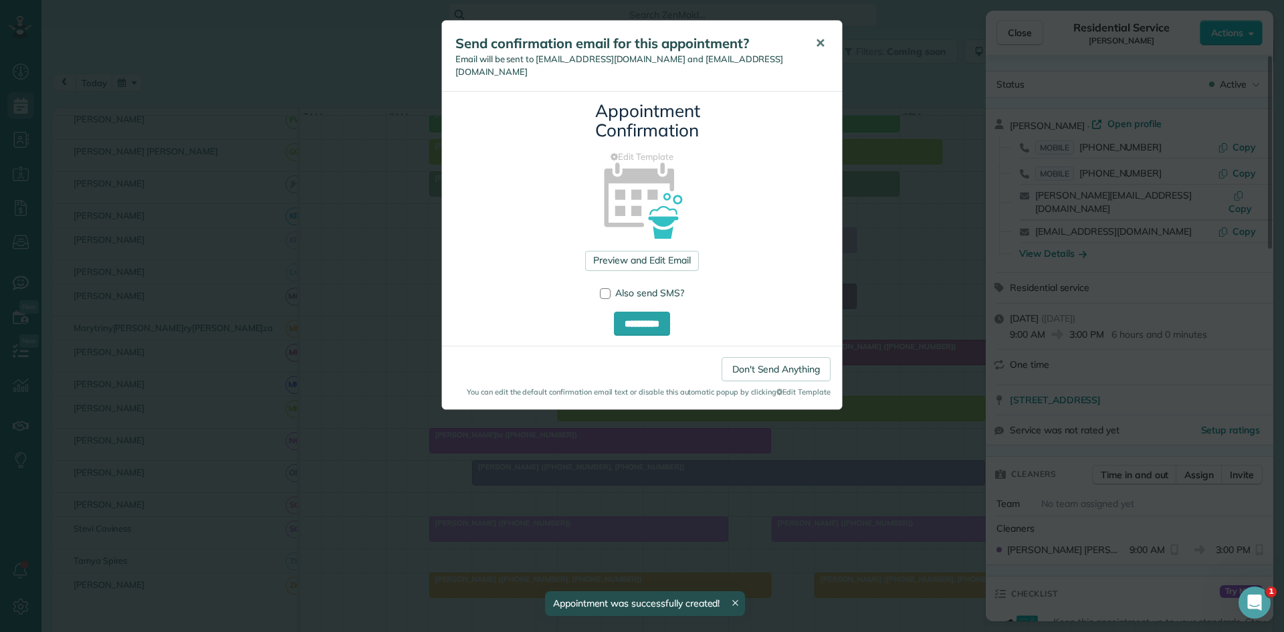
click at [820, 37] on span "✕" at bounding box center [820, 42] width 10 height 15
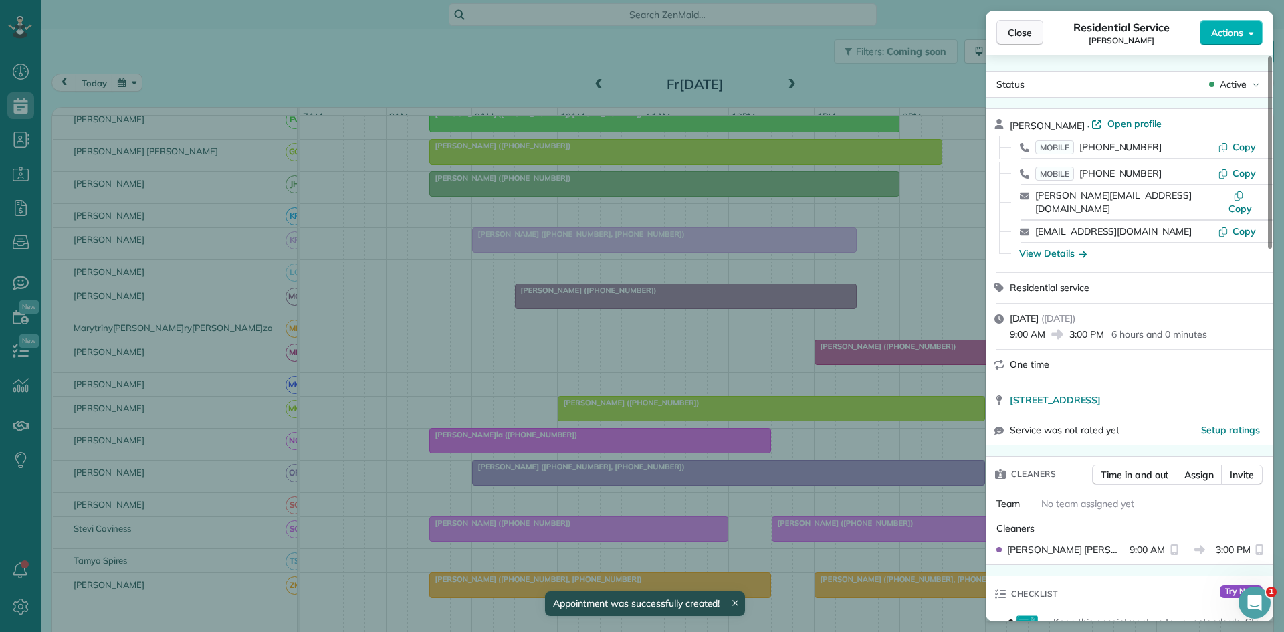
click at [1010, 31] on span "Close" at bounding box center [1020, 32] width 24 height 13
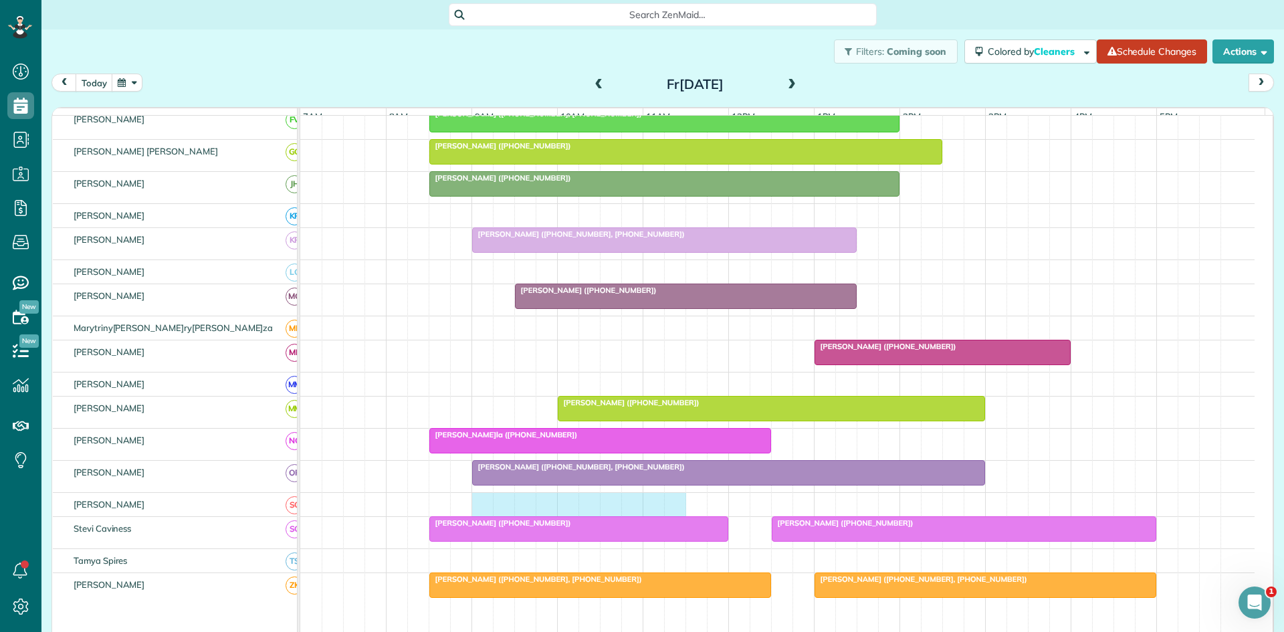
drag, startPoint x: 476, startPoint y: 516, endPoint x: 676, endPoint y: 514, distance: 199.9
click at [676, 514] on div at bounding box center [777, 504] width 954 height 23
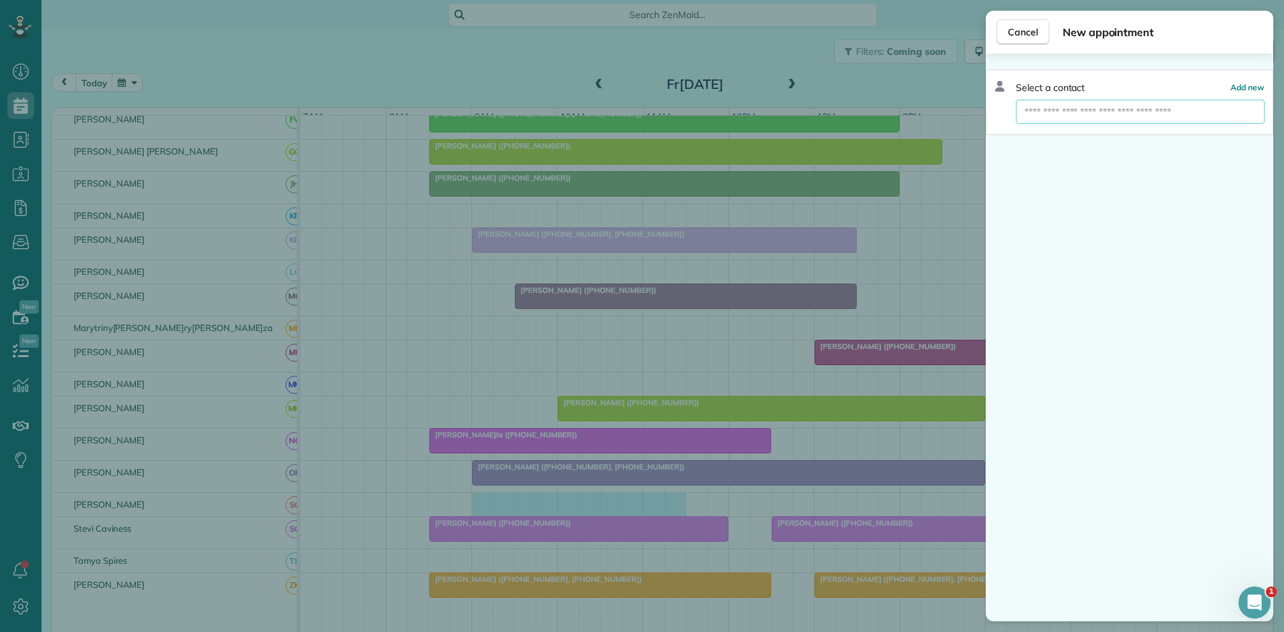
click at [1083, 107] on input "text" at bounding box center [1140, 112] width 249 height 24
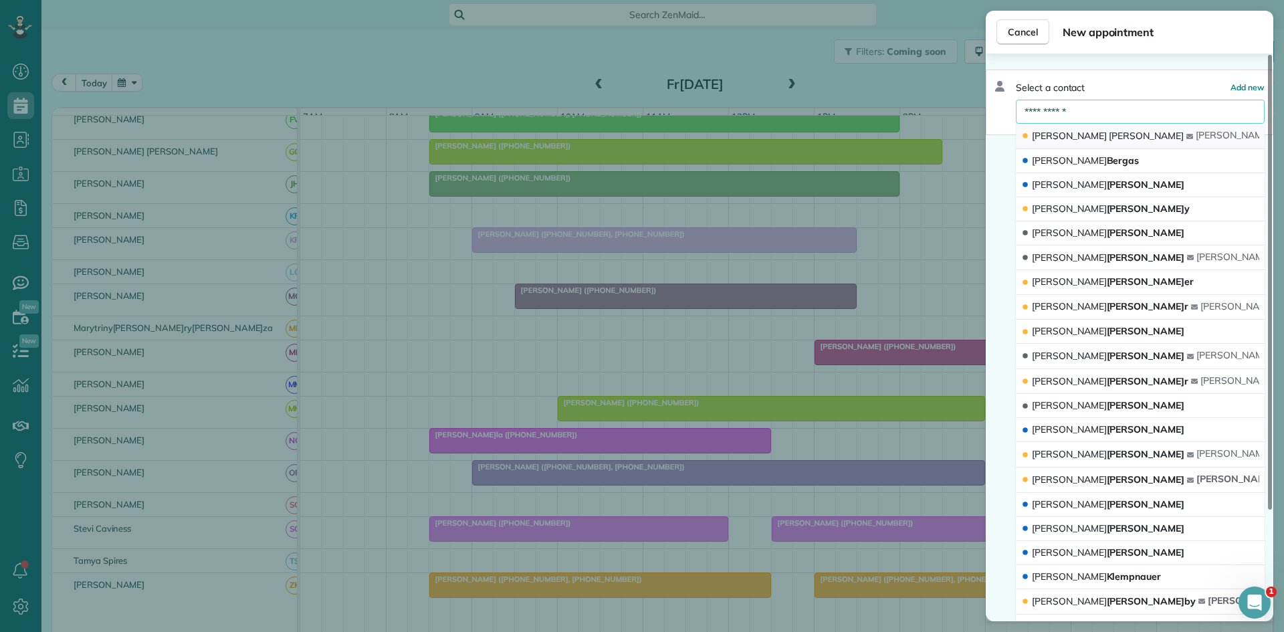
type input "**********"
click at [1085, 142] on span "[PERSON_NAME]" at bounding box center [1108, 136] width 152 height 13
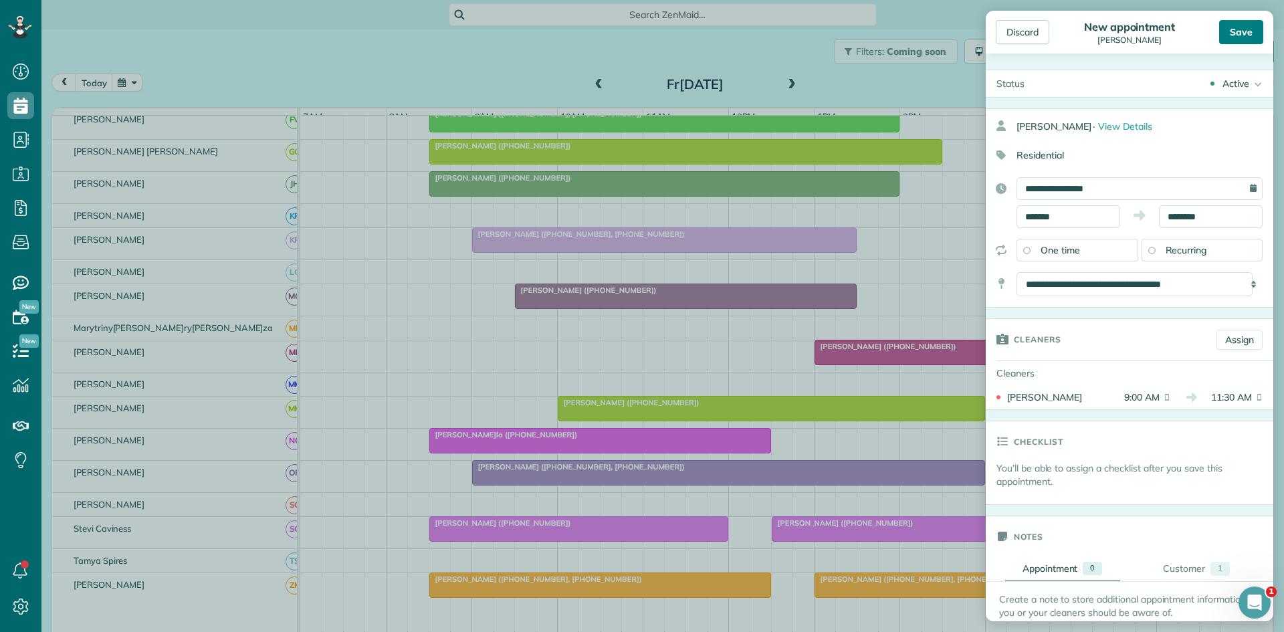
click at [1228, 28] on div "Save" at bounding box center [1241, 32] width 44 height 24
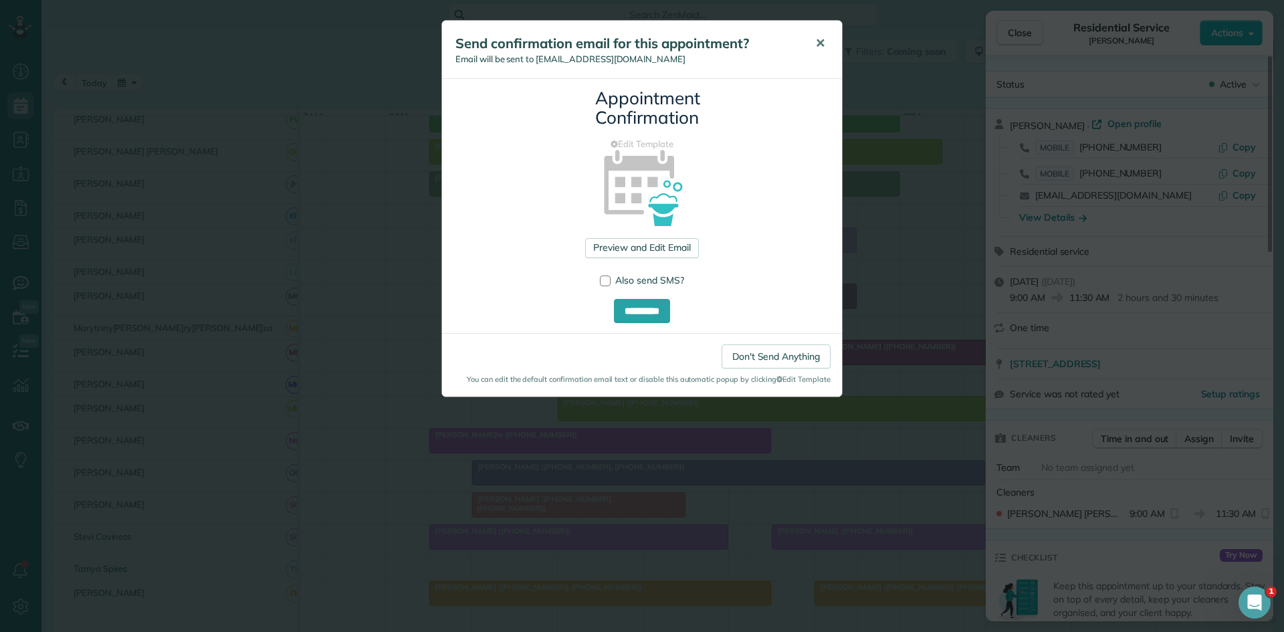
click at [821, 56] on button "✕" at bounding box center [820, 43] width 30 height 32
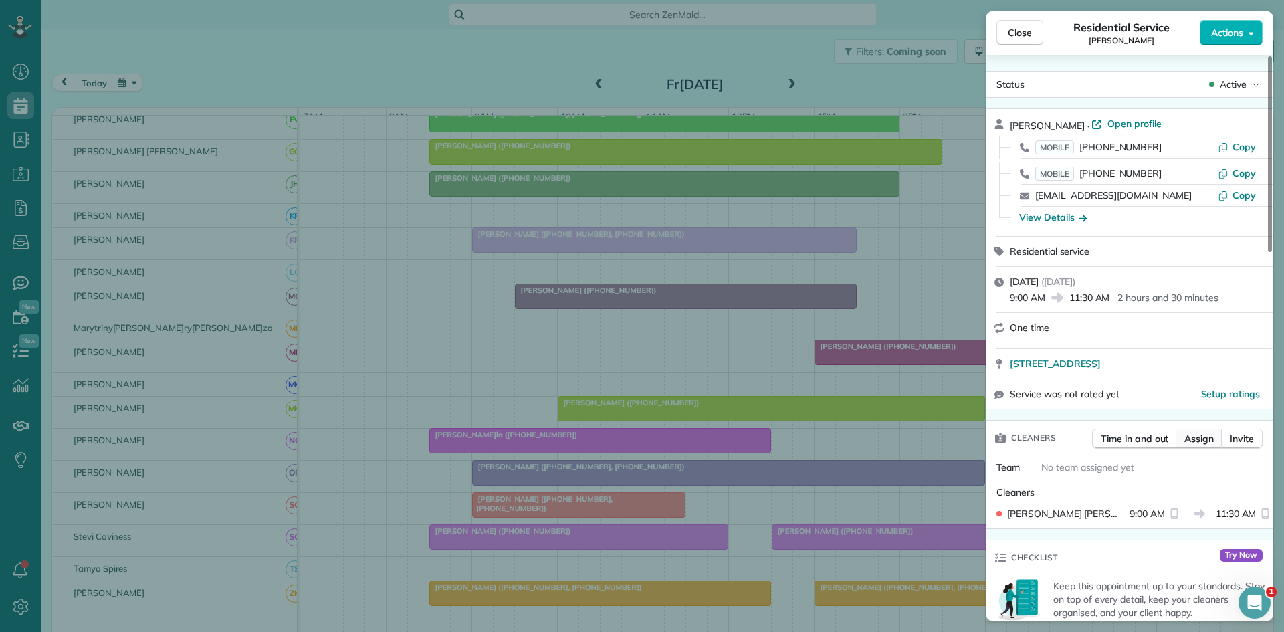
click at [1204, 436] on span "Assign" at bounding box center [1198, 438] width 29 height 13
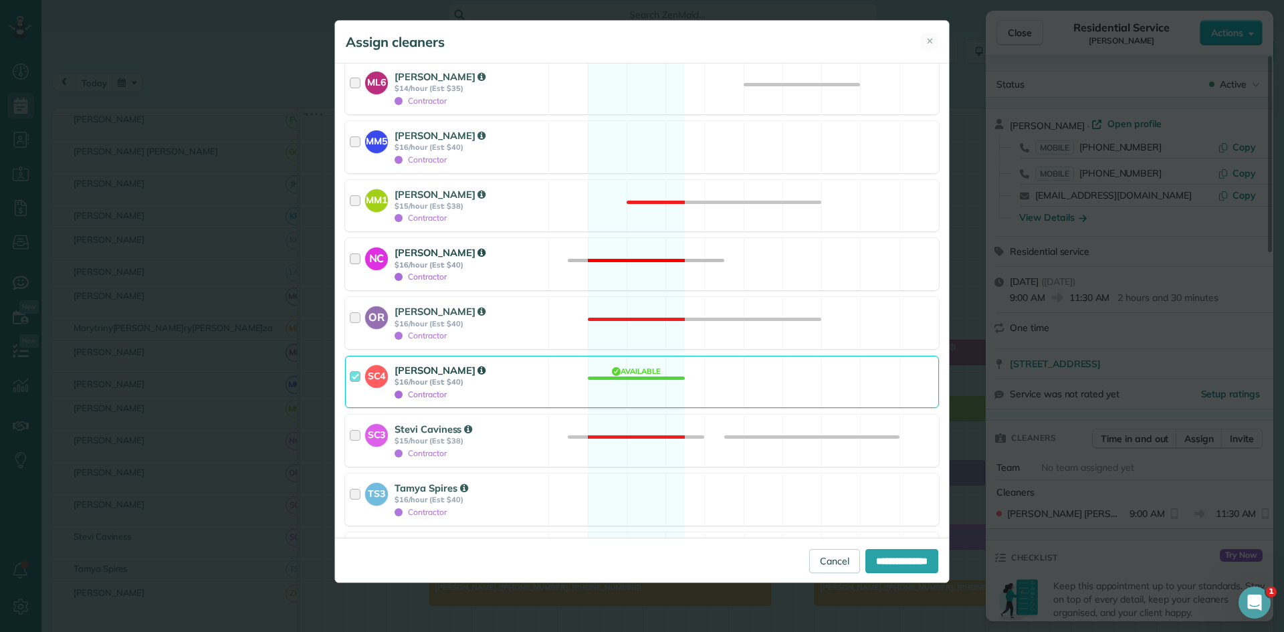
scroll to position [1653, 0]
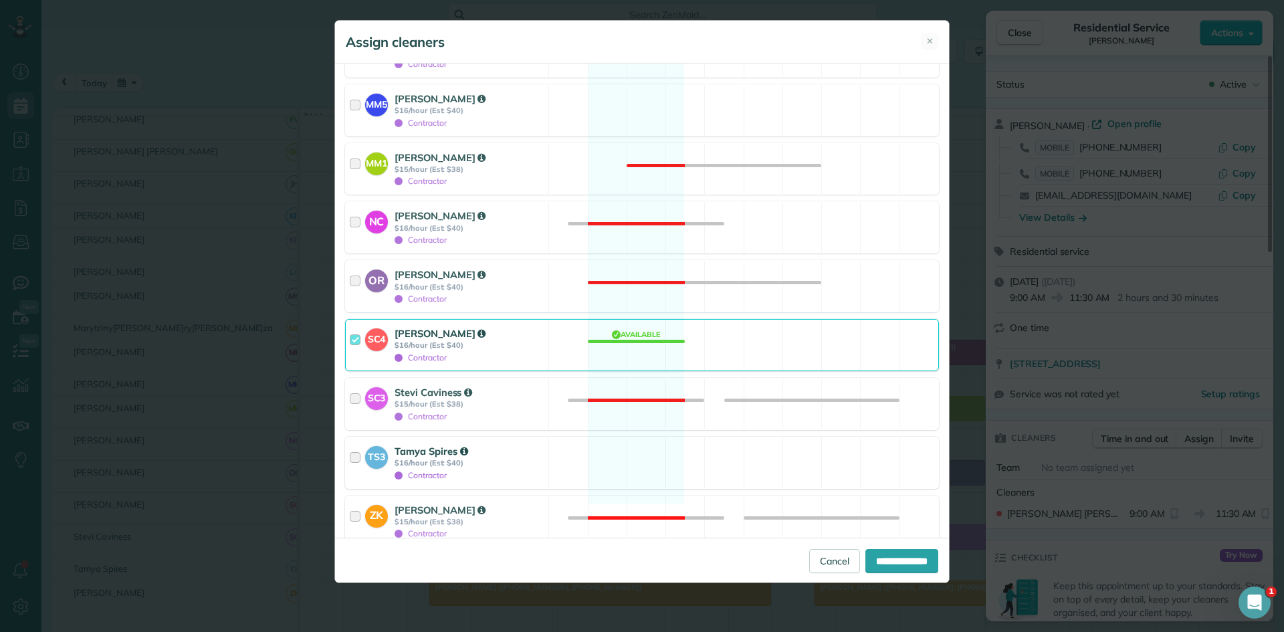
click at [605, 437] on div "TS3 [PERSON_NAME]es $16/hour (Est: $40) Contractor Available" at bounding box center [642, 463] width 594 height 52
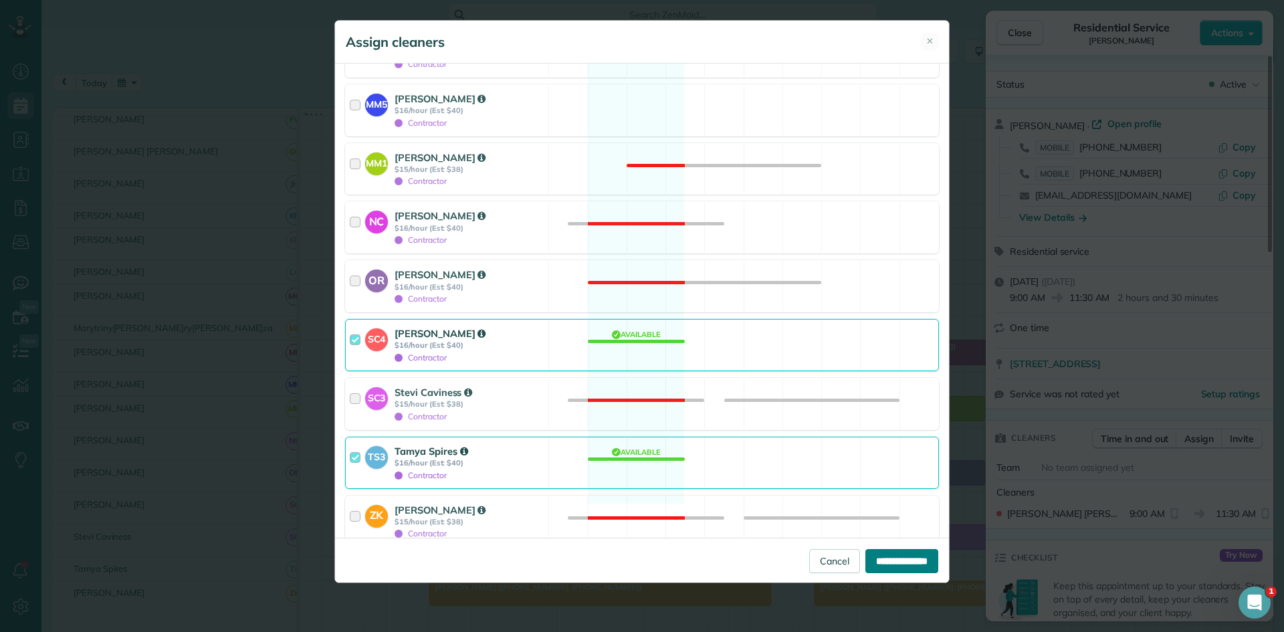
click at [879, 552] on input "**********" at bounding box center [901, 561] width 73 height 24
type input "**********"
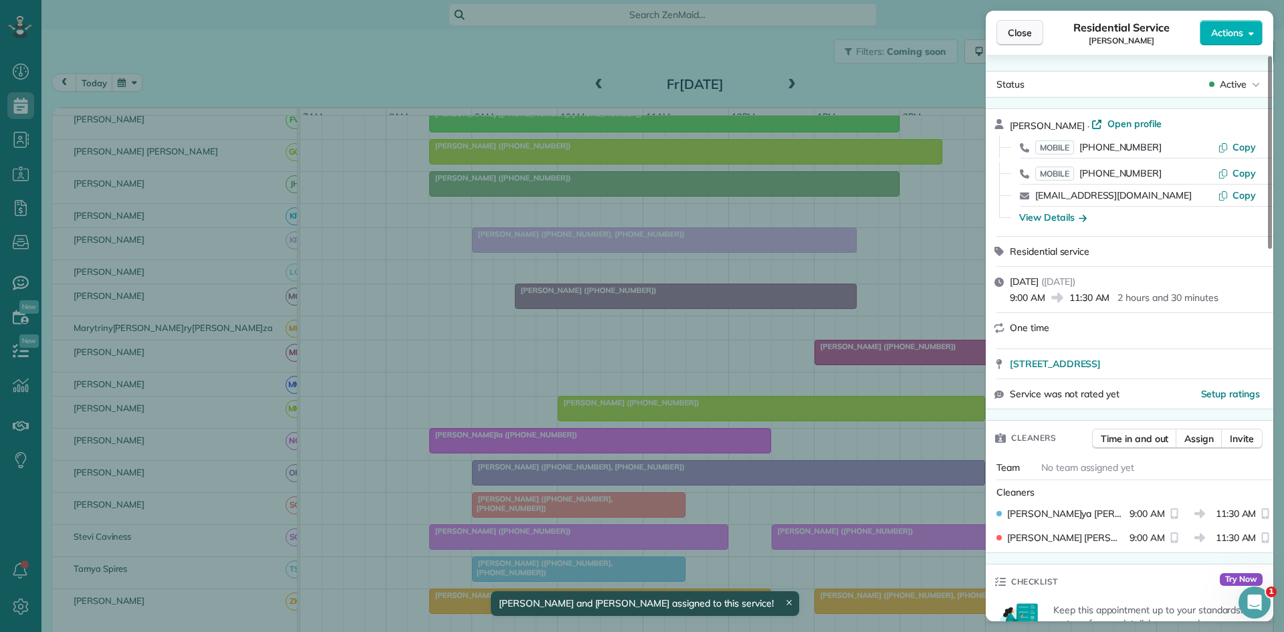
click at [1022, 22] on button "Close" at bounding box center [1019, 32] width 47 height 25
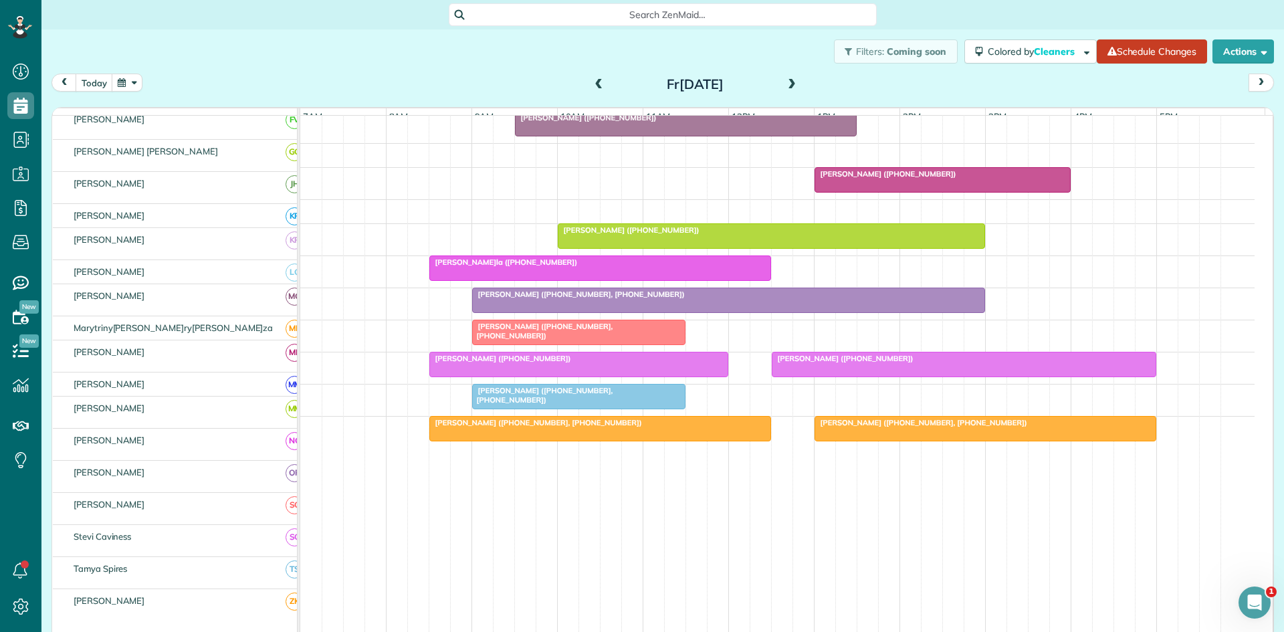
scroll to position [619, 0]
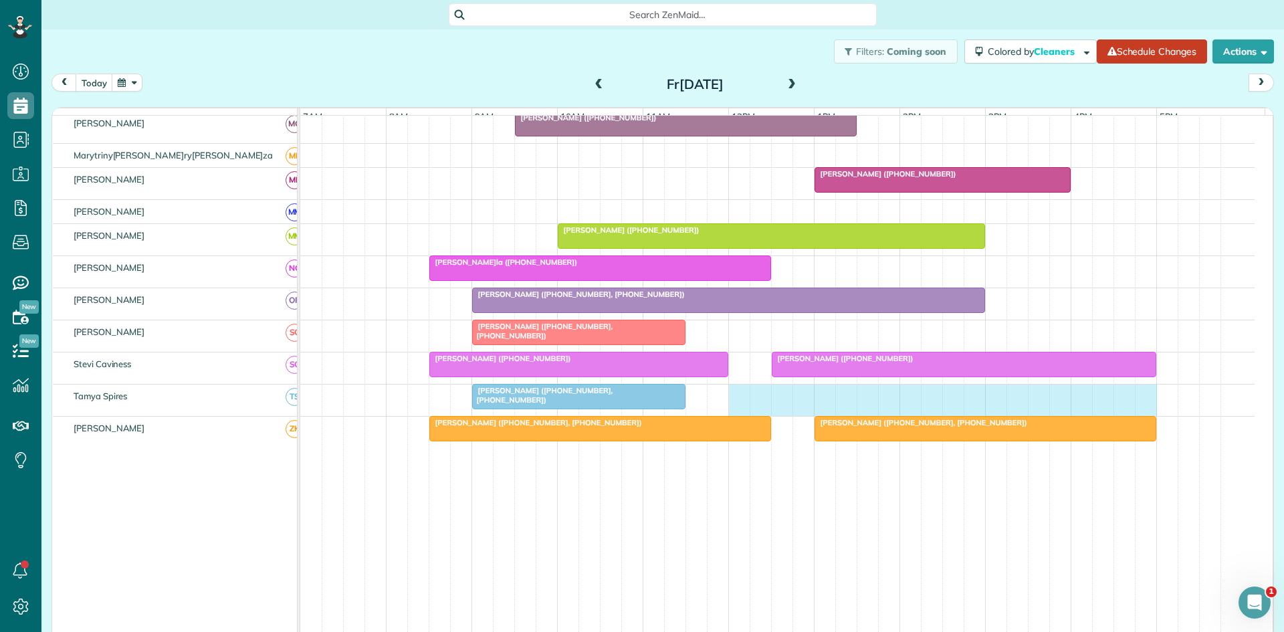
drag, startPoint x: 733, startPoint y: 408, endPoint x: 1143, endPoint y: 401, distance: 410.6
click at [1143, 401] on div "[PERSON_NAME] ([PHONE_NUMBER], [PHONE_NUMBER])" at bounding box center [777, 399] width 954 height 31
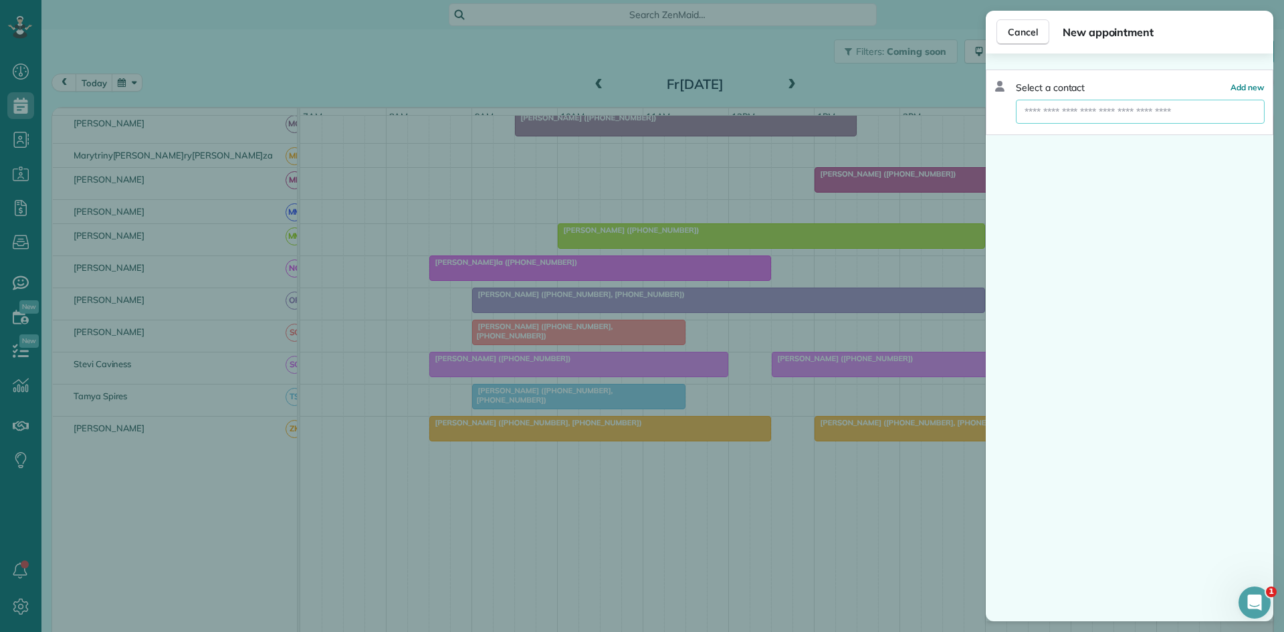
click at [1109, 112] on input "text" at bounding box center [1140, 112] width 249 height 24
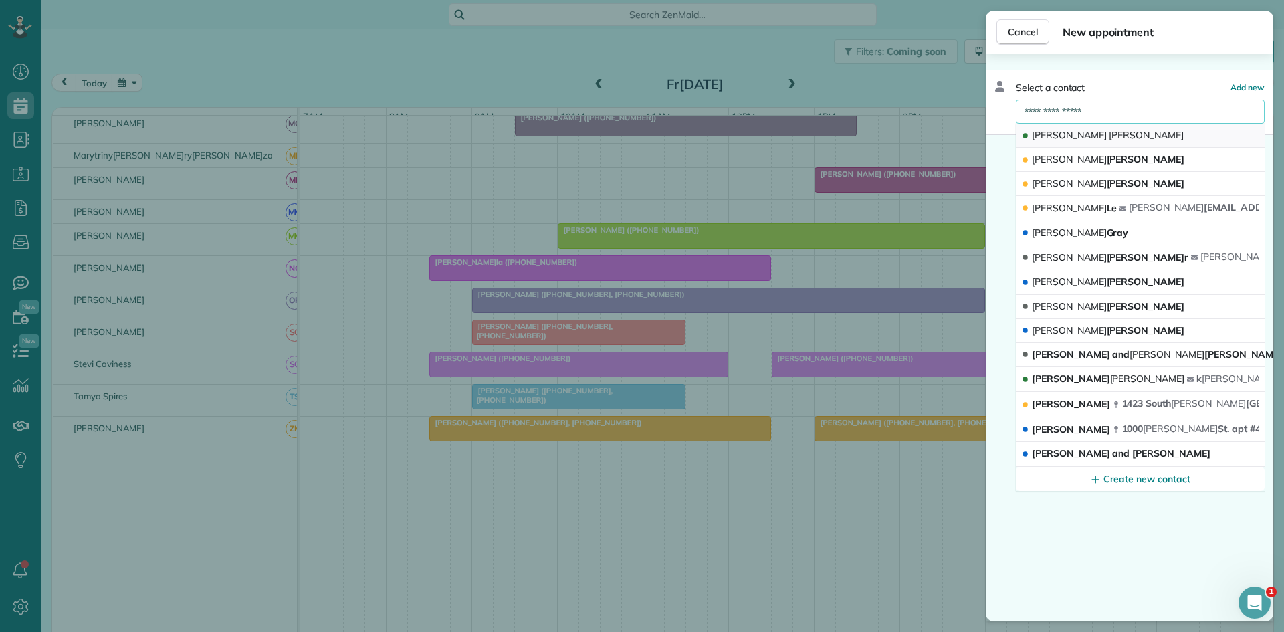
type input "**********"
click at [1109, 128] on button "[PERSON_NAME]" at bounding box center [1140, 136] width 249 height 24
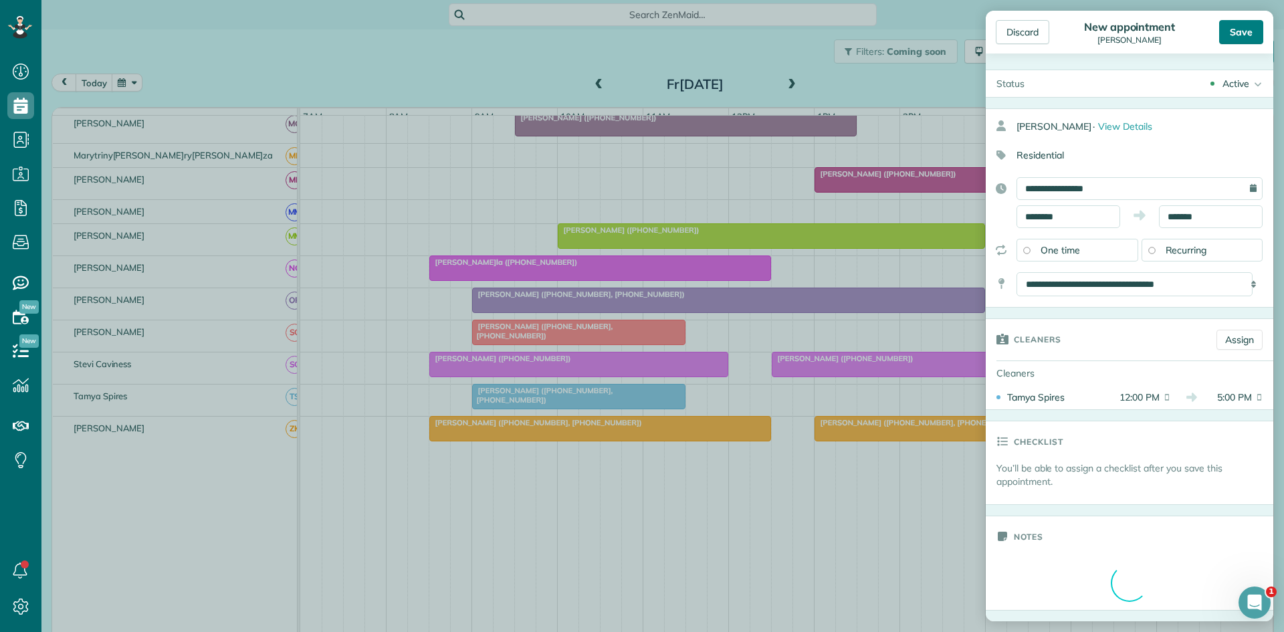
click at [1234, 30] on div "Save" at bounding box center [1241, 32] width 44 height 24
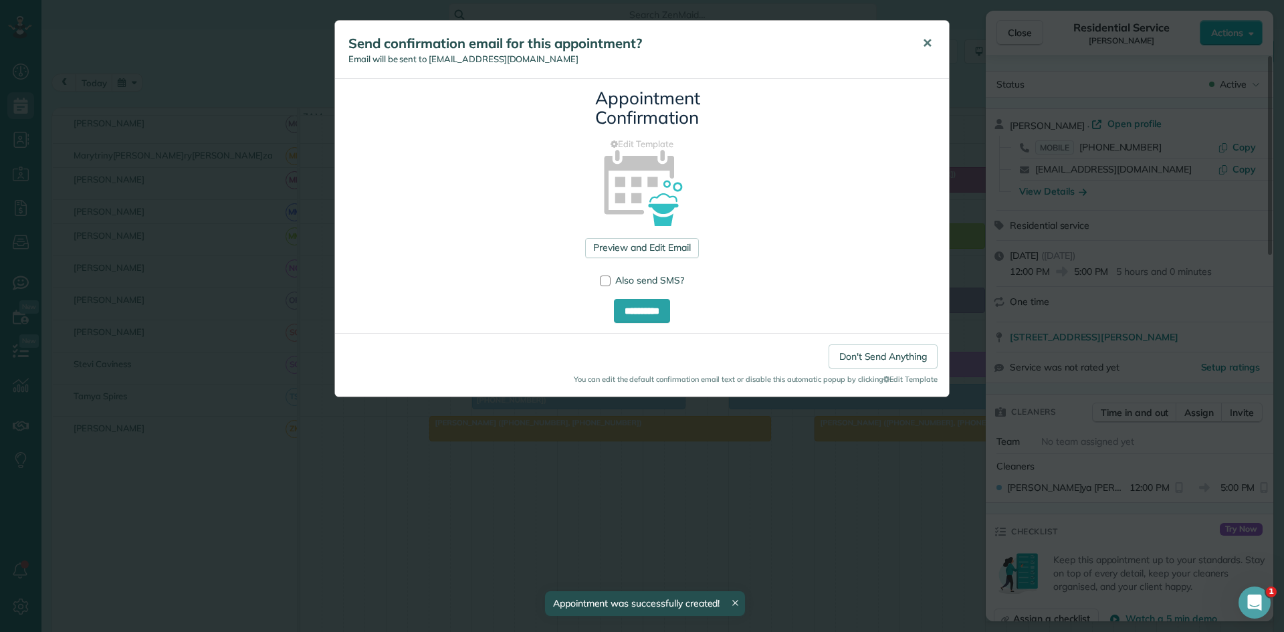
click at [928, 46] on span "✕" at bounding box center [927, 42] width 10 height 15
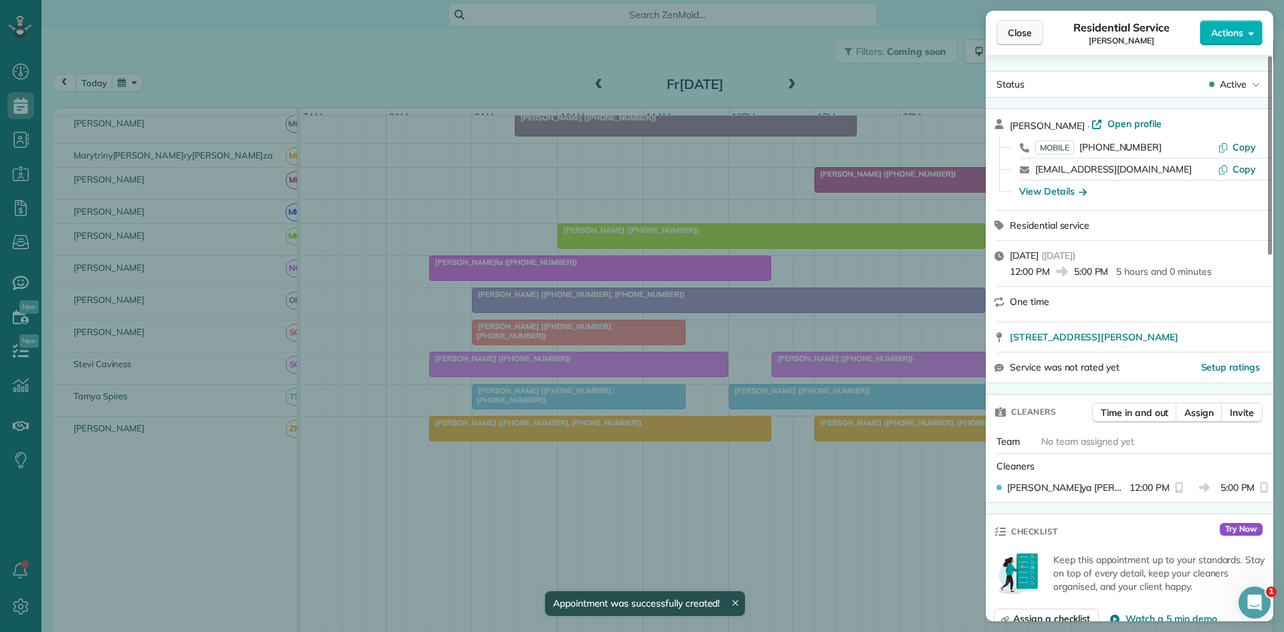
click at [1035, 37] on button "Close" at bounding box center [1019, 32] width 47 height 25
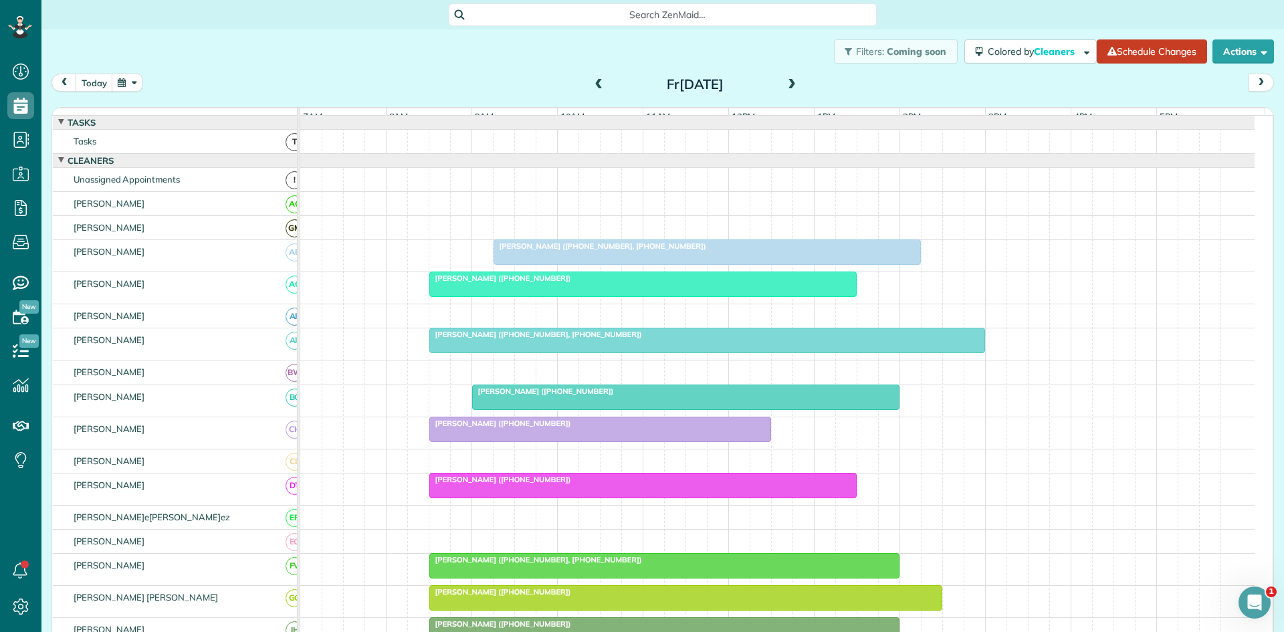
scroll to position [223, 0]
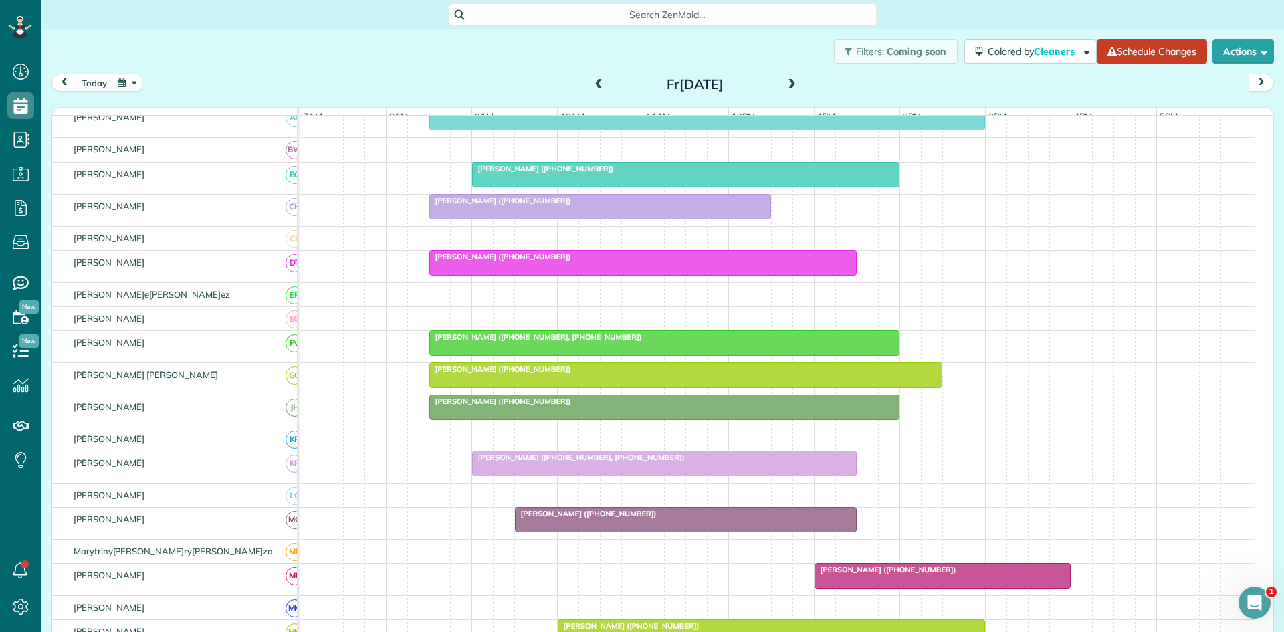
drag, startPoint x: 533, startPoint y: 355, endPoint x: 448, endPoint y: 78, distance: 290.2
click at [448, 78] on div "[DATE] [DATE]" at bounding box center [662, 86] width 1222 height 25
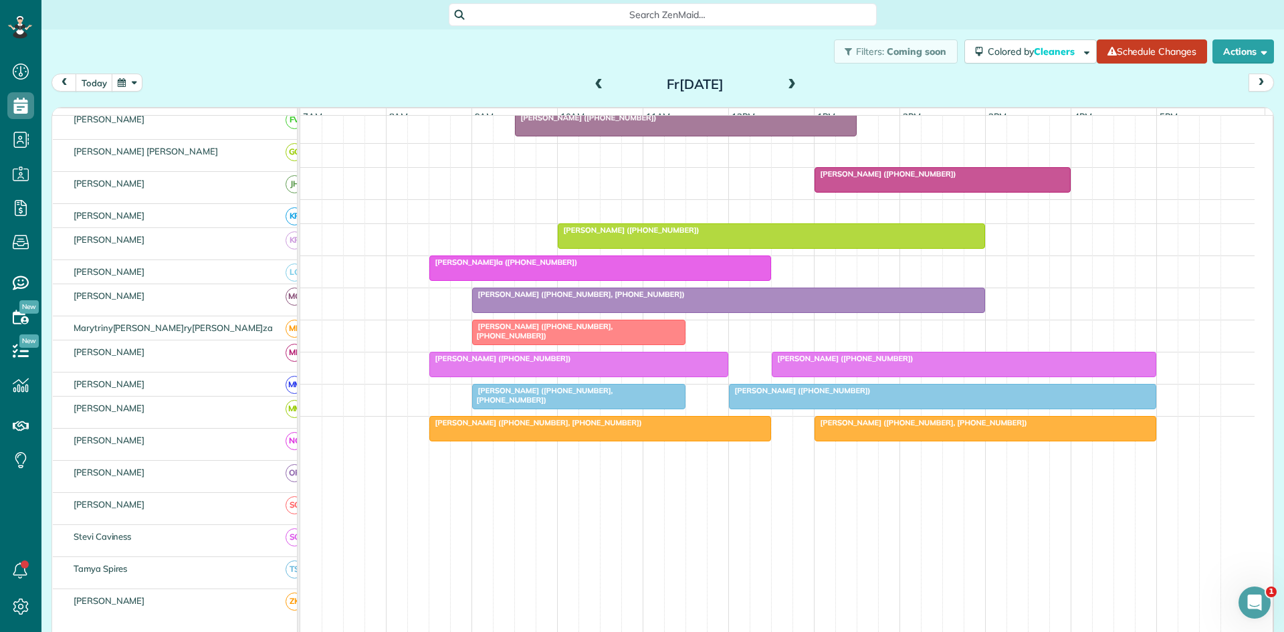
scroll to position [619, 0]
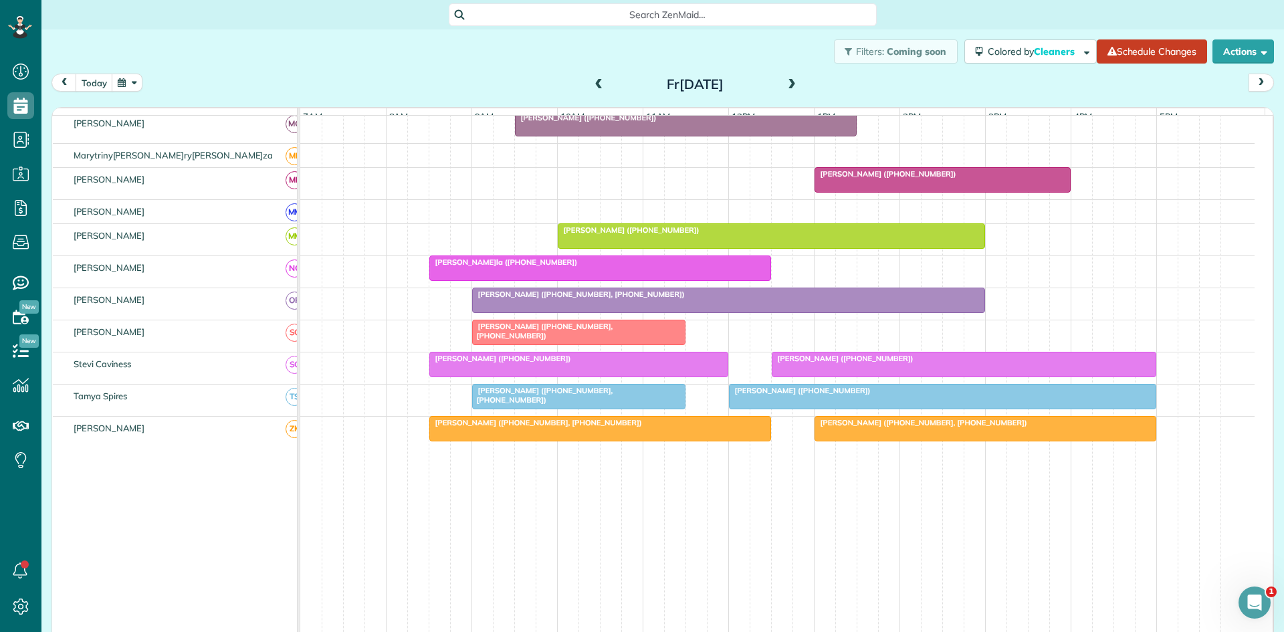
click at [784, 89] on span at bounding box center [791, 85] width 15 height 12
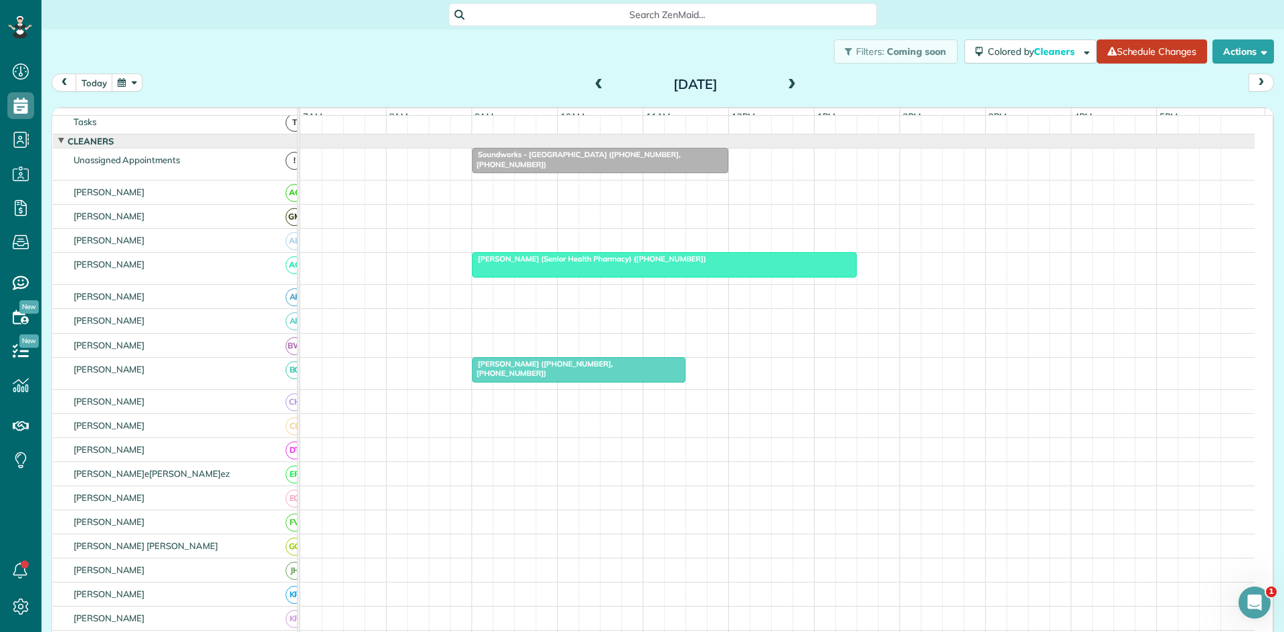
scroll to position [0, 0]
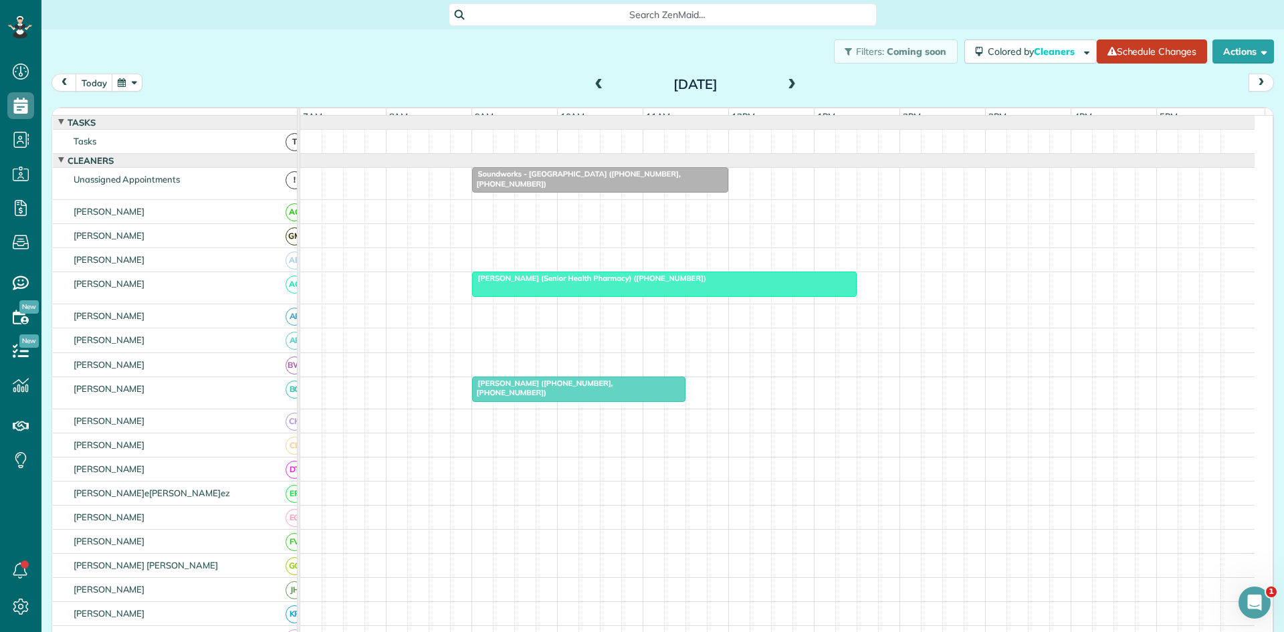
drag, startPoint x: 529, startPoint y: 290, endPoint x: 531, endPoint y: 267, distance: 23.5
click at [531, 267] on tbody "Soundworks - [GEOGRAPHIC_DATA] ([PHONE_NUMBER], [PHONE_NUMBER]) [PERSON_NAME] (…" at bounding box center [777, 633] width 954 height 1034
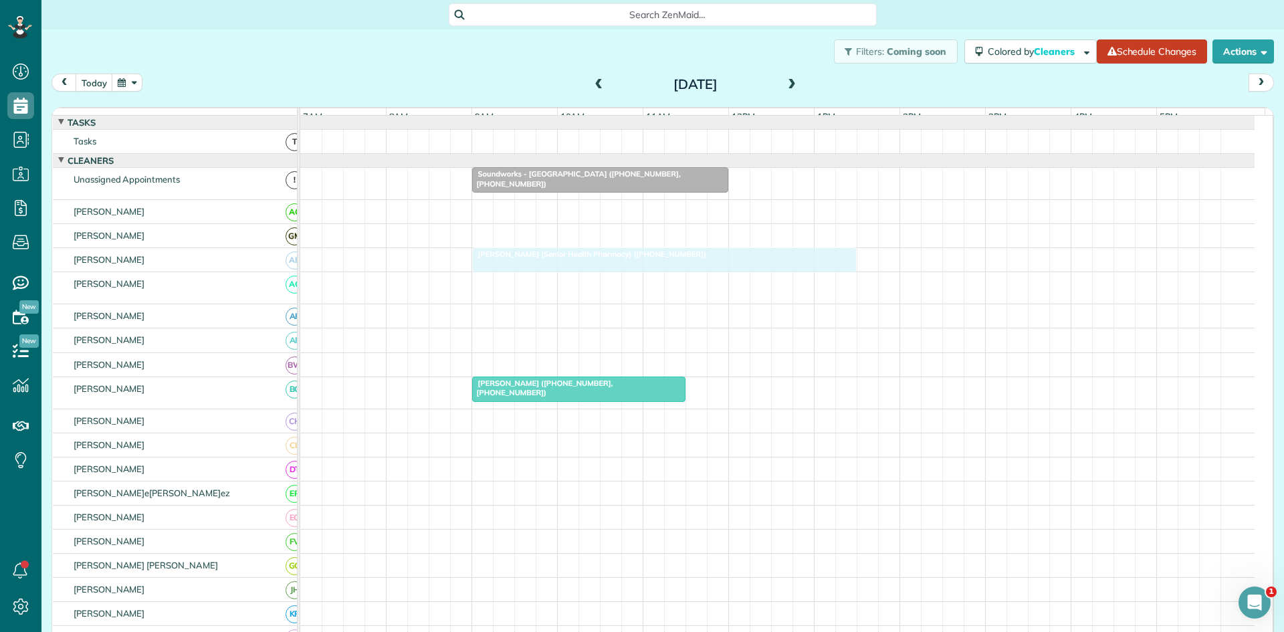
drag, startPoint x: 531, startPoint y: 287, endPoint x: 533, endPoint y: 267, distance: 20.2
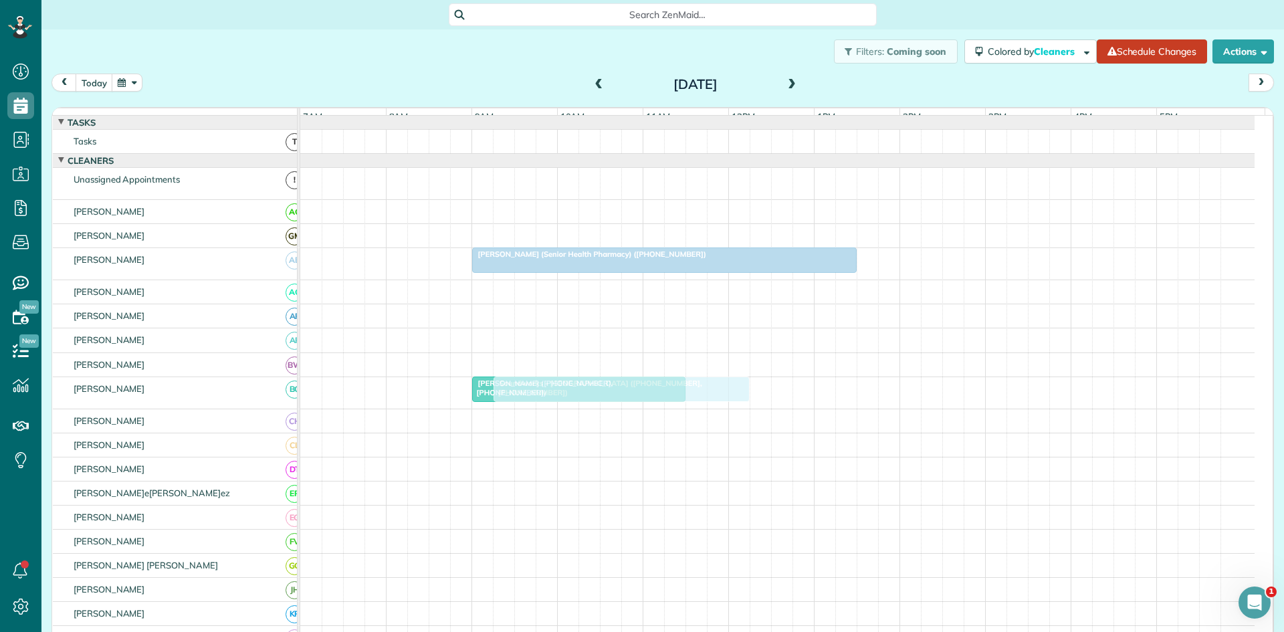
scroll to position [223, 0]
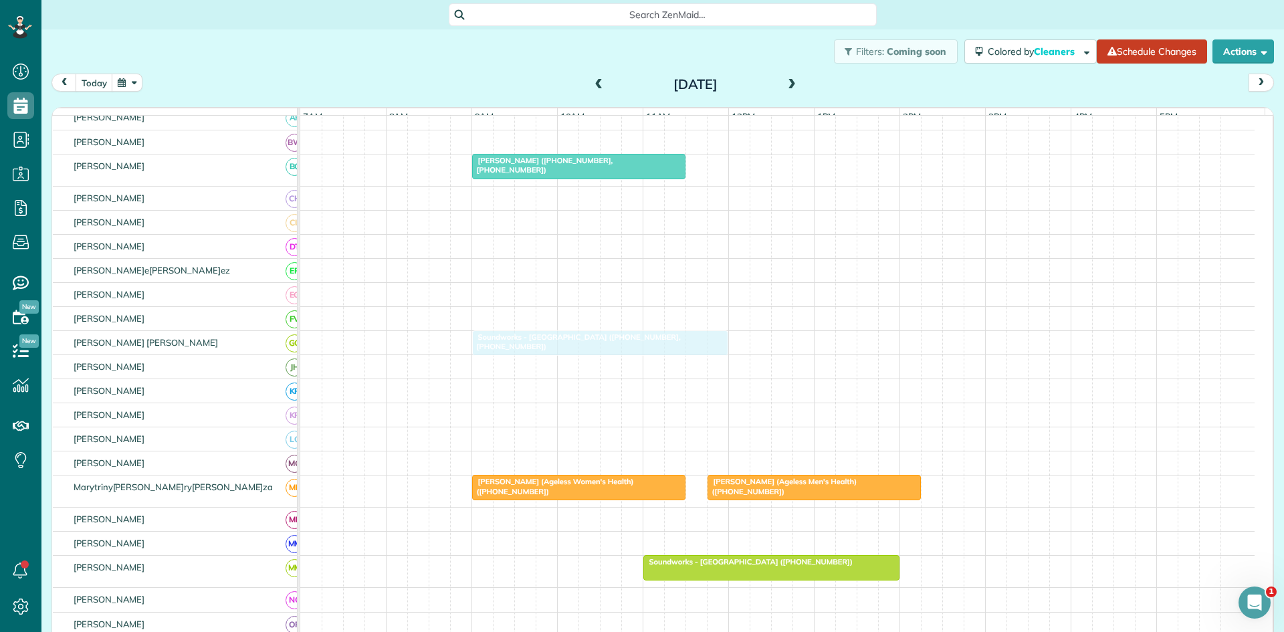
drag, startPoint x: 542, startPoint y: 191, endPoint x: 538, endPoint y: 354, distance: 162.5
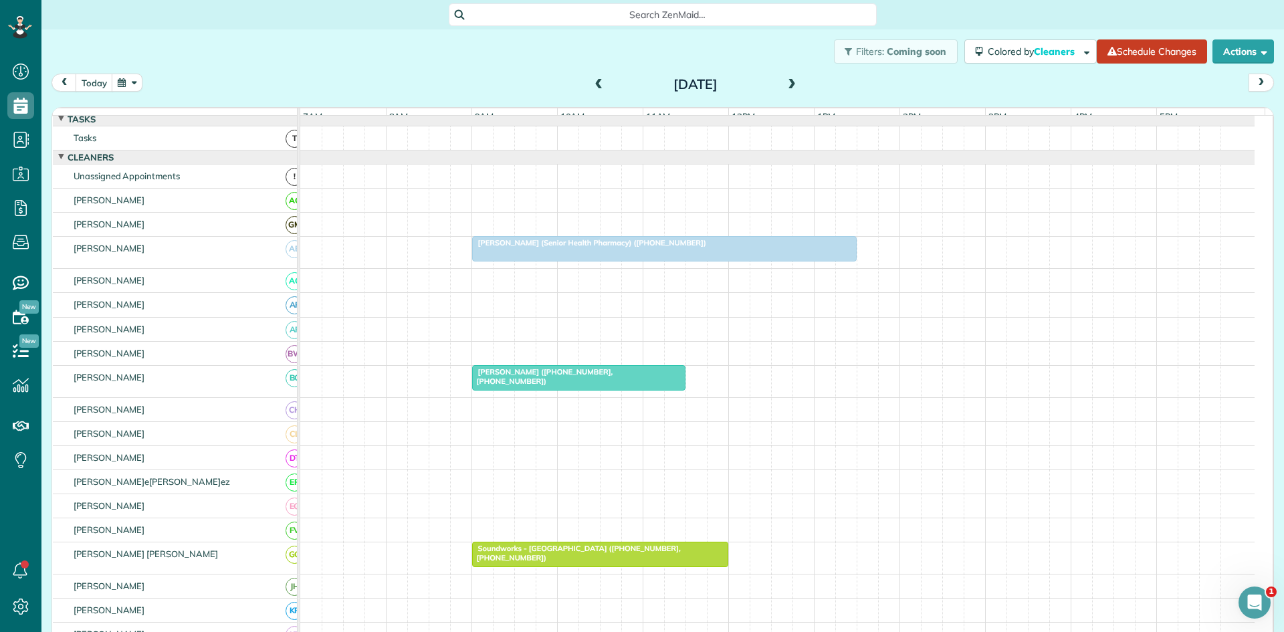
scroll to position [0, 0]
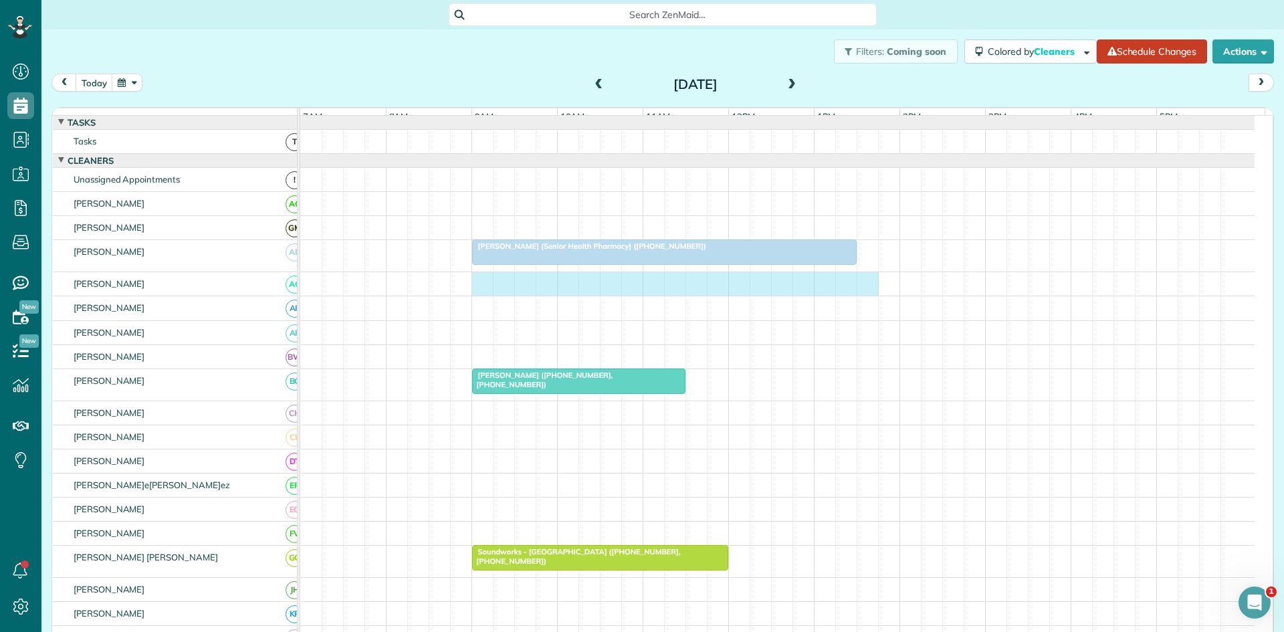
drag, startPoint x: 477, startPoint y: 296, endPoint x: 871, endPoint y: 296, distance: 393.9
click at [871, 296] on div at bounding box center [777, 283] width 954 height 23
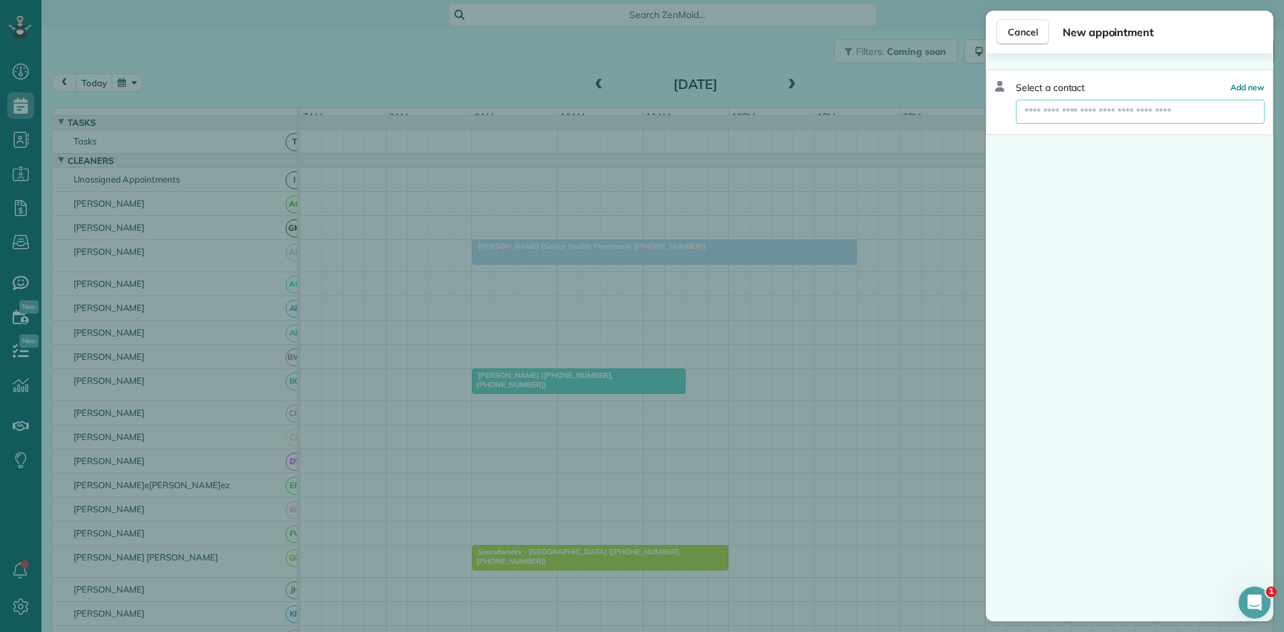
click at [1092, 106] on input "text" at bounding box center [1140, 112] width 249 height 24
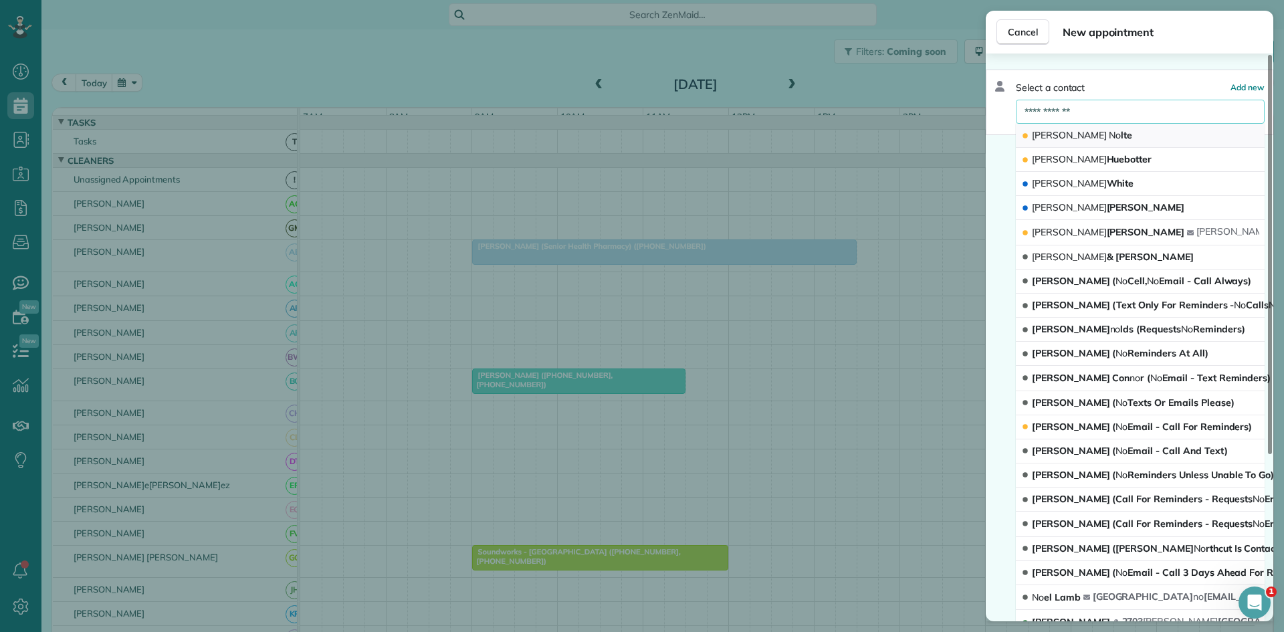
type input "**********"
click at [1115, 127] on button "[PERSON_NAME] No lte" at bounding box center [1140, 136] width 249 height 24
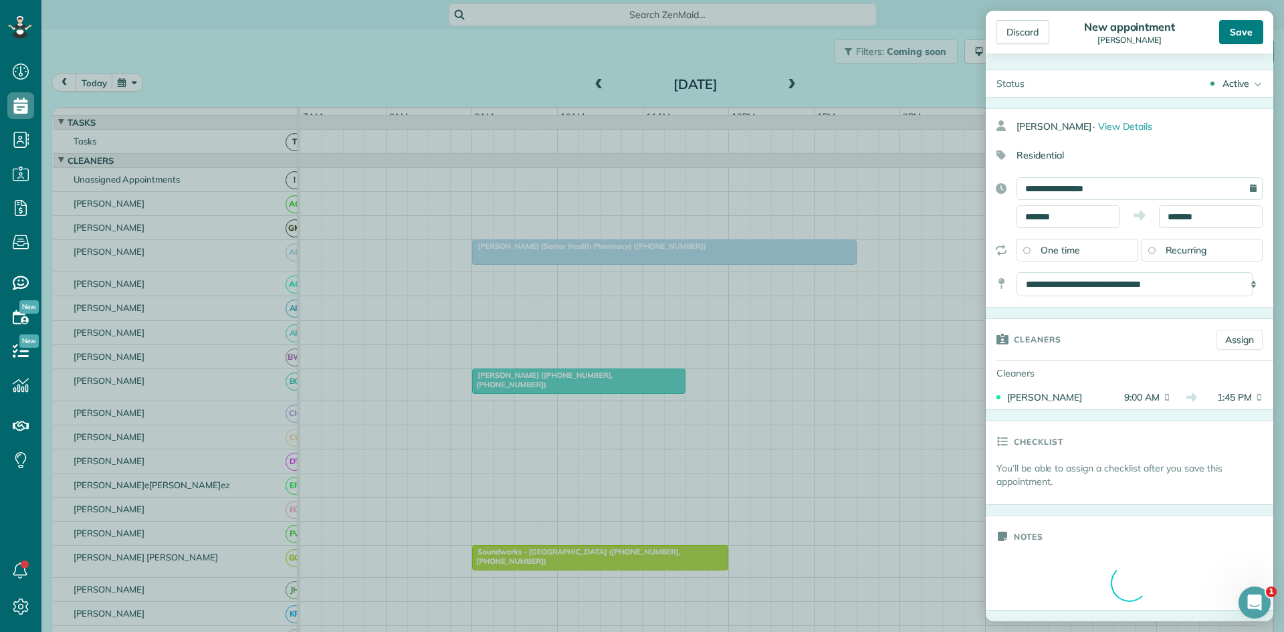
click at [1233, 41] on div "Save" at bounding box center [1241, 32] width 44 height 24
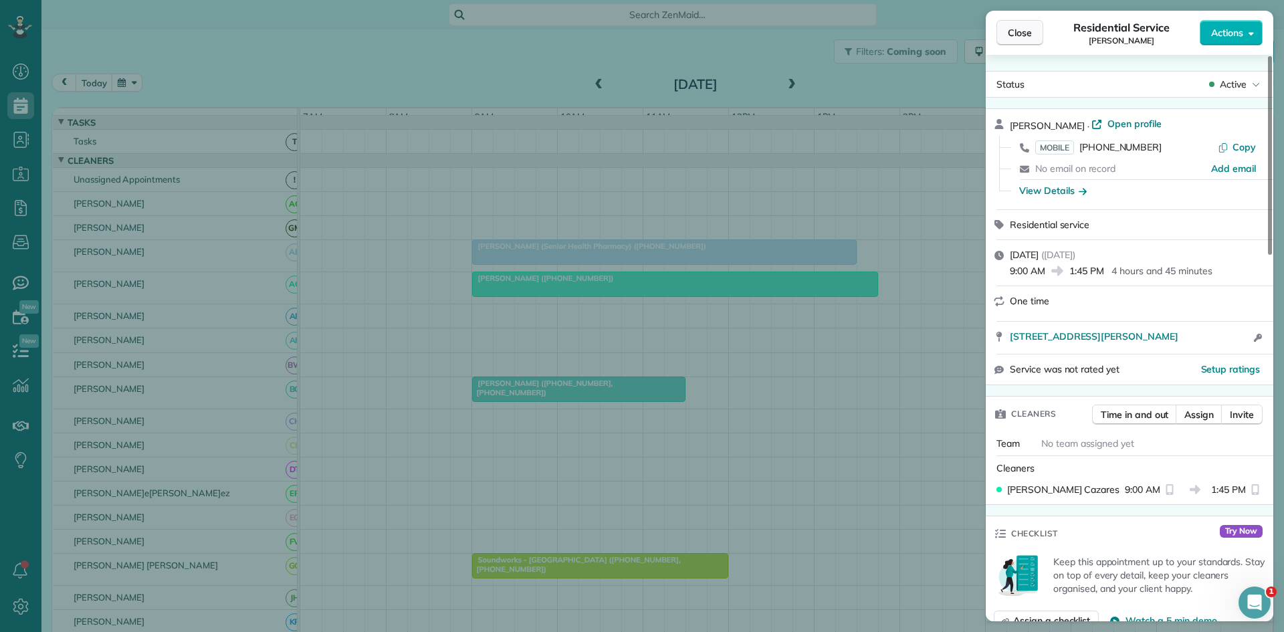
click at [1024, 39] on span "Close" at bounding box center [1020, 32] width 24 height 13
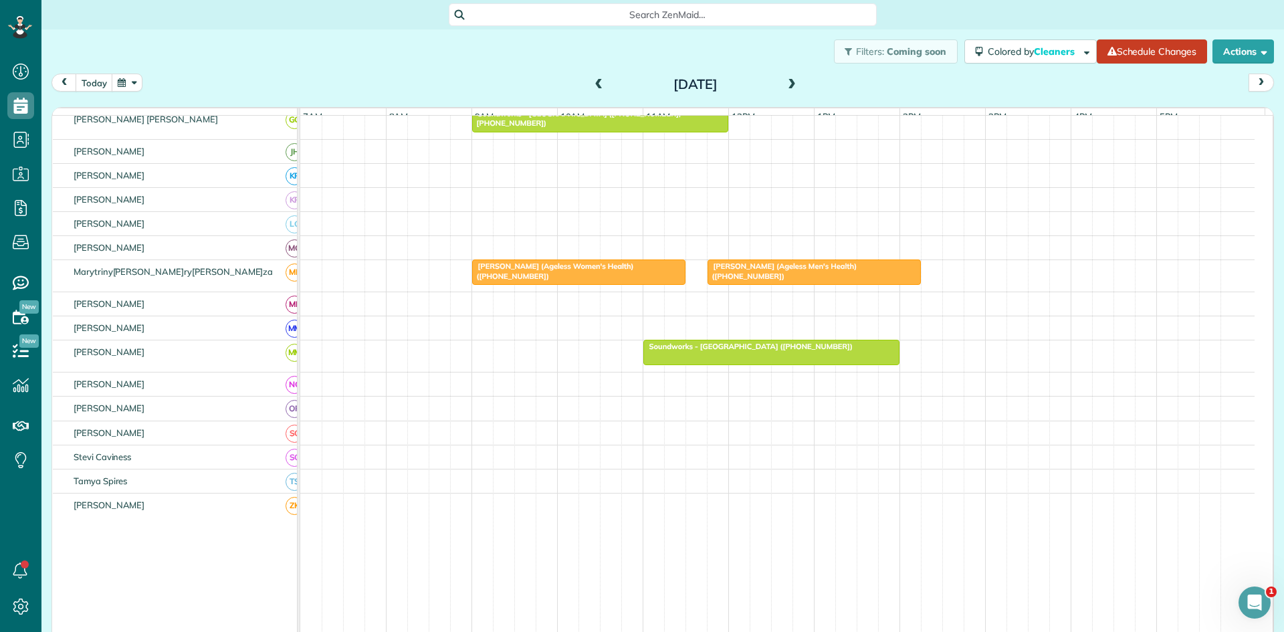
scroll to position [515, 0]
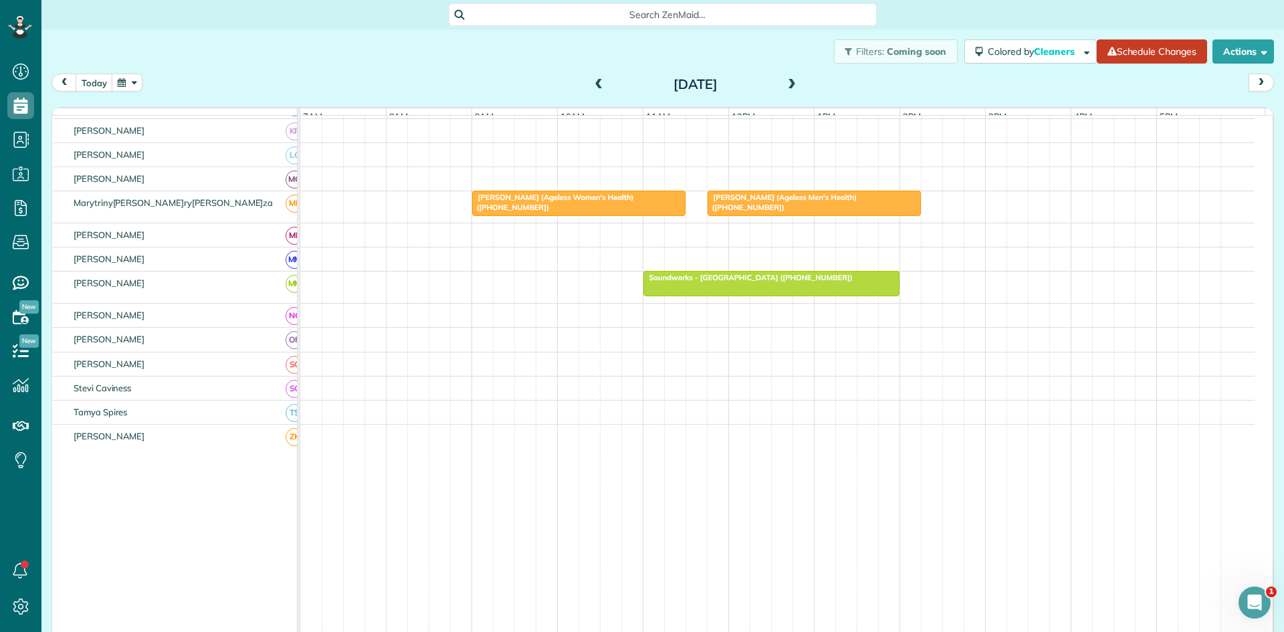
click at [790, 89] on span at bounding box center [791, 85] width 15 height 12
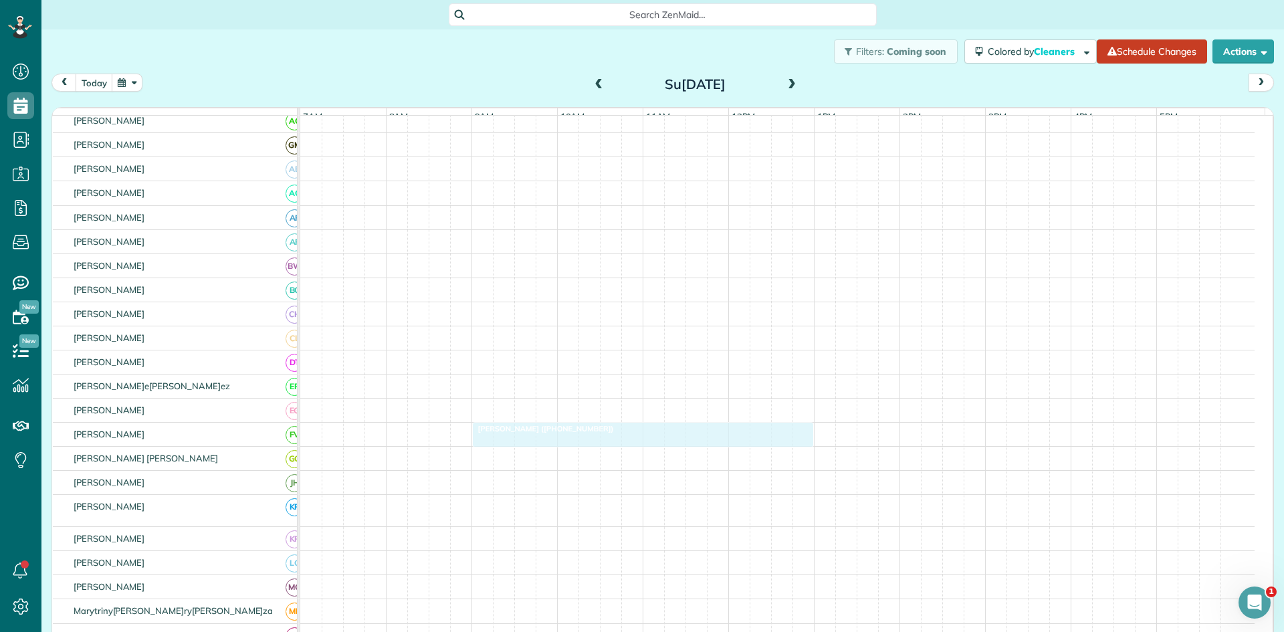
scroll to position [29, 0]
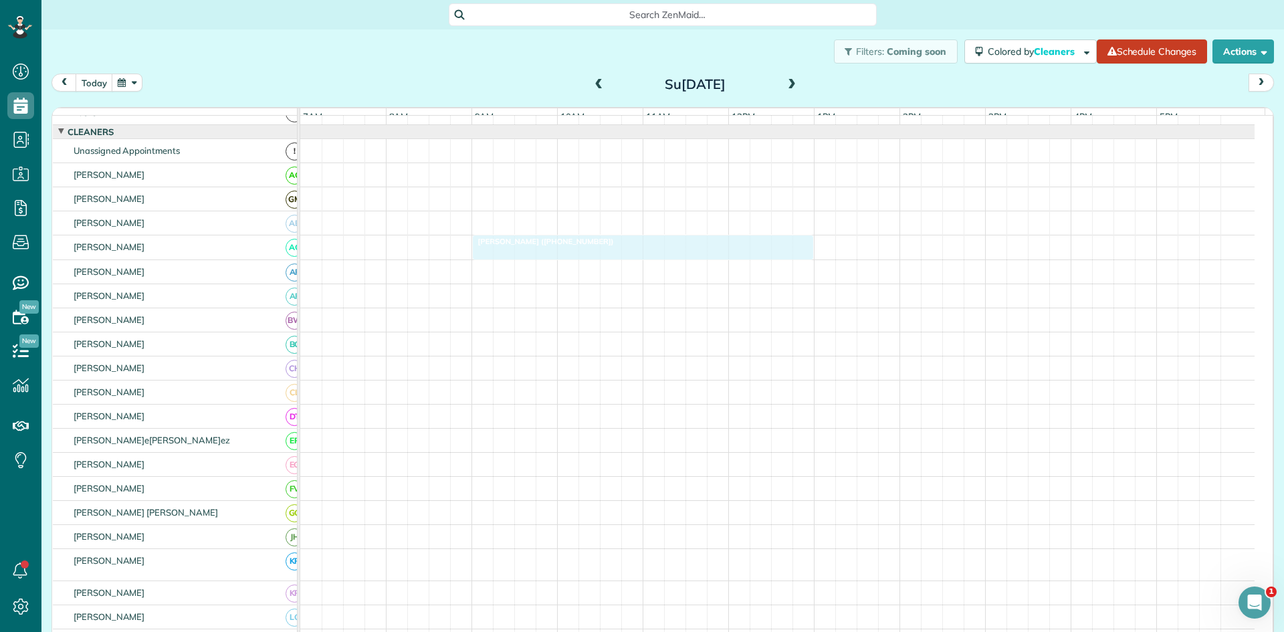
drag, startPoint x: 544, startPoint y: 348, endPoint x: 544, endPoint y: 258, distance: 89.6
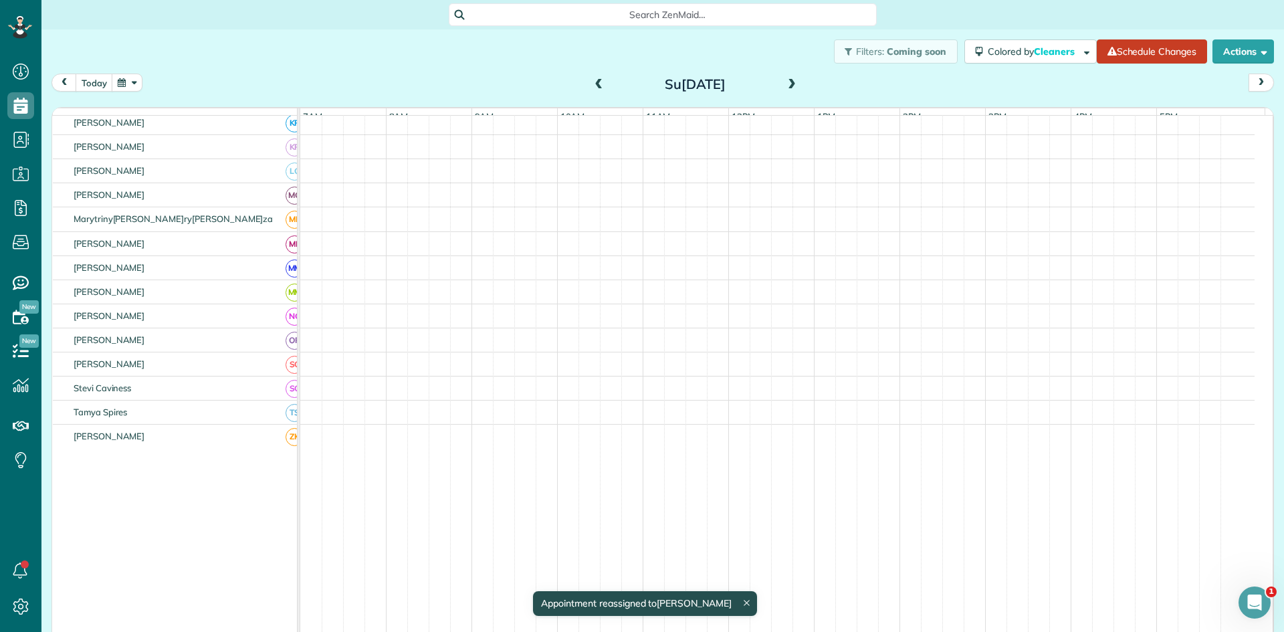
scroll to position [0, 0]
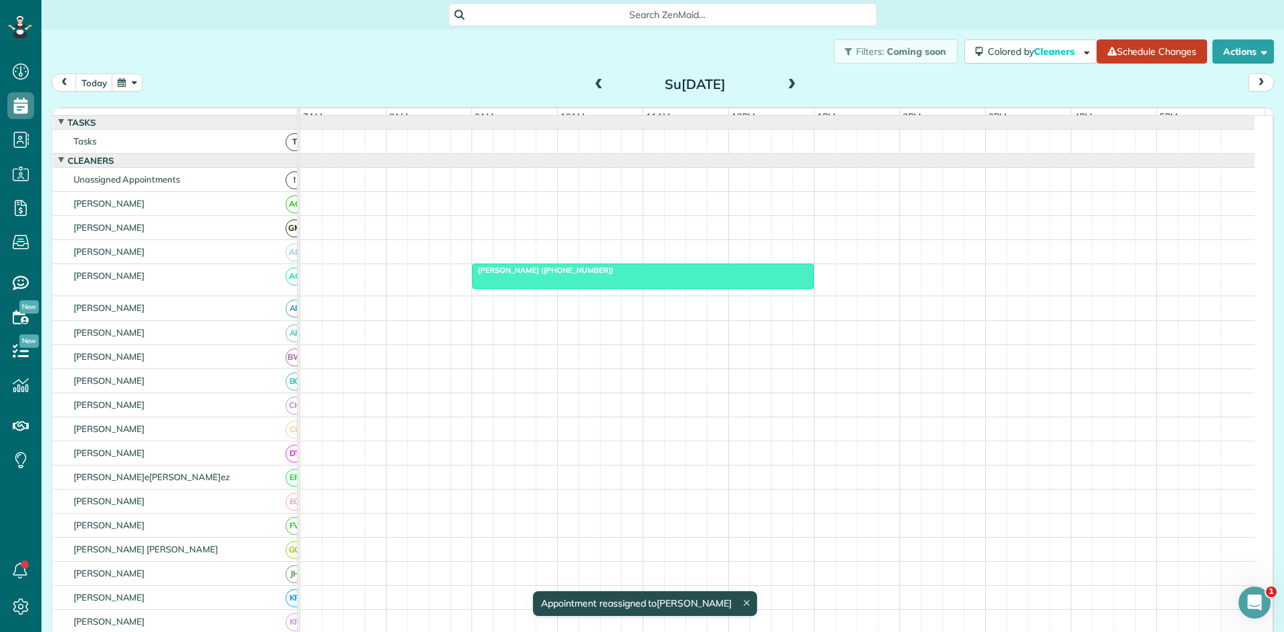
click at [618, 275] on div "[PERSON_NAME] ([PHONE_NUMBER])" at bounding box center [643, 269] width 334 height 9
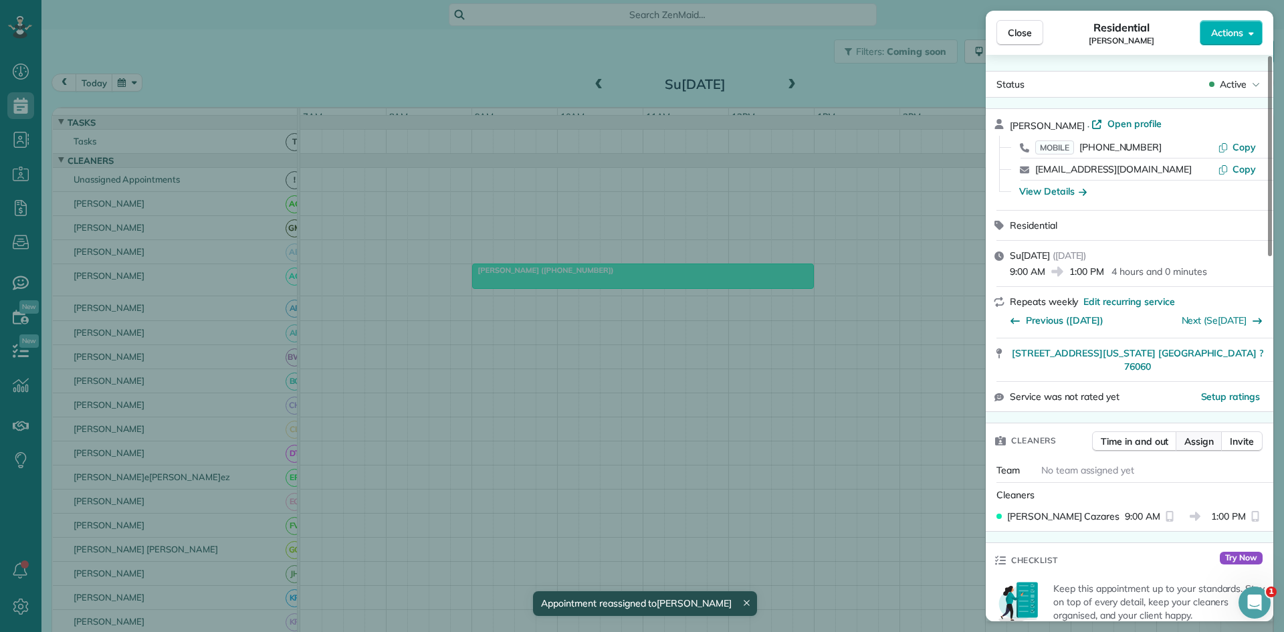
click at [1199, 435] on span "Assign" at bounding box center [1198, 441] width 29 height 13
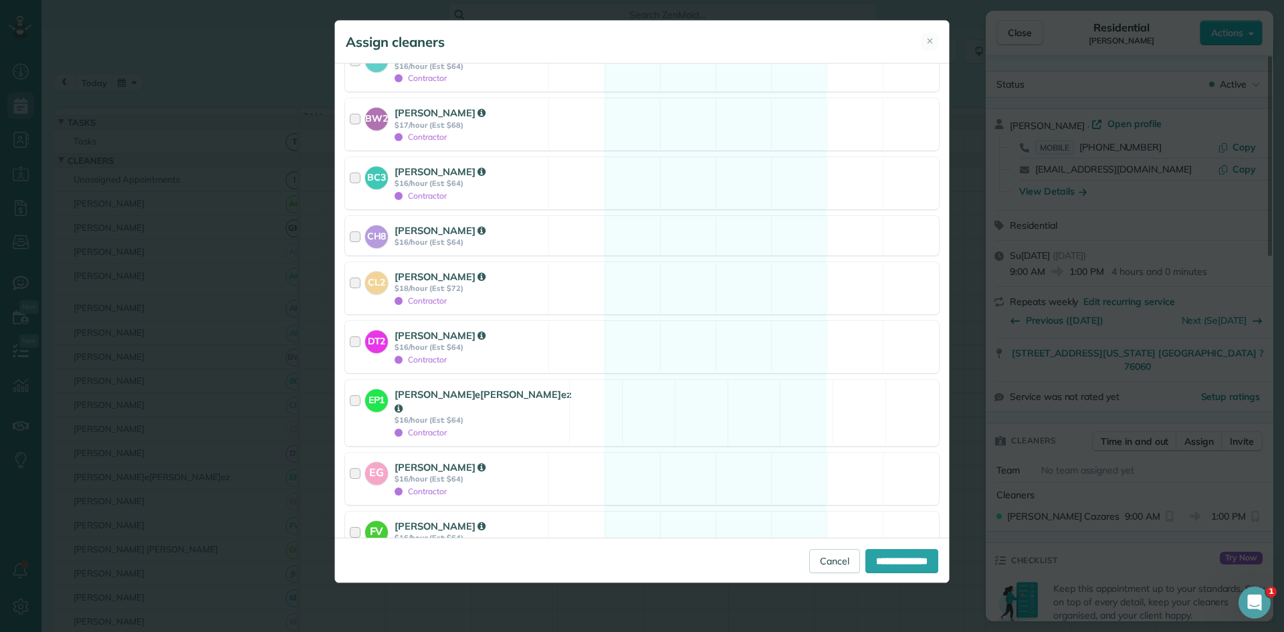
scroll to position [891, 0]
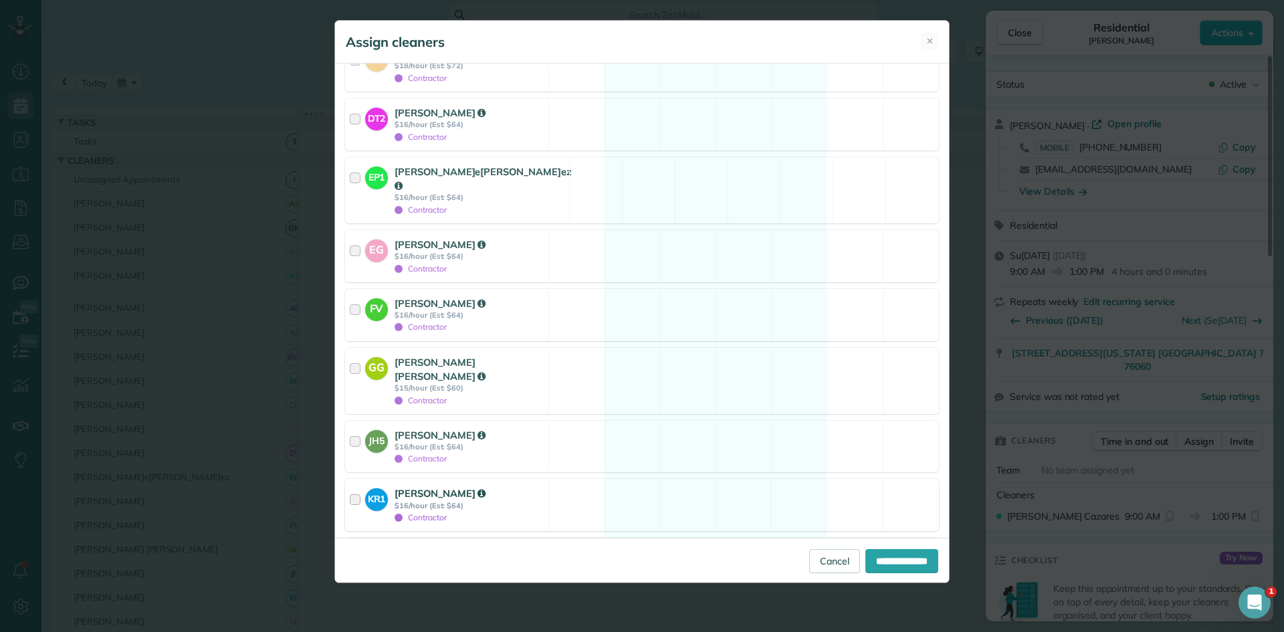
click at [526, 501] on strong "$16/hour (Est: $64)" at bounding box center [470, 505] width 150 height 9
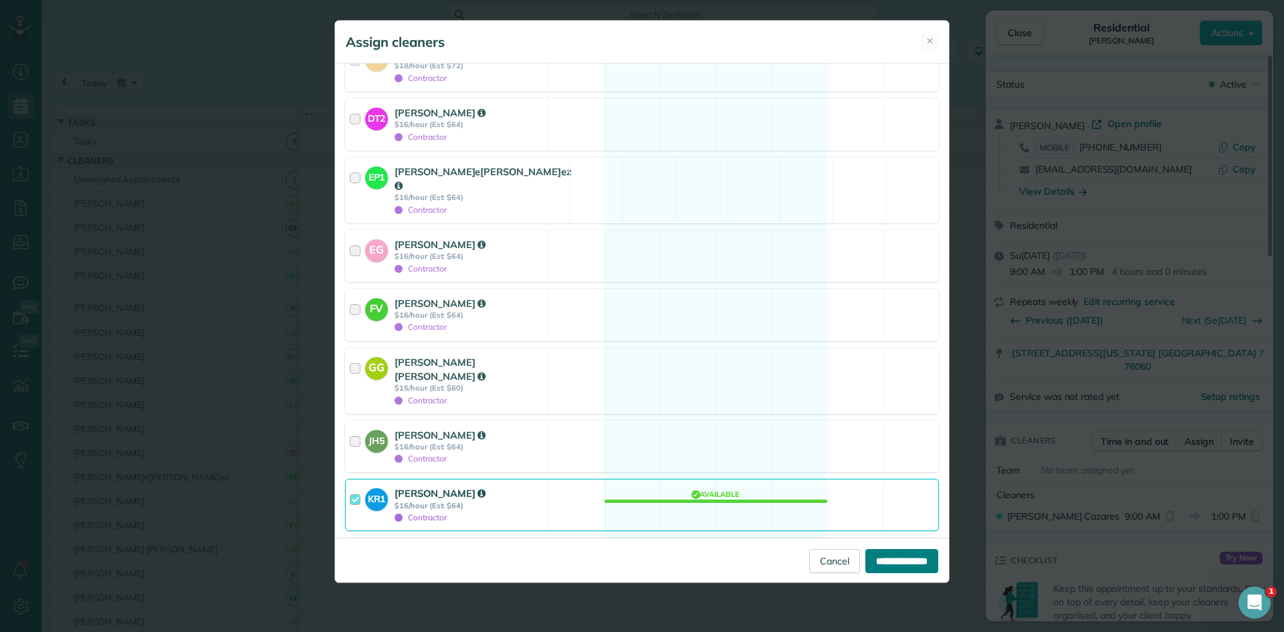
click at [887, 565] on input "**********" at bounding box center [901, 561] width 73 height 24
type input "**********"
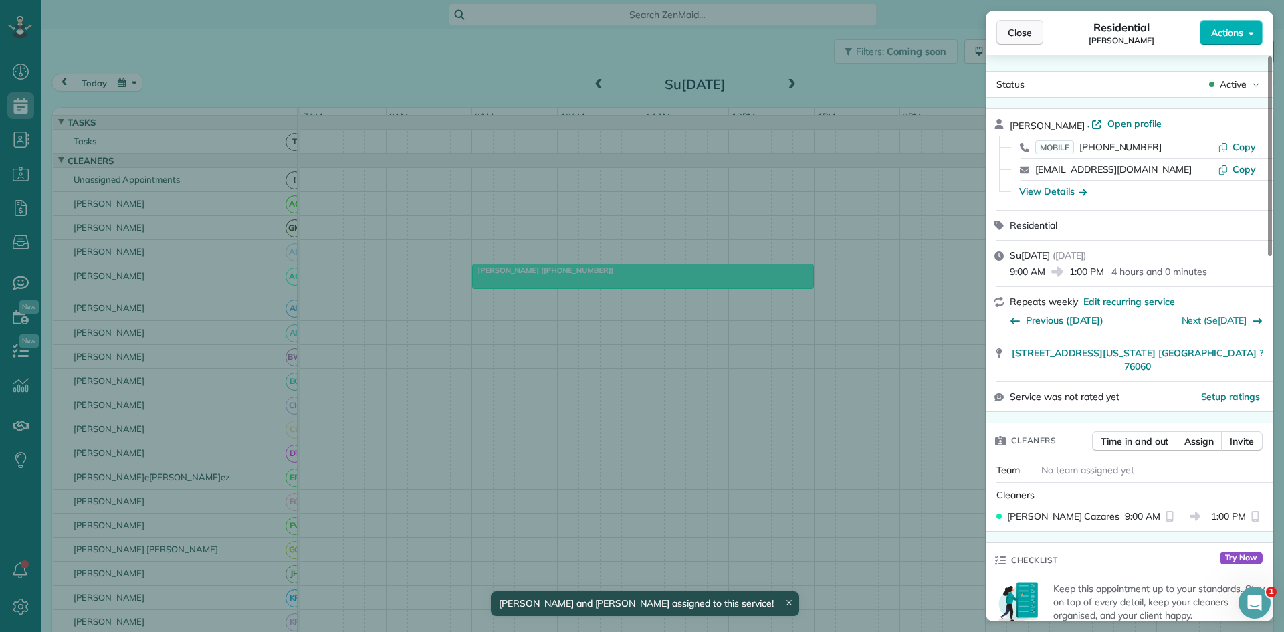
click at [1022, 31] on span "Close" at bounding box center [1020, 32] width 24 height 13
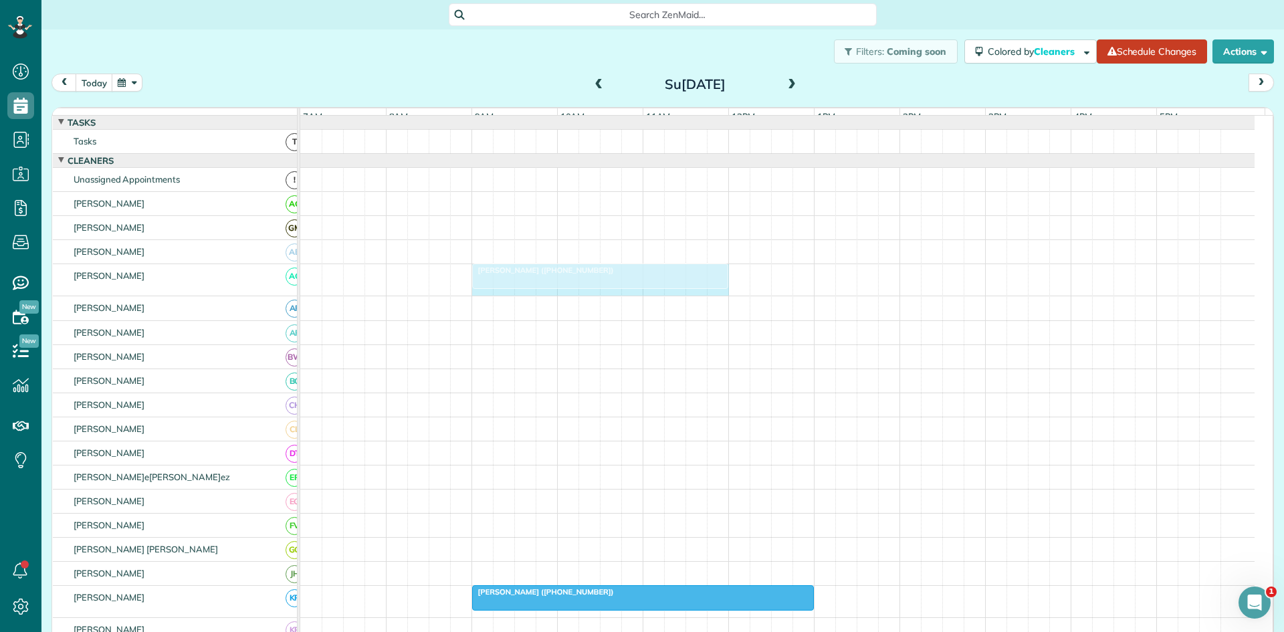
drag, startPoint x: 807, startPoint y: 288, endPoint x: 709, endPoint y: 290, distance: 97.7
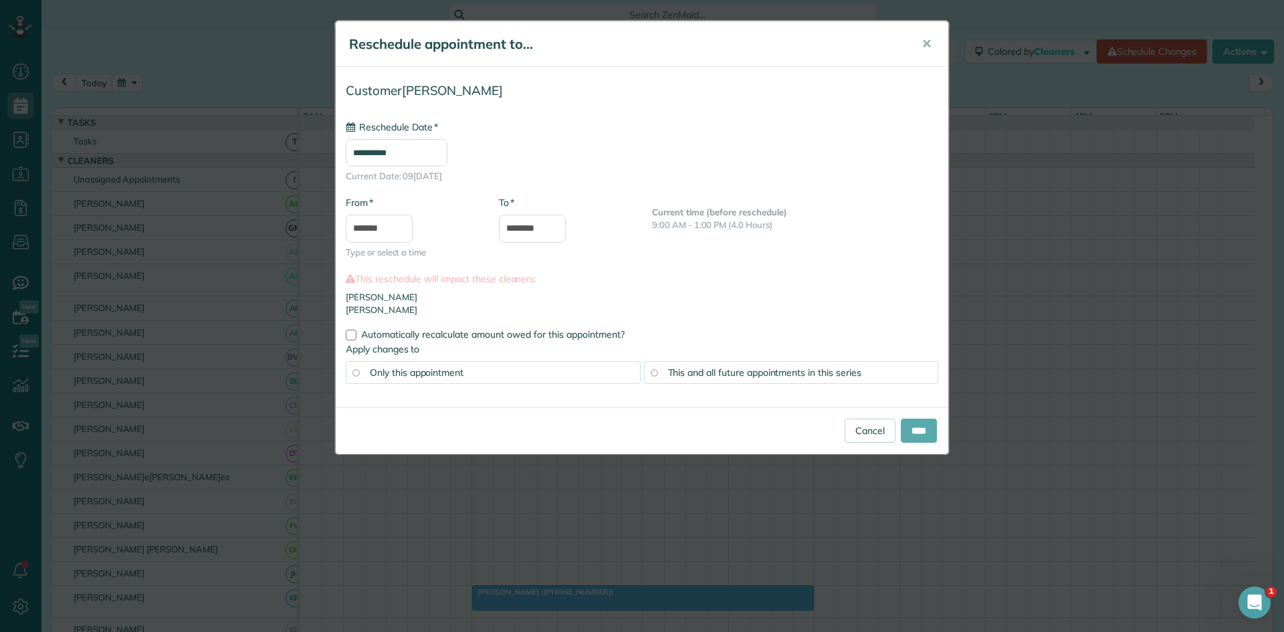
type input "**********"
click at [921, 434] on input "****" at bounding box center [919, 431] width 36 height 24
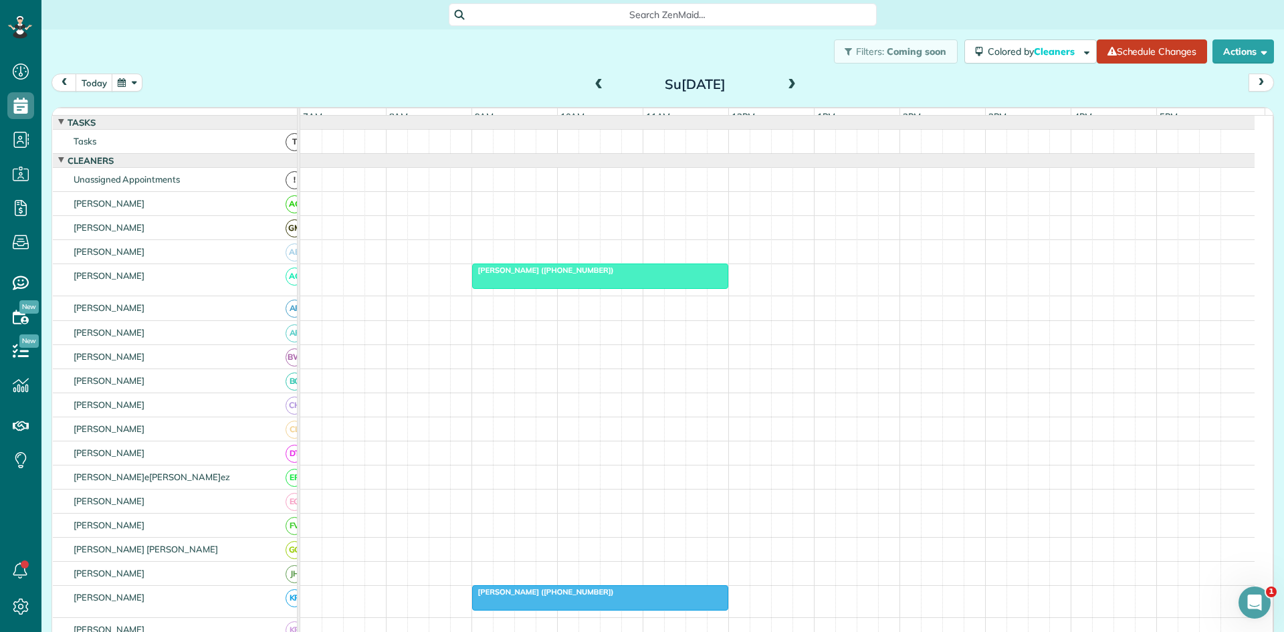
click at [594, 93] on span at bounding box center [599, 85] width 15 height 20
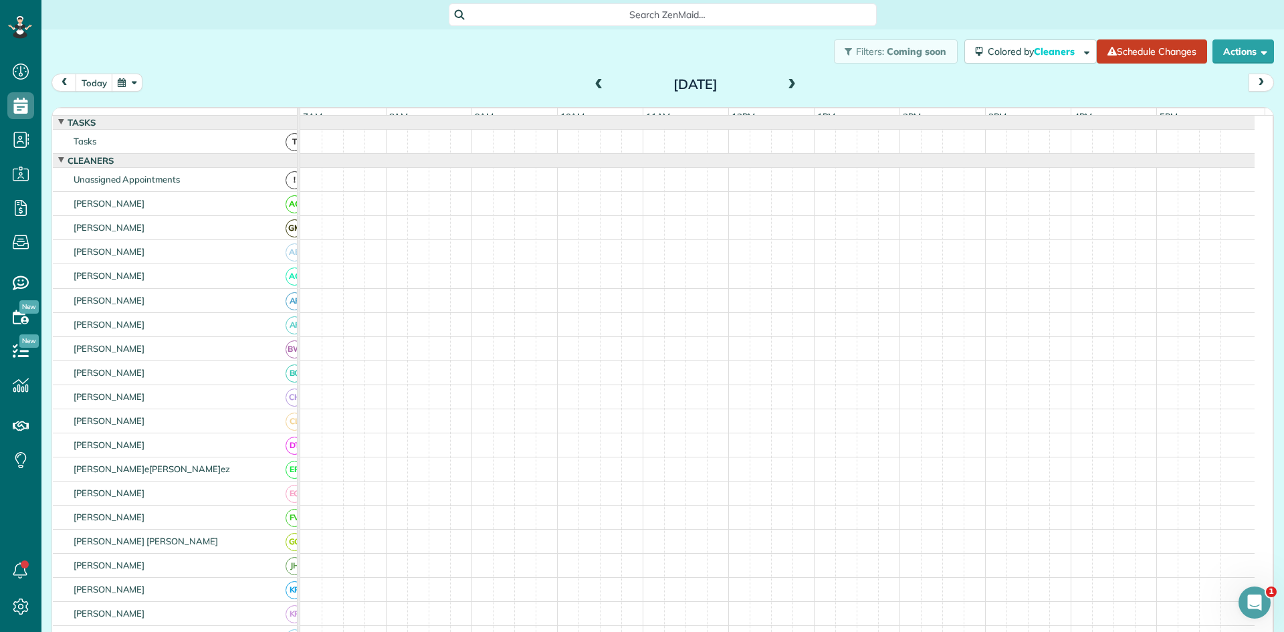
click at [594, 93] on span at bounding box center [599, 85] width 15 height 20
click at [592, 93] on span at bounding box center [599, 85] width 15 height 20
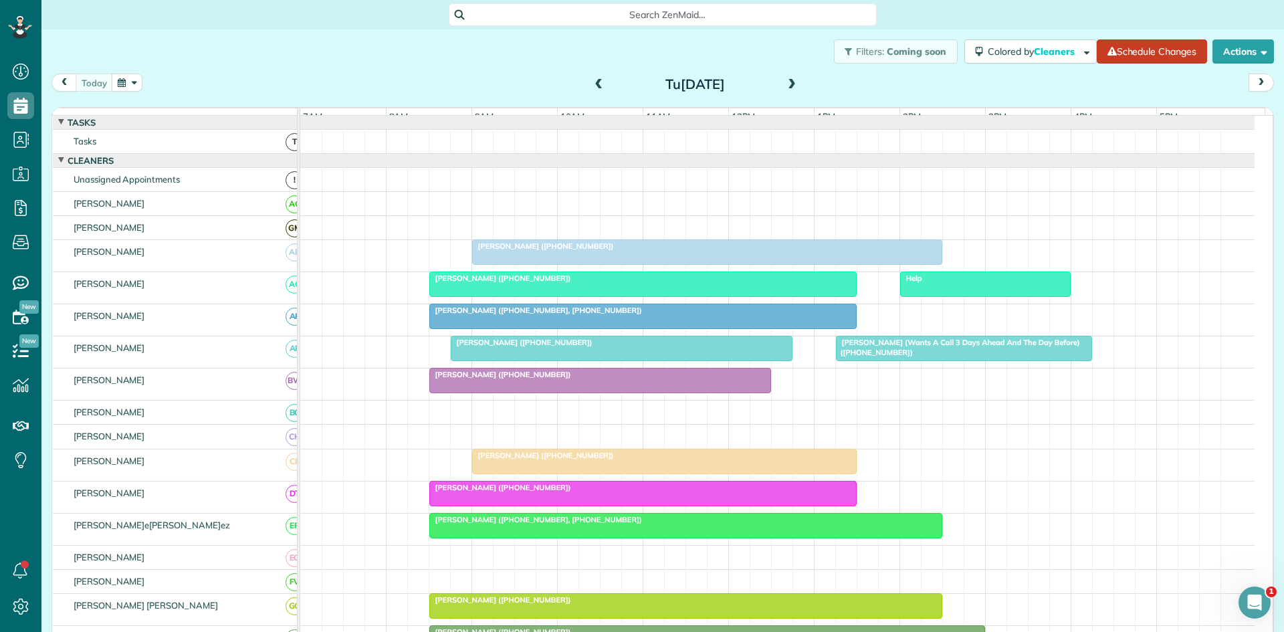
scroll to position [632, 41]
